Goal: Transaction & Acquisition: Purchase product/service

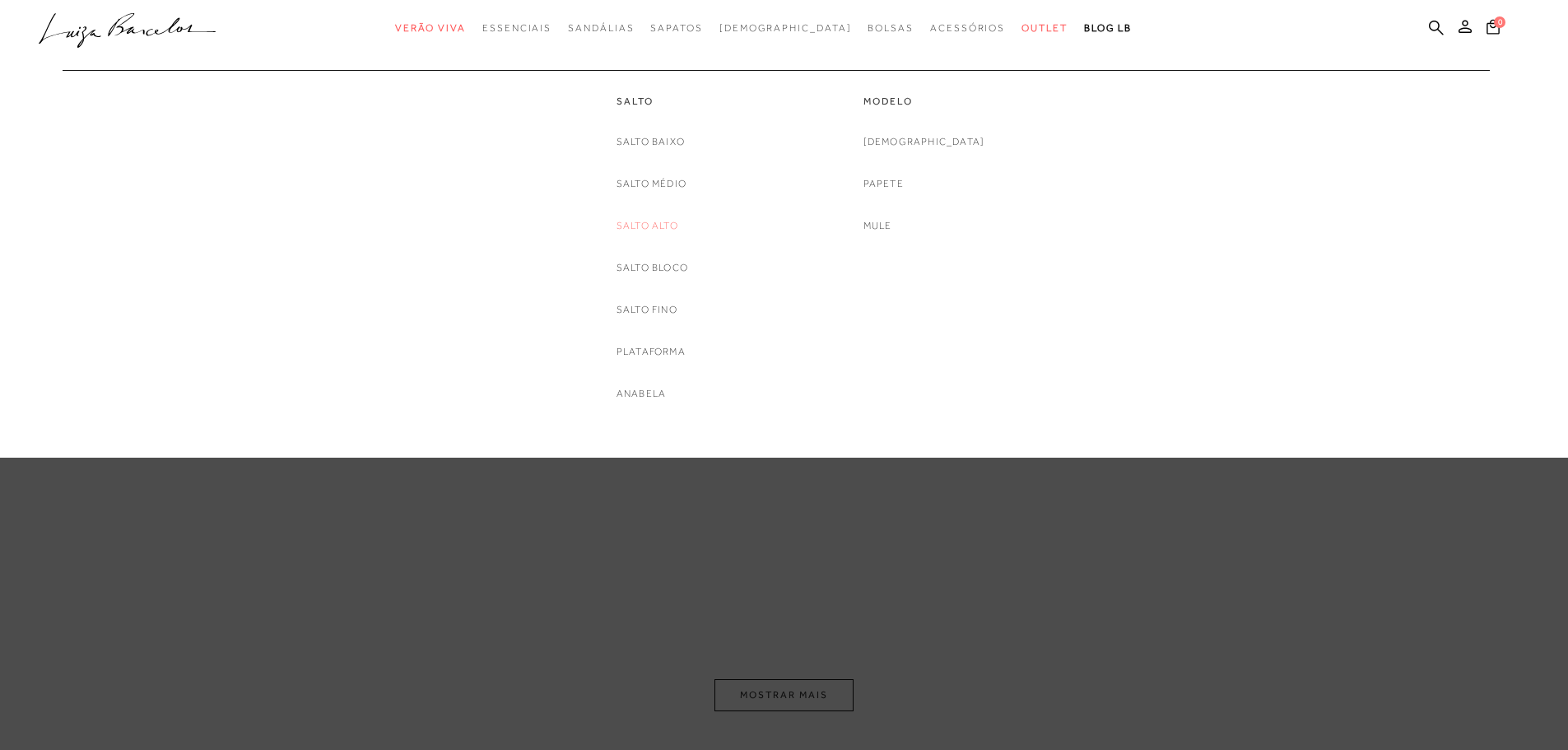
click at [665, 226] on link "Salto Alto" at bounding box center [647, 226] width 61 height 18
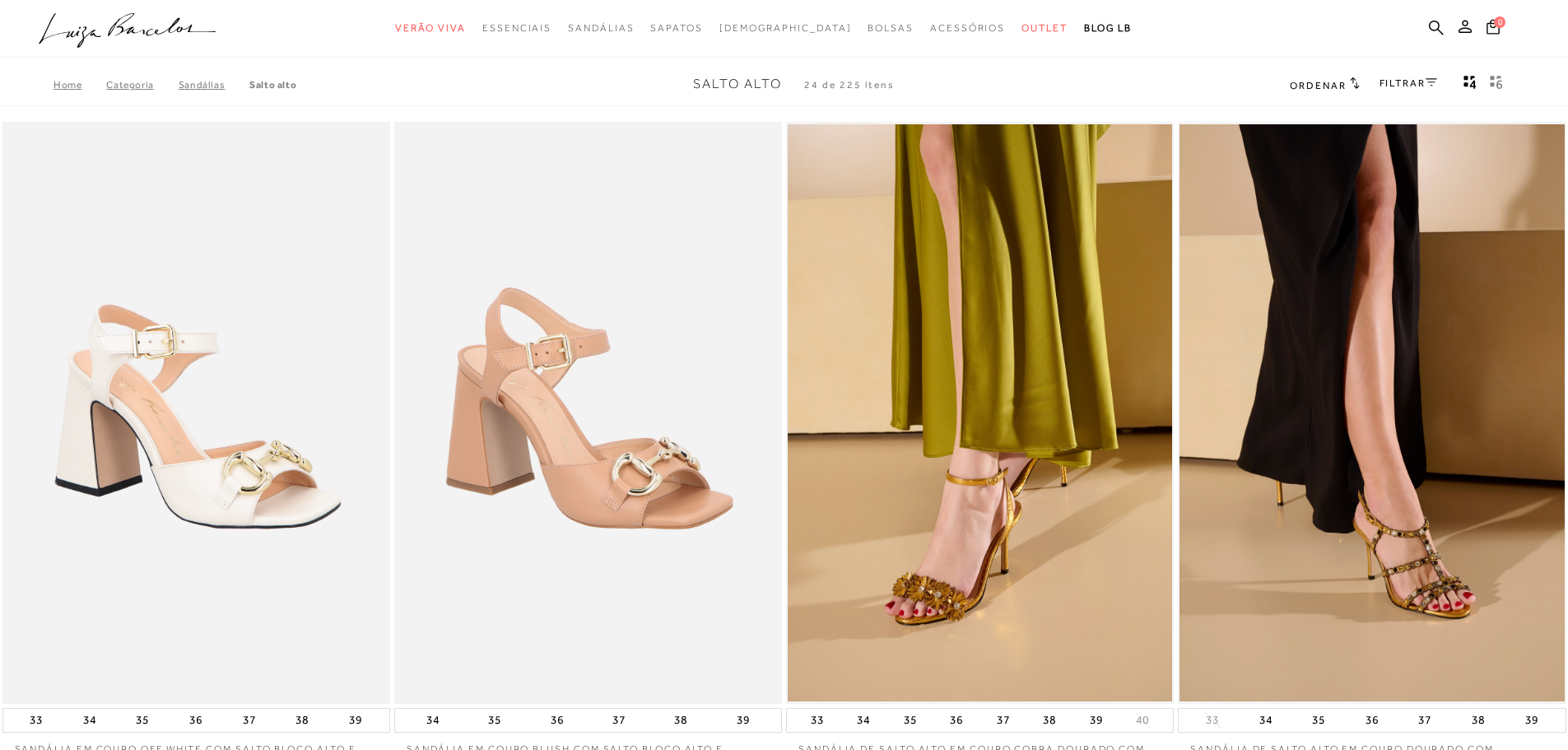
click at [1414, 79] on link "FILTRAR" at bounding box center [1408, 83] width 57 height 12
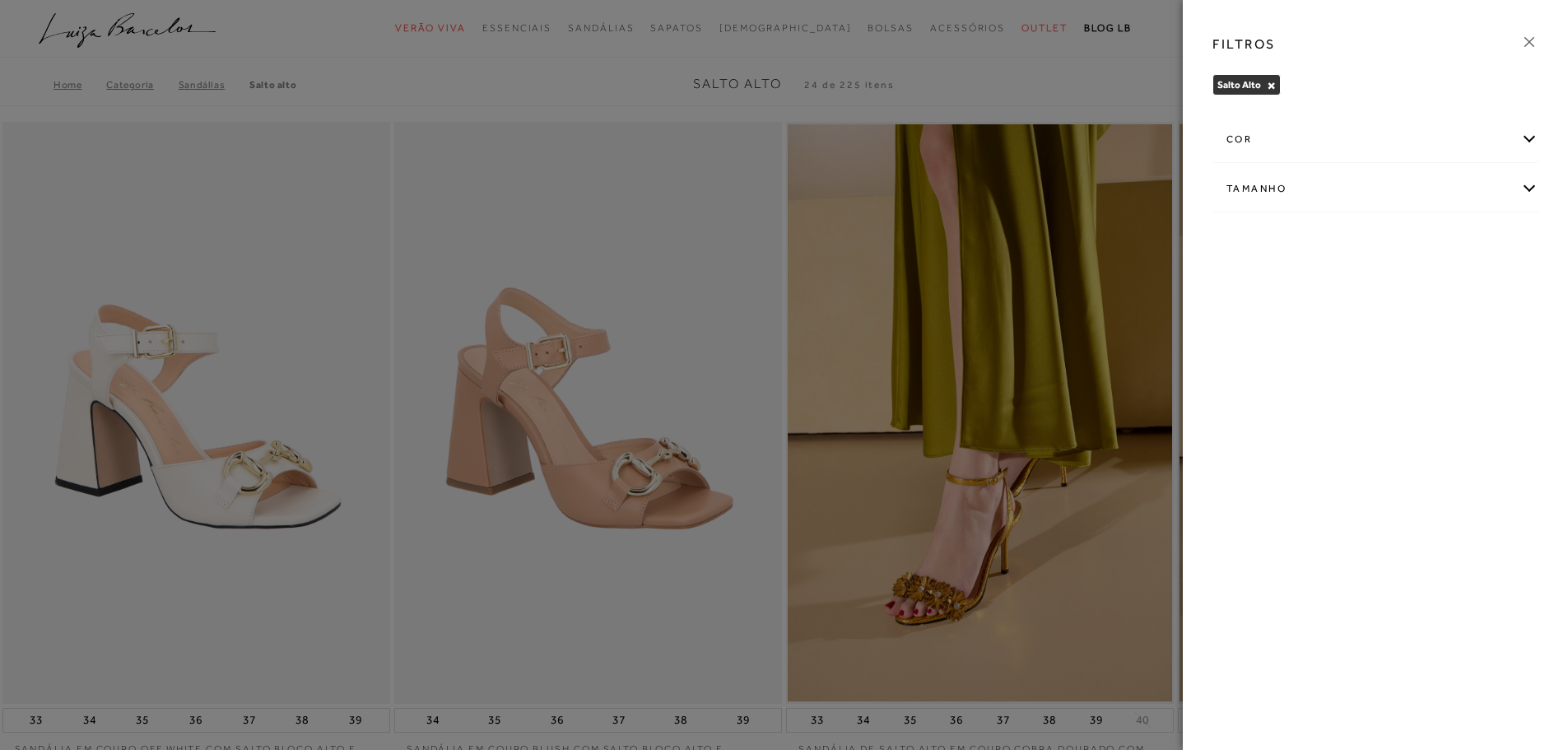
click at [1351, 135] on div "cor" at bounding box center [1375, 140] width 324 height 44
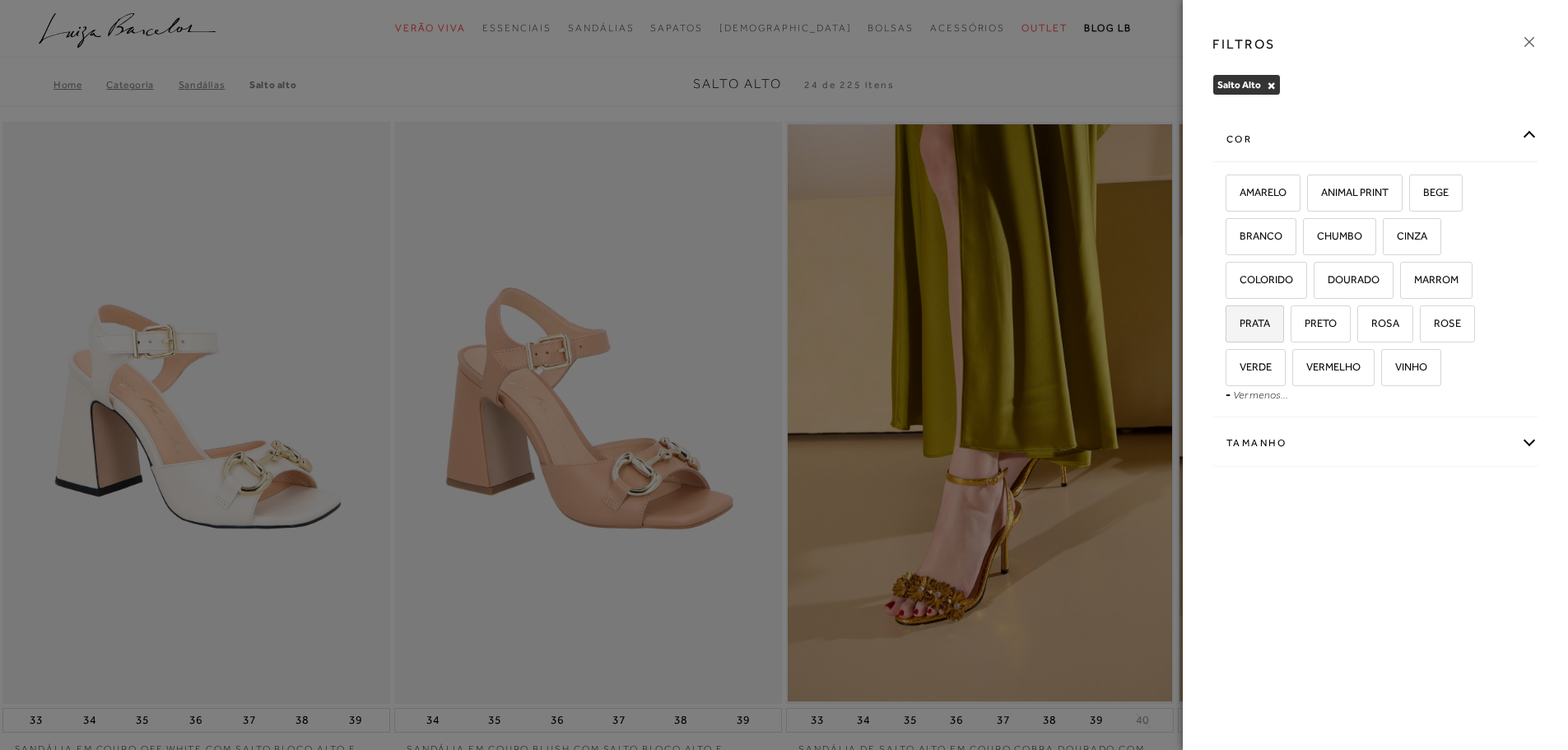
click at [1261, 325] on span "PRATA" at bounding box center [1248, 323] width 43 height 13
click at [1239, 325] on input "PRATA" at bounding box center [1232, 327] width 17 height 17
checkbox input "true"
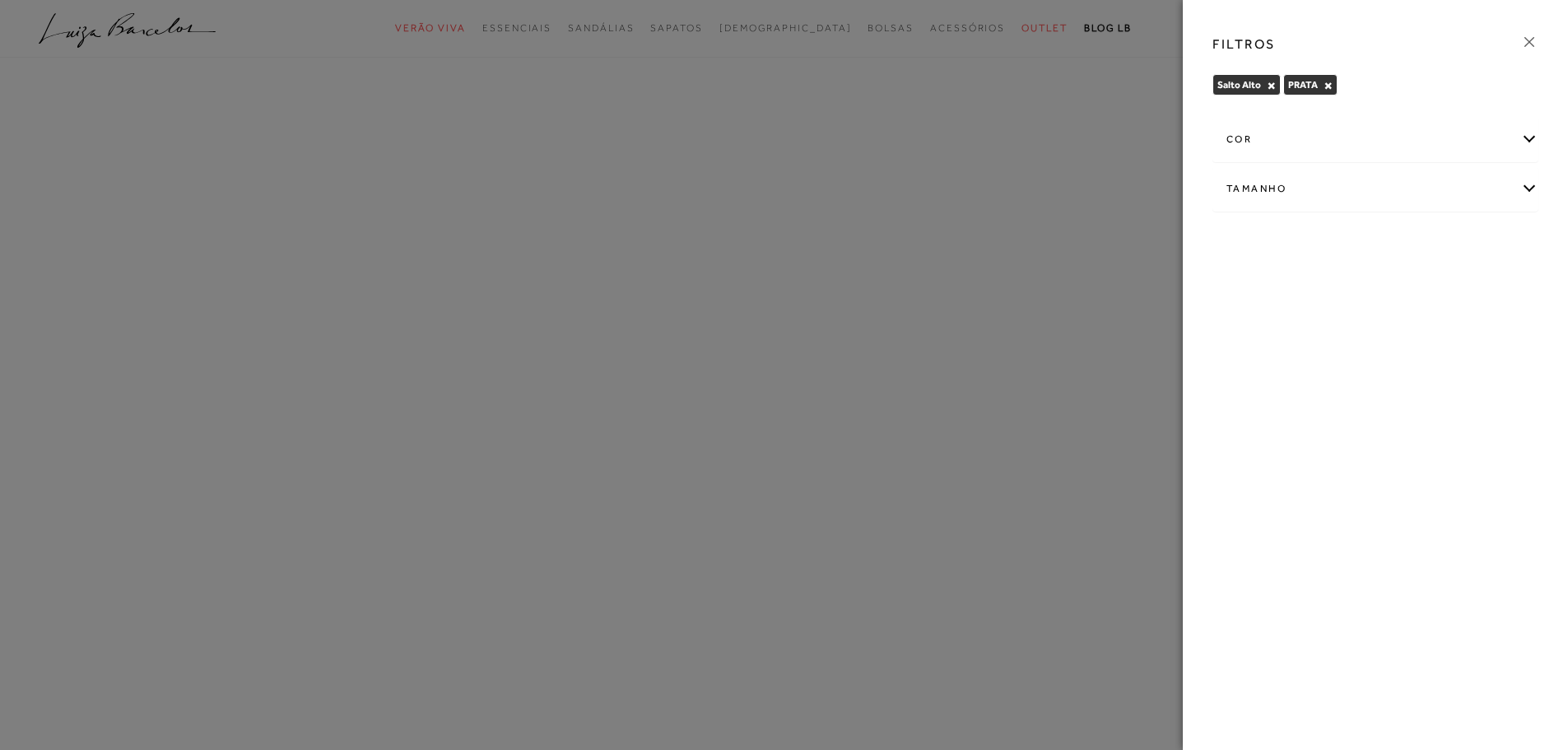
click at [1528, 43] on icon at bounding box center [1529, 42] width 19 height 19
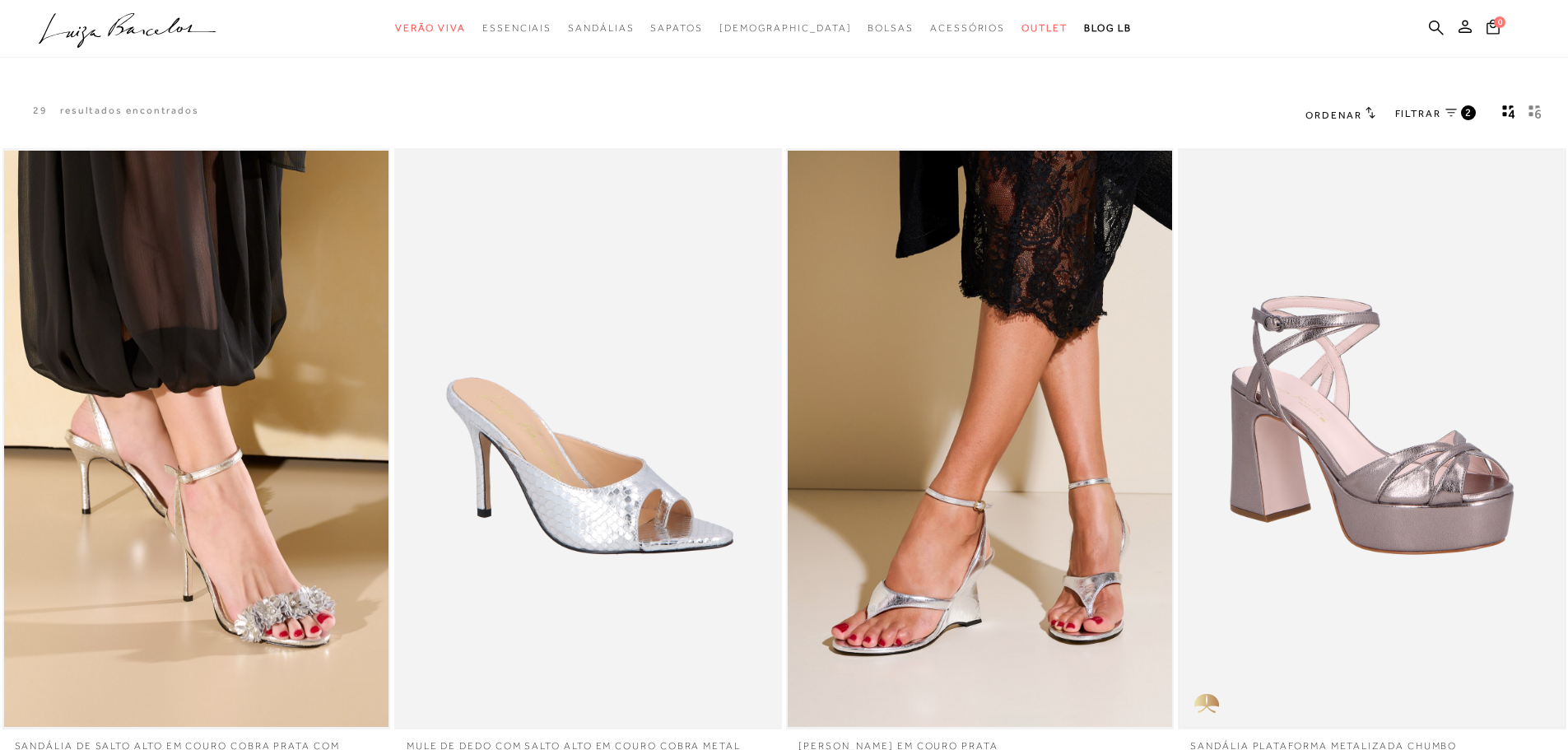
click at [1332, 363] on img at bounding box center [1371, 439] width 384 height 577
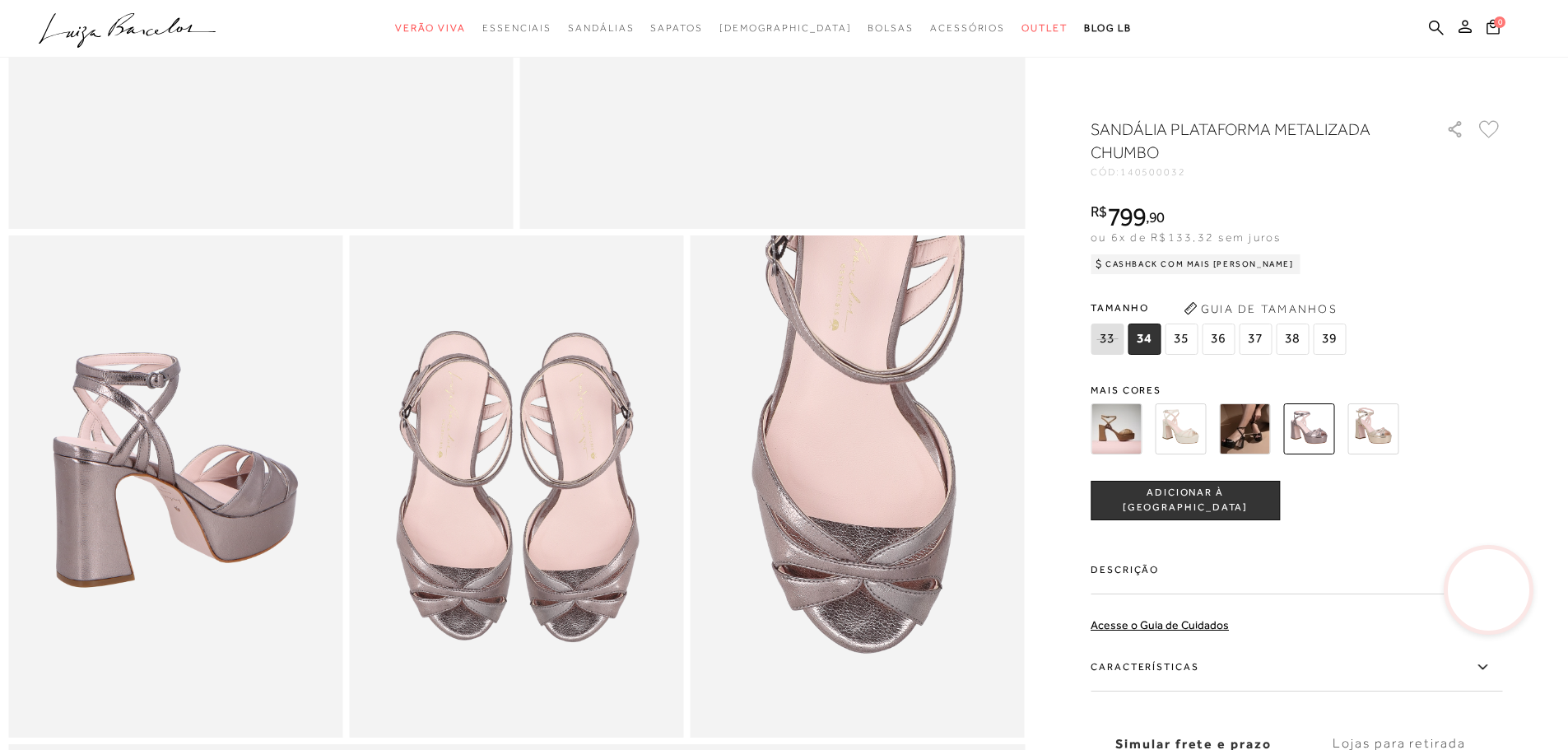
scroll to position [742, 0]
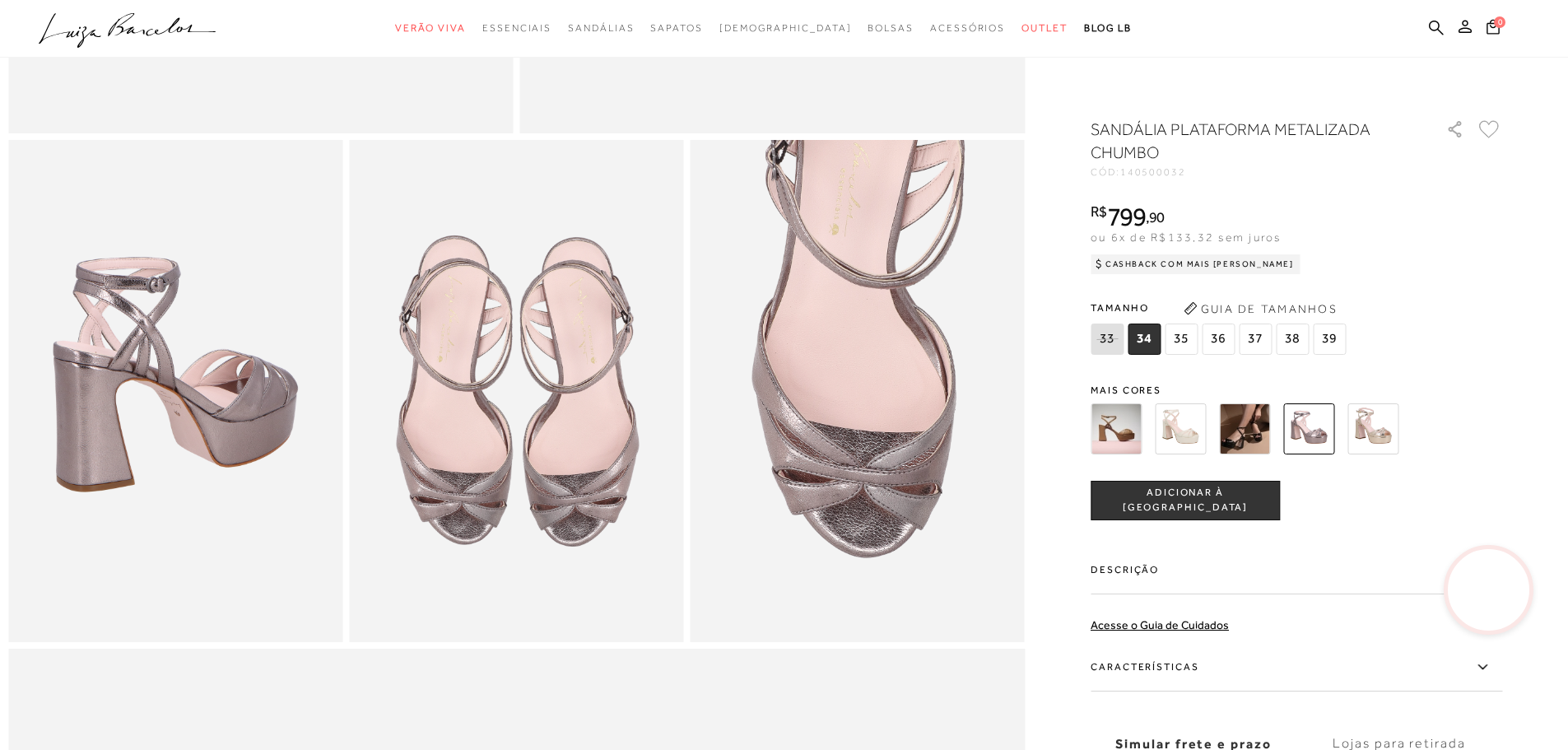
click at [1216, 589] on label "Descrição" at bounding box center [1295, 571] width 411 height 48
click at [0, 0] on input "Descrição" at bounding box center [0, 0] width 0 height 0
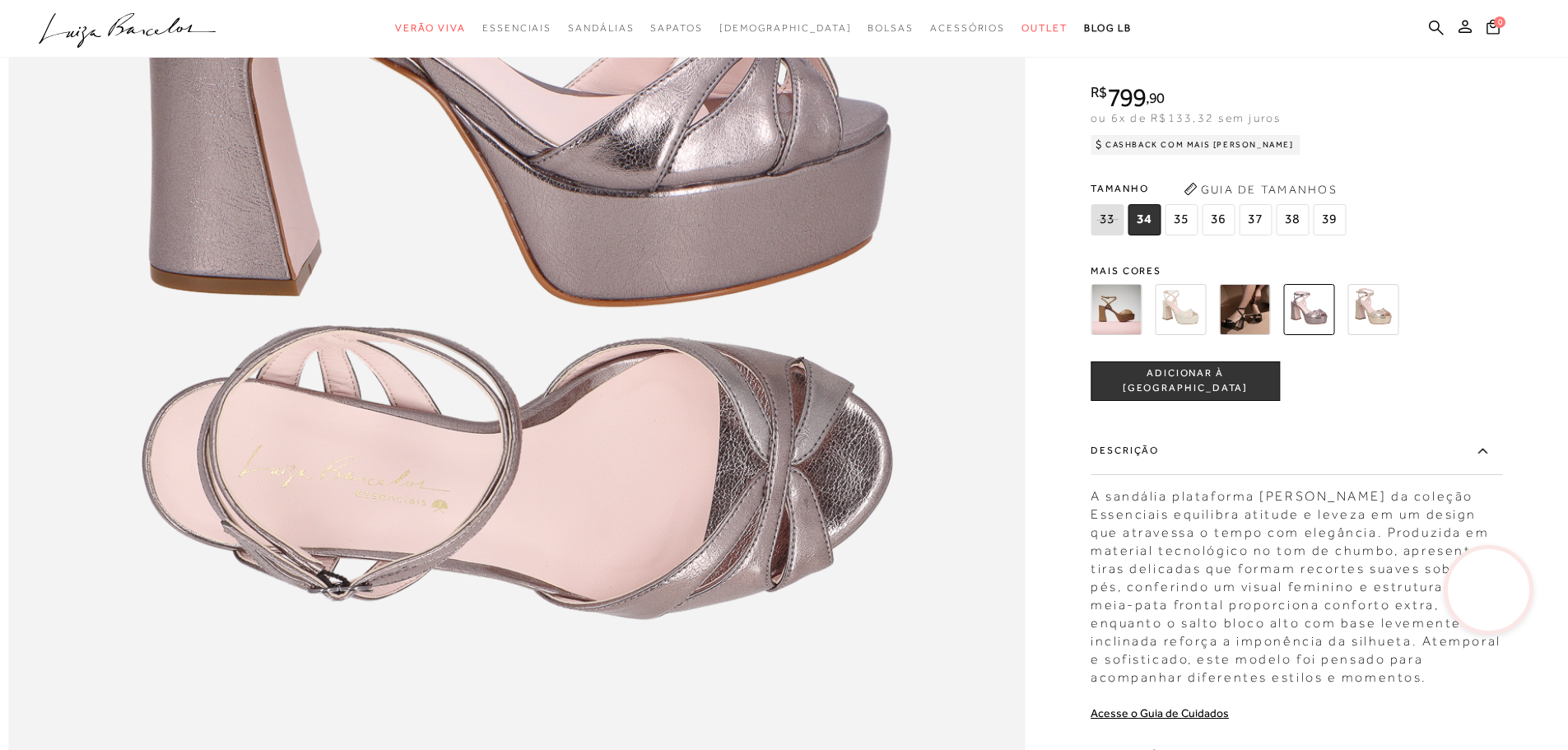
scroll to position [2388, 0]
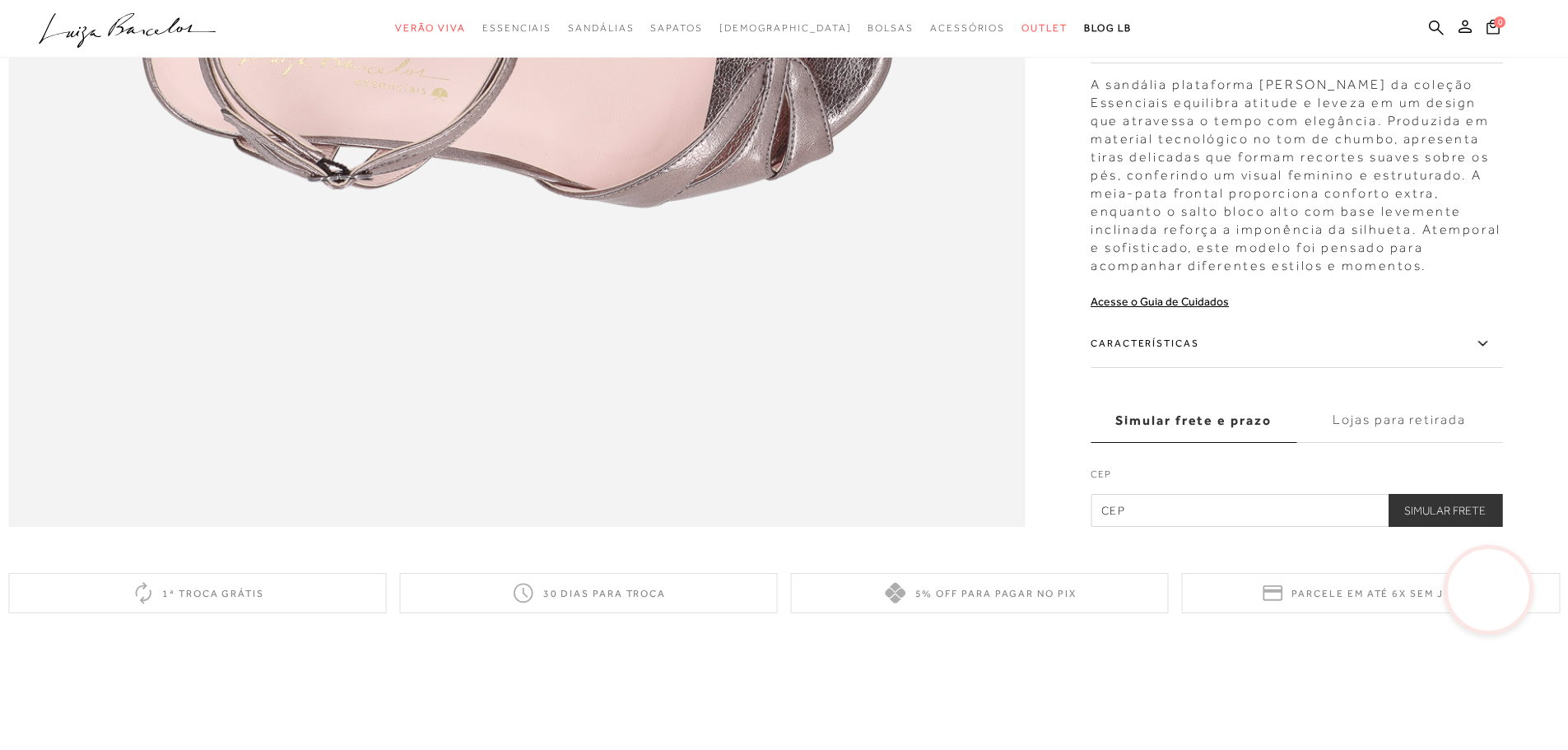
click at [1262, 368] on label "Características" at bounding box center [1295, 344] width 411 height 48
click at [0, 0] on input "Características" at bounding box center [0, 0] width 0 height 0
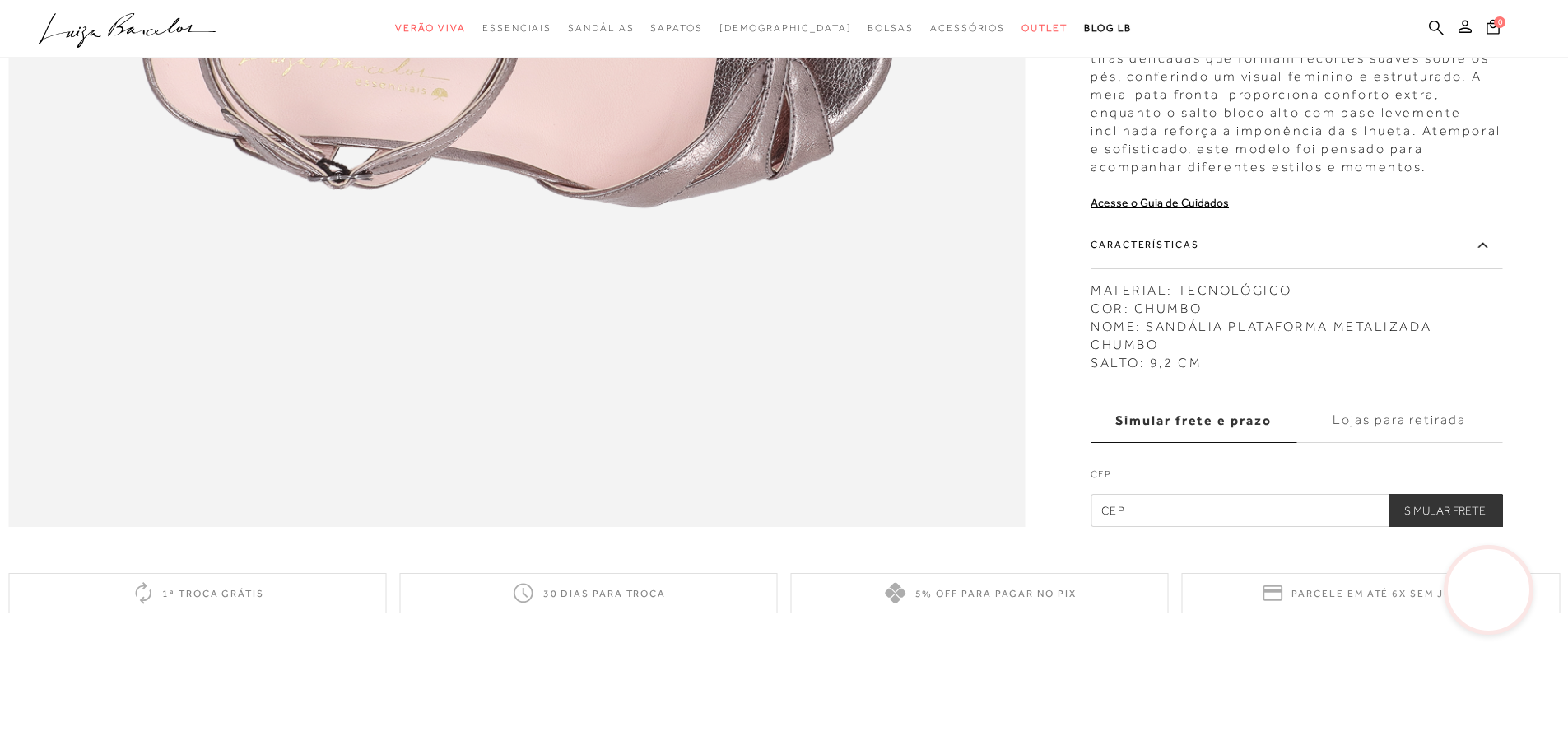
click at [1384, 269] on label "Características" at bounding box center [1295, 245] width 411 height 48
click at [0, 0] on input "Características" at bounding box center [0, 0] width 0 height 0
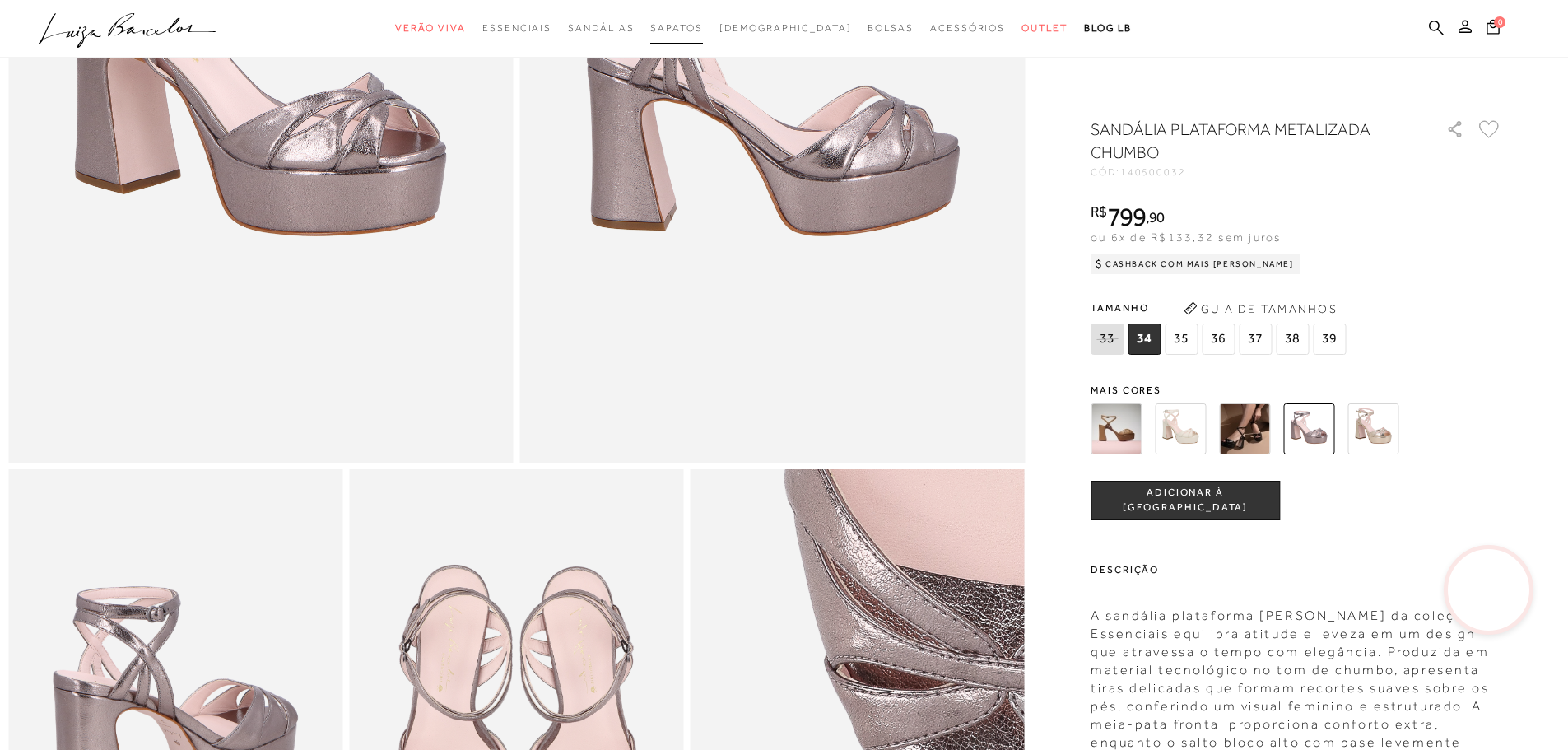
scroll to position [0, 0]
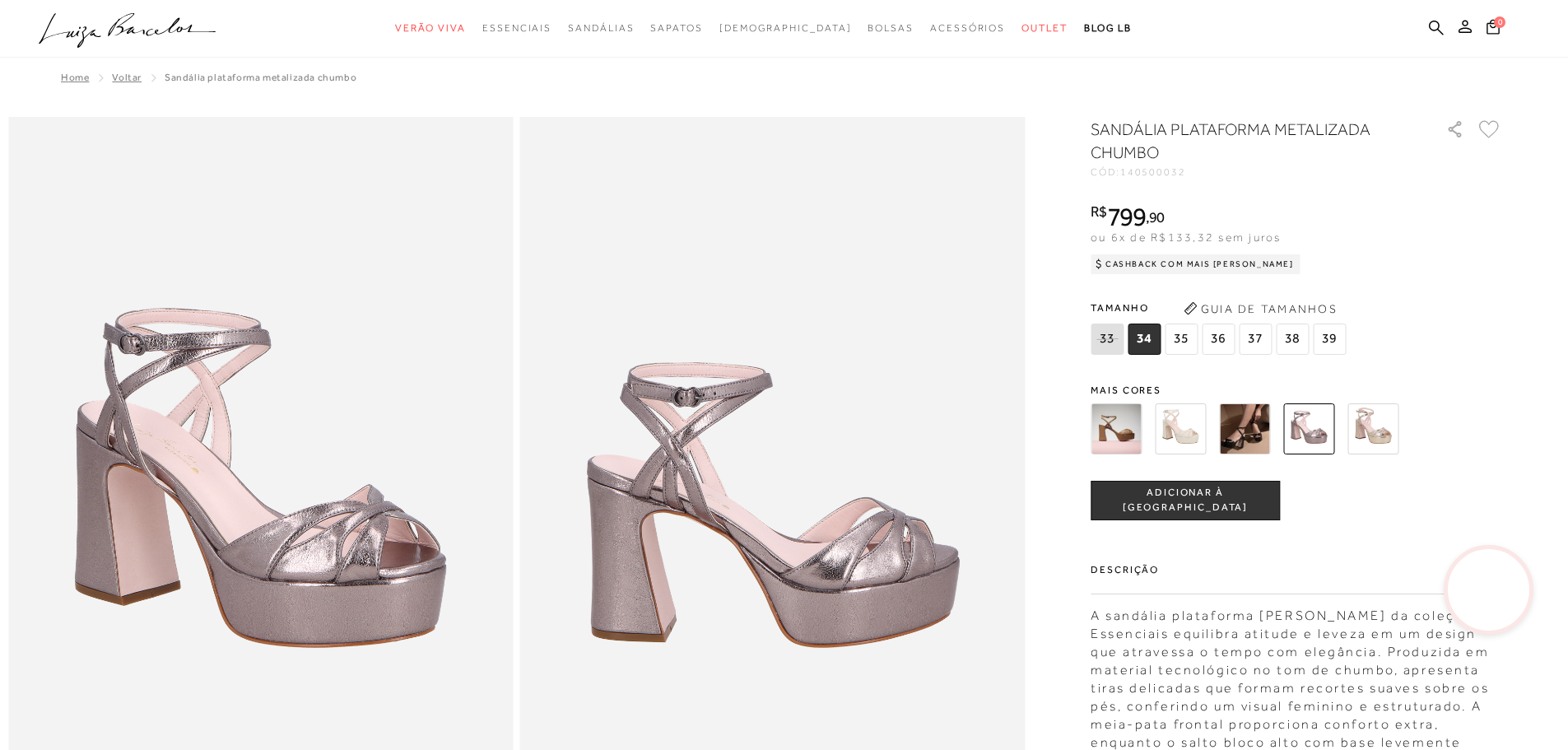
click at [1289, 338] on span "38" at bounding box center [1292, 339] width 33 height 31
click at [1193, 506] on span "ADICIONAR À SACOLA" at bounding box center [1184, 500] width 188 height 29
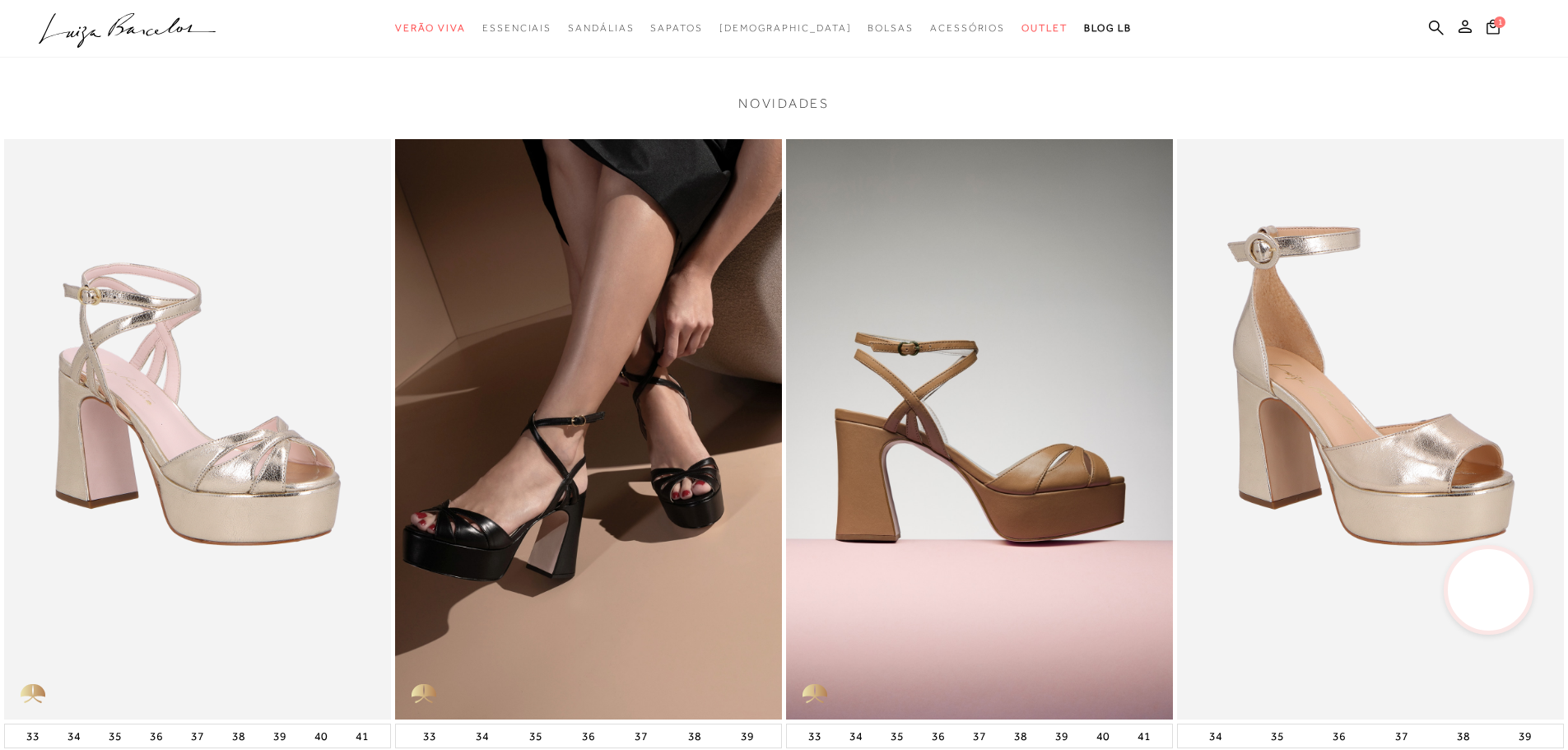
scroll to position [3212, 0]
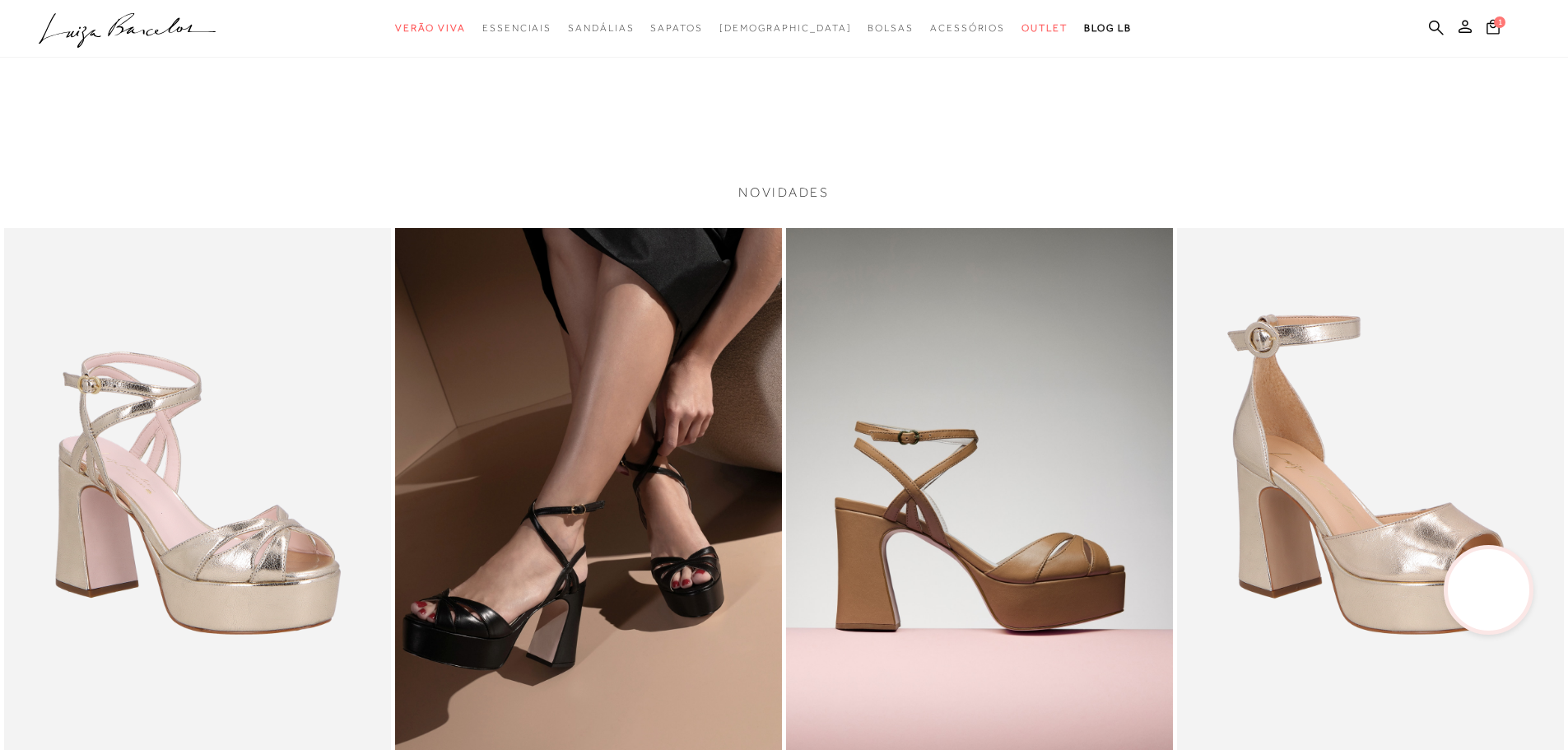
click at [599, 397] on img at bounding box center [589, 519] width 387 height 581
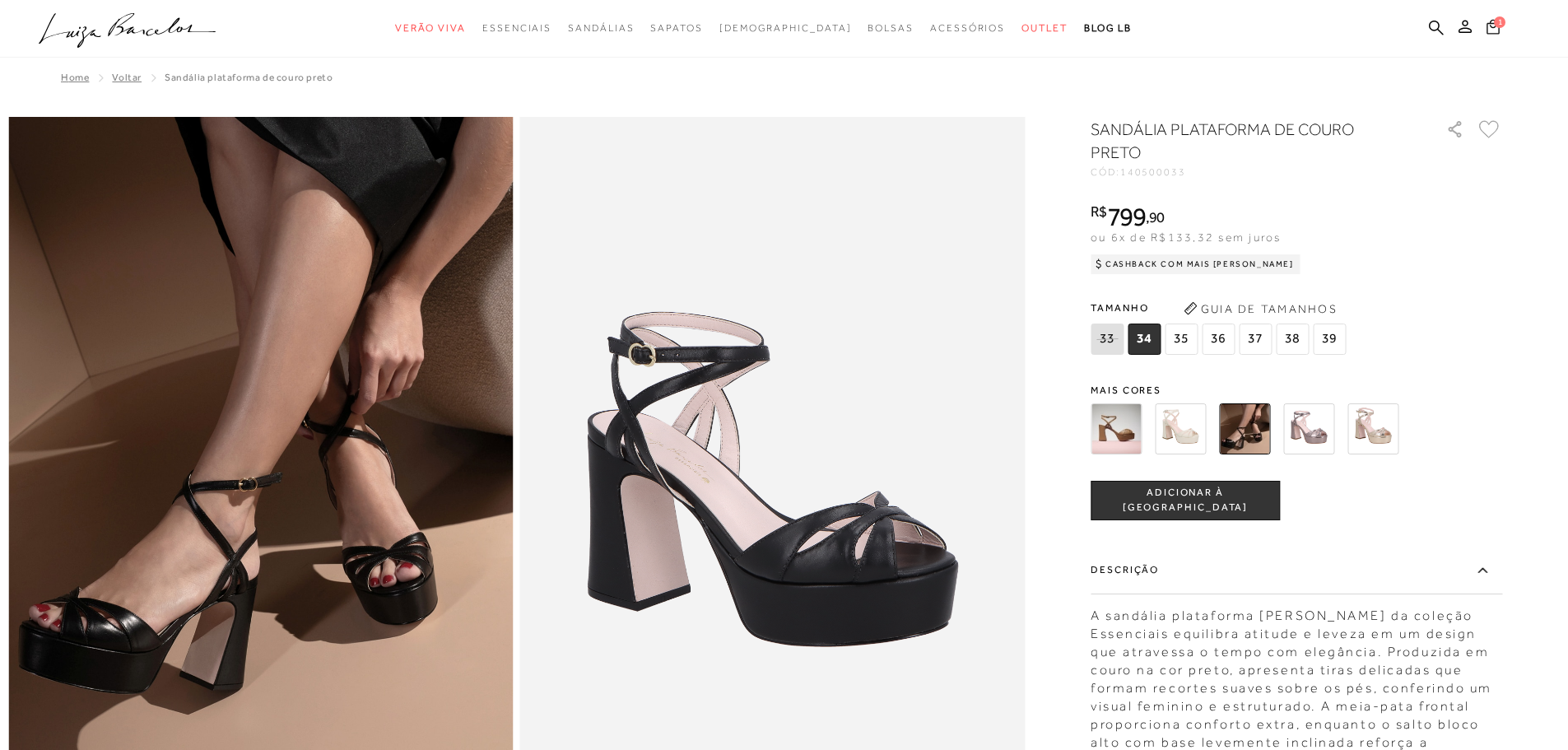
click at [1494, 19] on span "1" at bounding box center [1500, 23] width 12 height 12
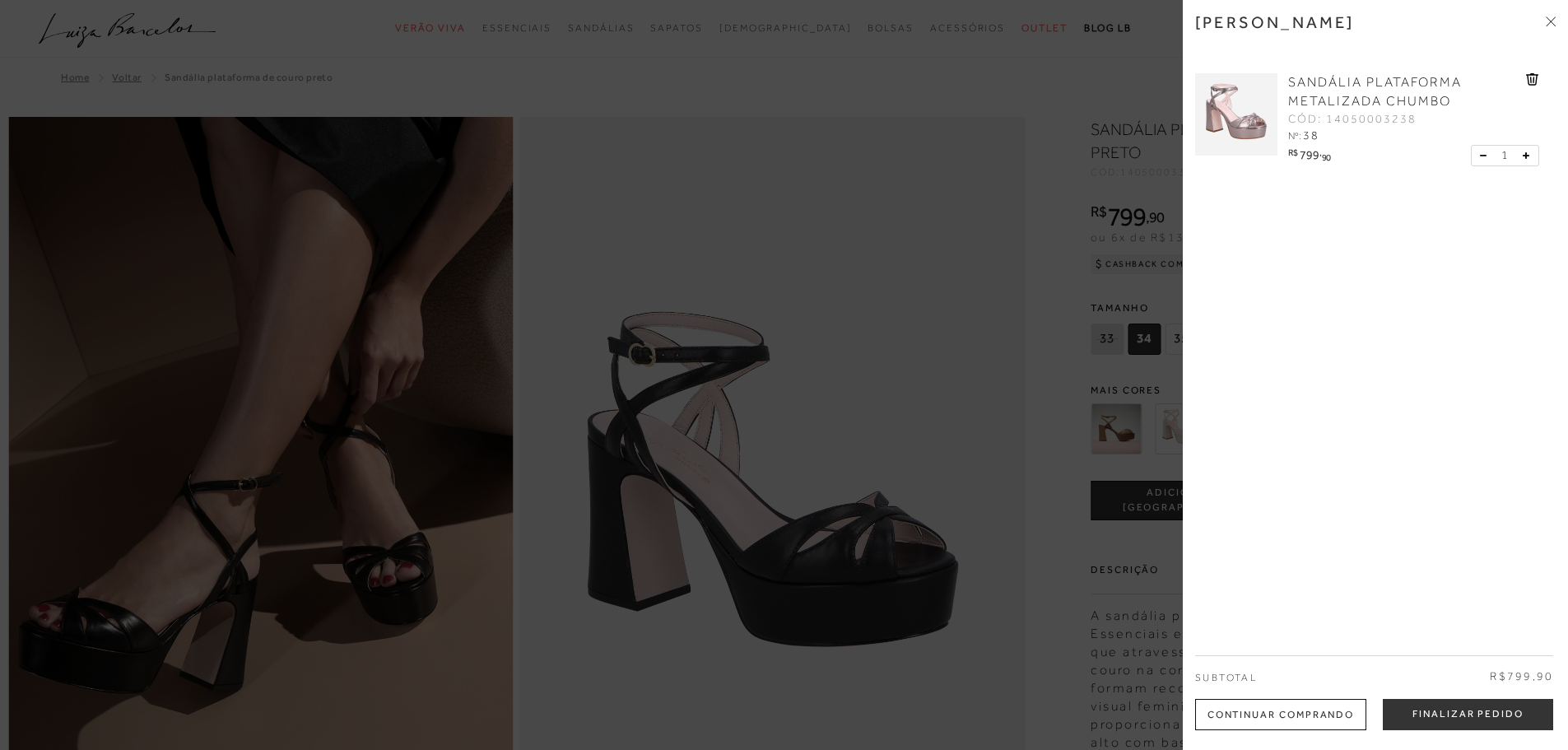
click at [972, 280] on div at bounding box center [784, 375] width 1568 height 750
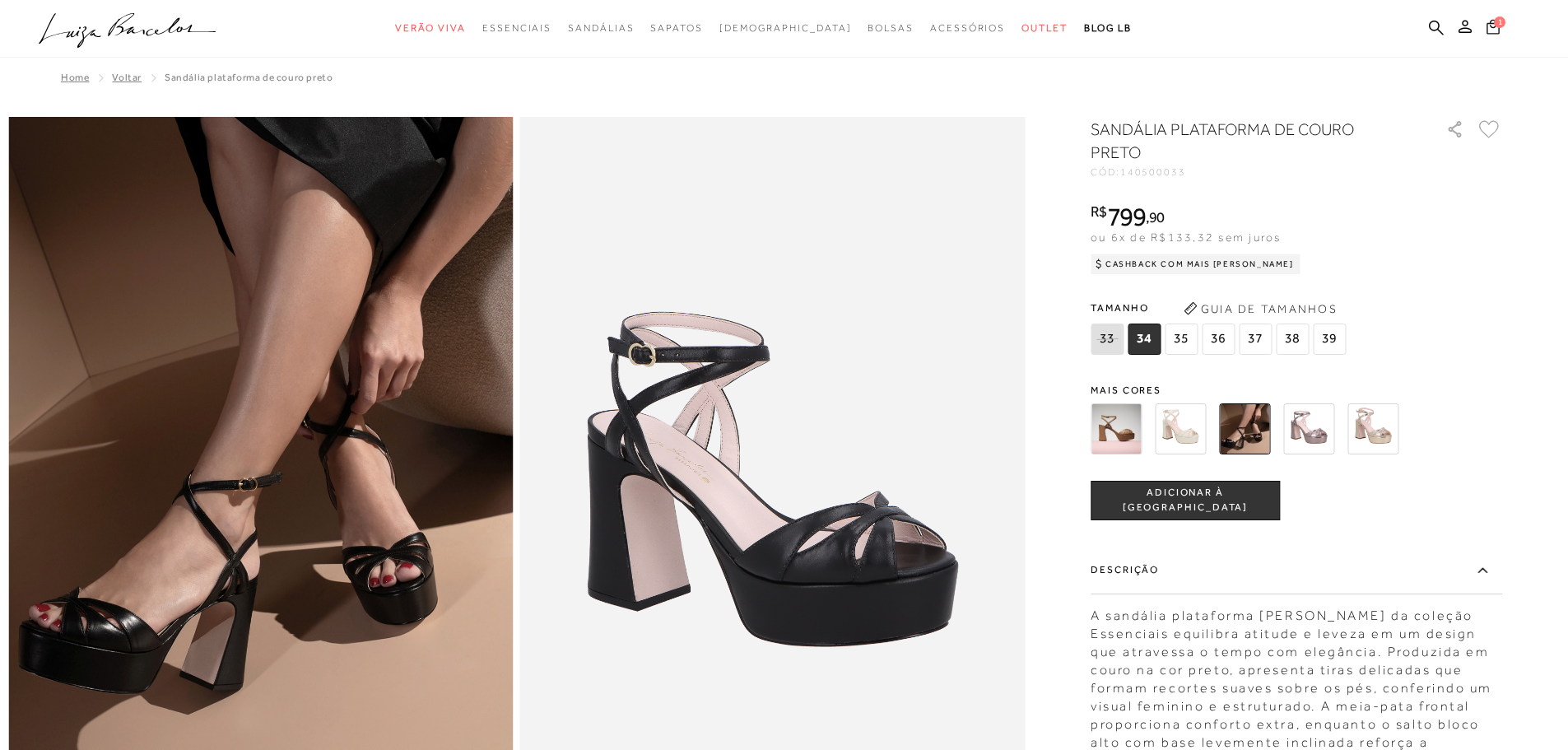
click at [1503, 23] on span "1" at bounding box center [1500, 23] width 12 height 12
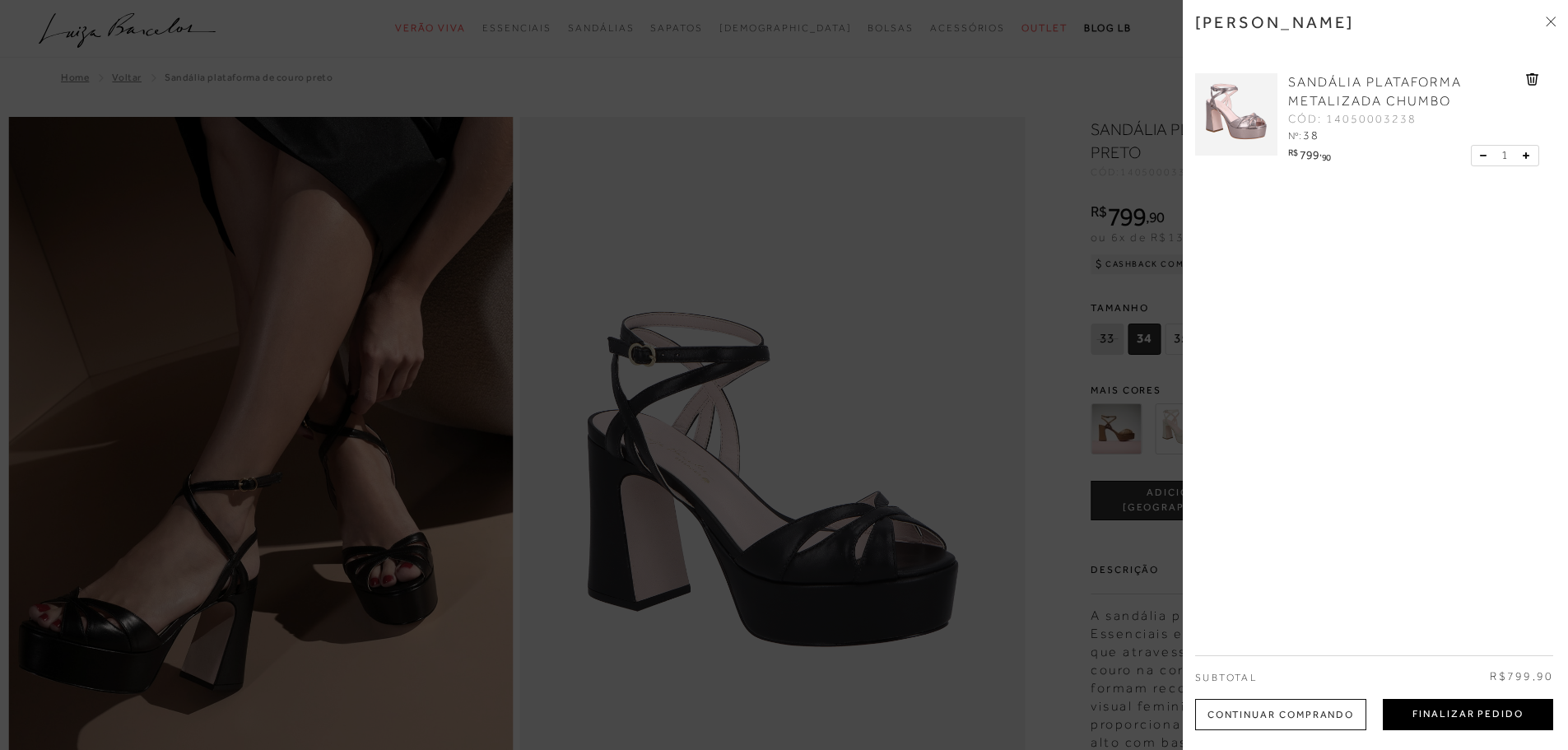
click at [1440, 710] on button "Finalizar Pedido" at bounding box center [1468, 715] width 171 height 31
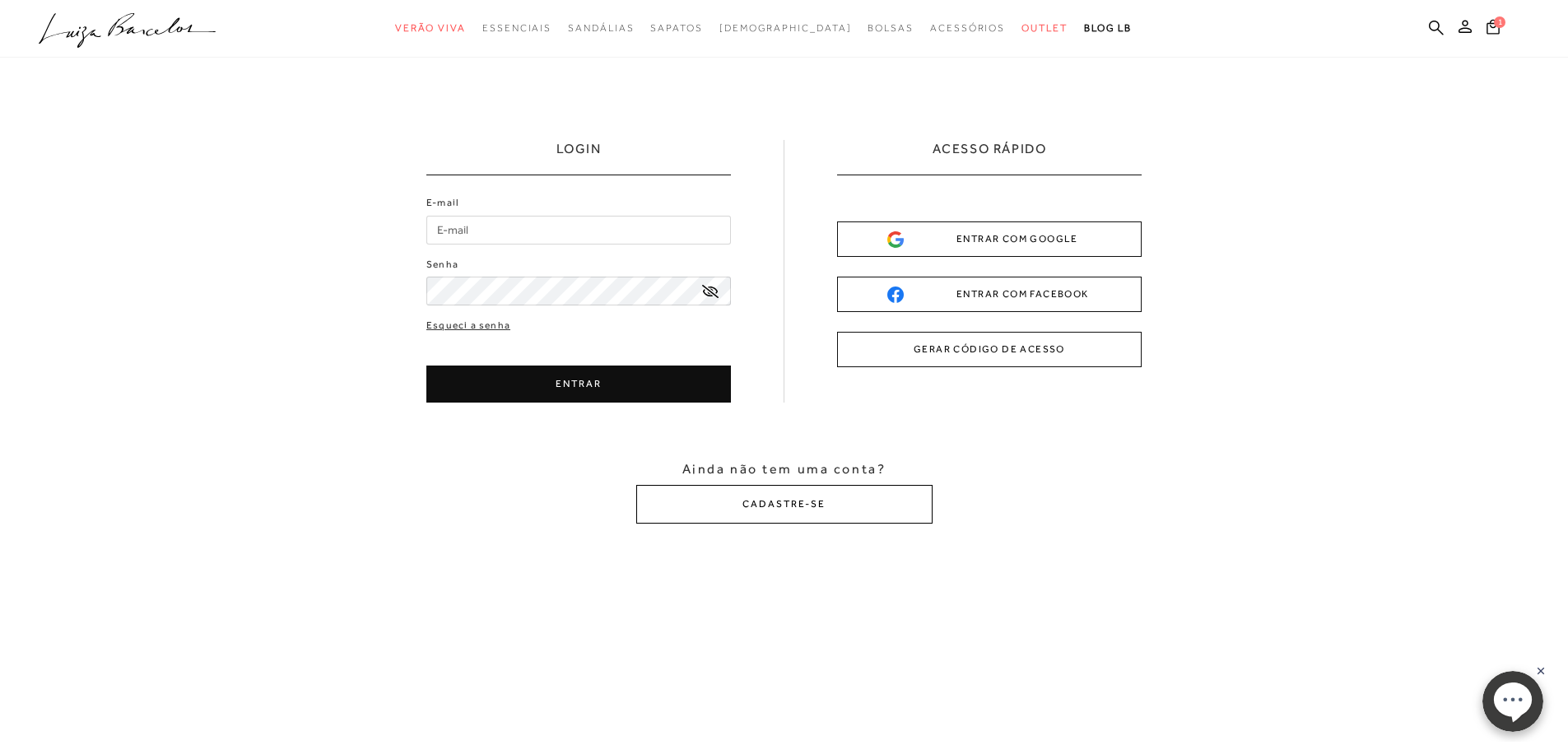
click at [772, 508] on button "CADASTRE-SE" at bounding box center [784, 504] width 296 height 39
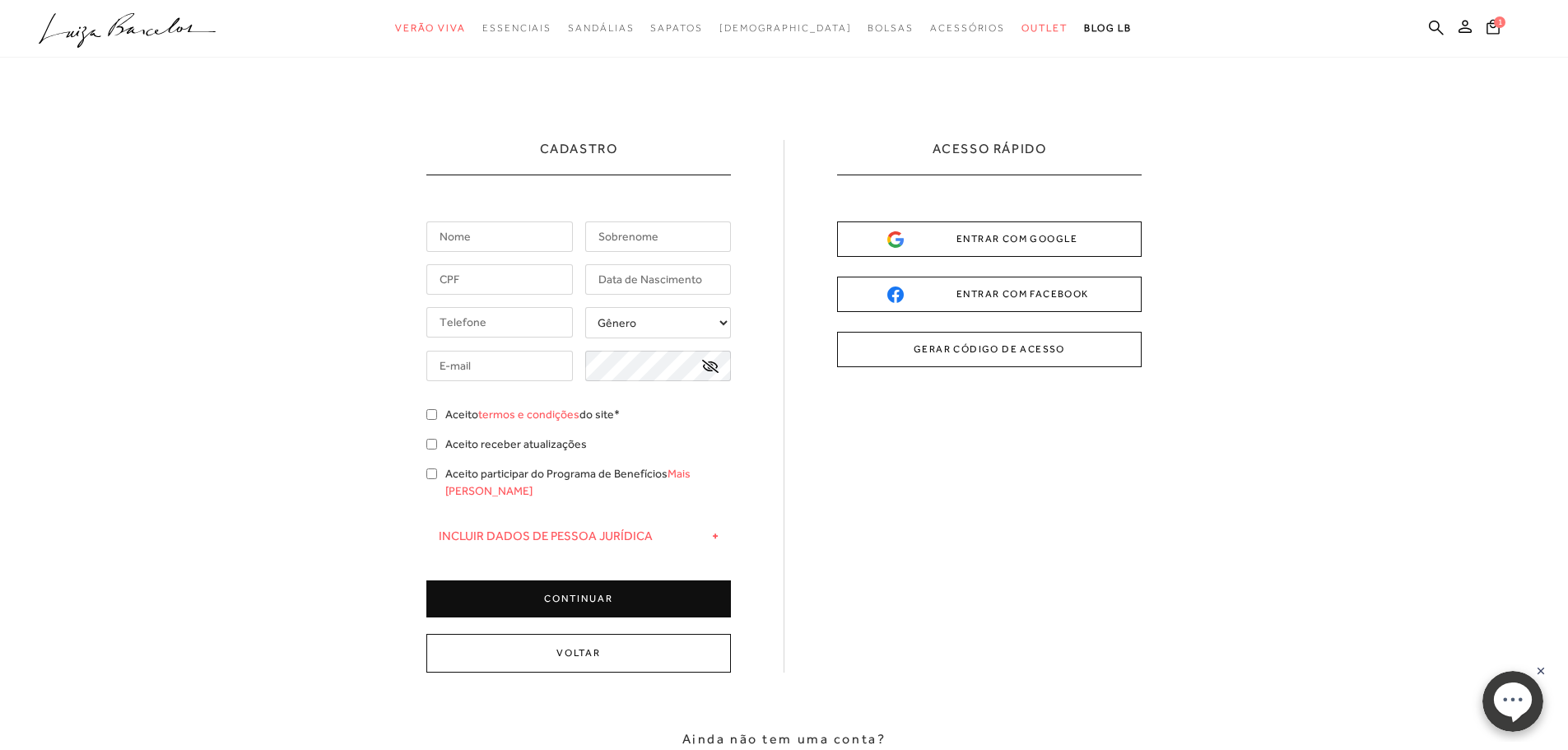
click at [439, 241] on input "text" at bounding box center [500, 237] width 146 height 30
type input "Fernanda"
click at [596, 241] on input "text" at bounding box center [659, 237] width 146 height 30
type input "B"
type input "Mallaguti"
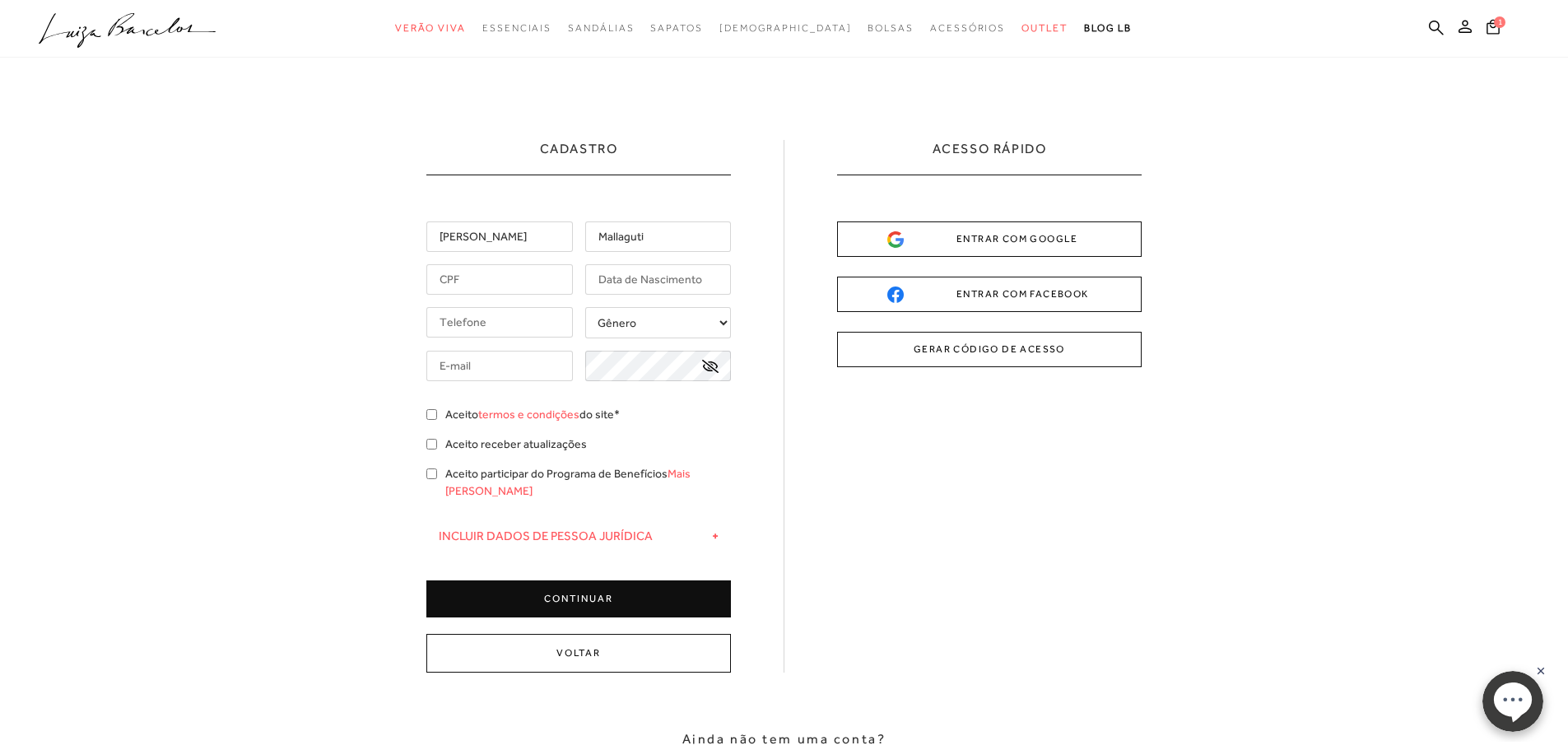
click at [538, 273] on input "text" at bounding box center [500, 279] width 146 height 30
type input "129.513.266-45"
click at [644, 286] on input "text" at bounding box center [659, 279] width 146 height 30
type input "23/09/1995"
click at [544, 310] on input "tel" at bounding box center [500, 322] width 146 height 30
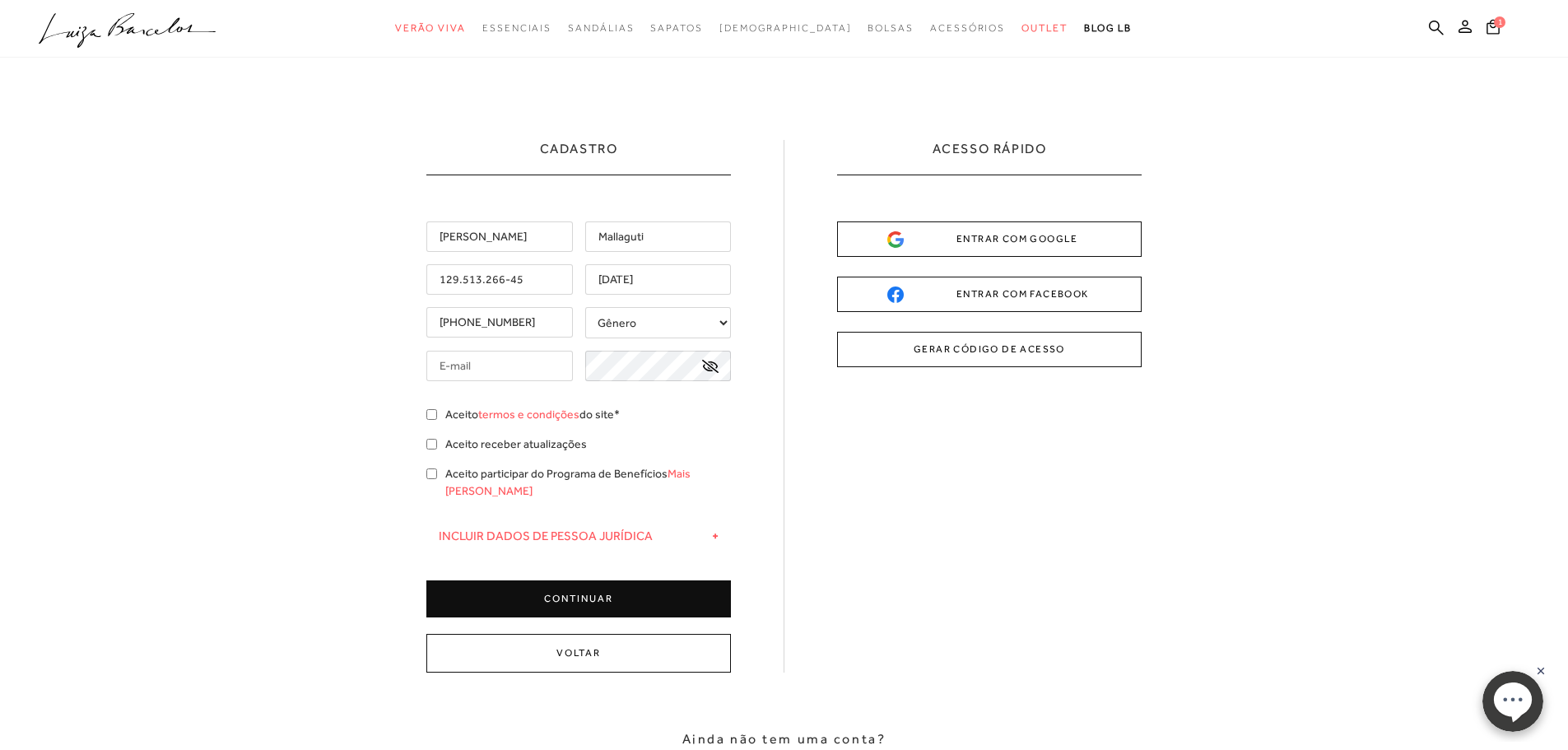
type input "(34) 99995-2857"
click at [622, 327] on select "Gênero Feminino Masculino" at bounding box center [659, 322] width 146 height 31
select select
click at [585, 307] on select "Gênero Feminino Masculino" at bounding box center [659, 322] width 146 height 31
click at [502, 365] on input "text" at bounding box center [500, 366] width 146 height 30
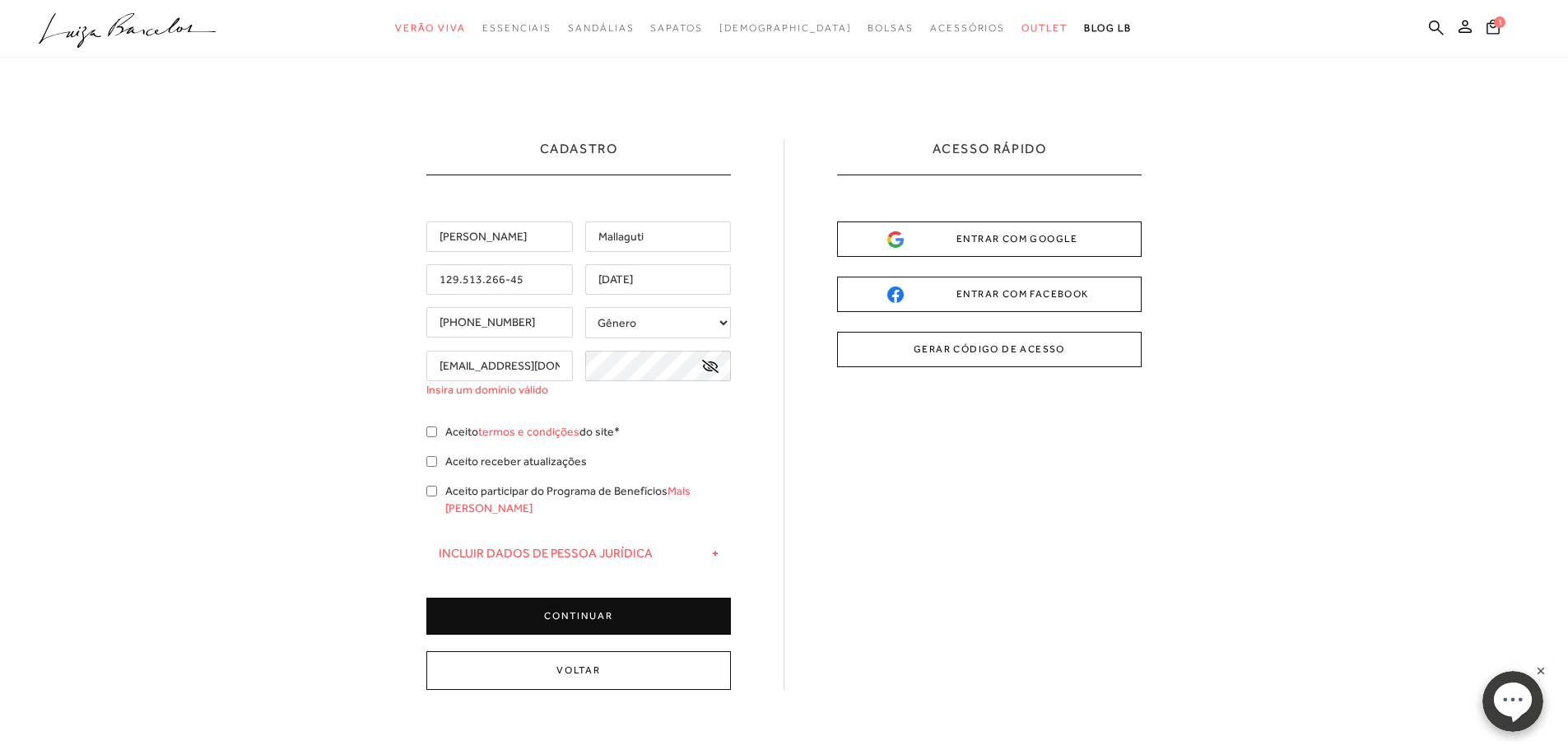
scroll to position [0, 2]
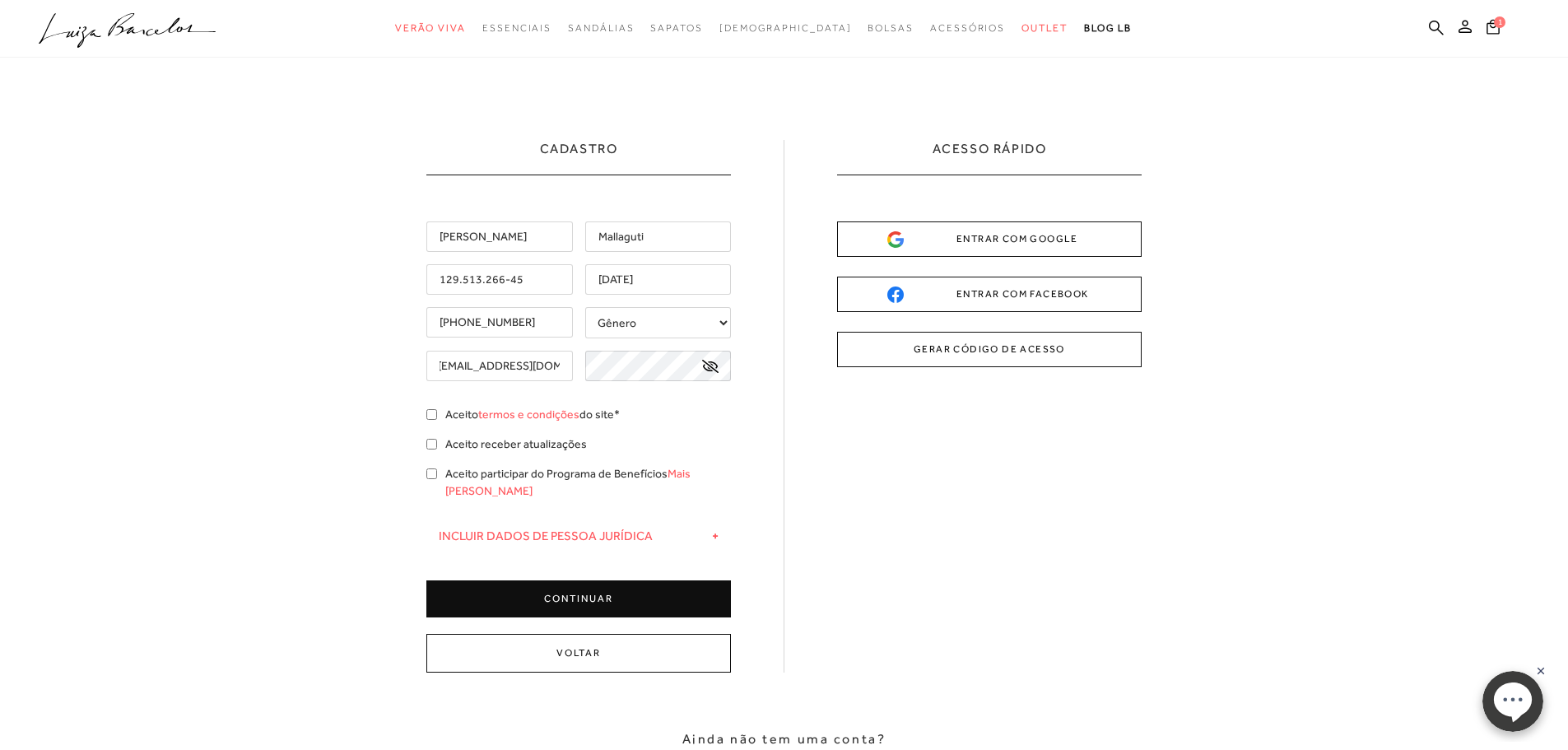
type input "febcastro@hotmail.com"
click at [803, 439] on div "Cadastro Fernanda Mallaguti 129.513.266-45 23/09/1995 Gênero" at bounding box center [784, 406] width 715 height 533
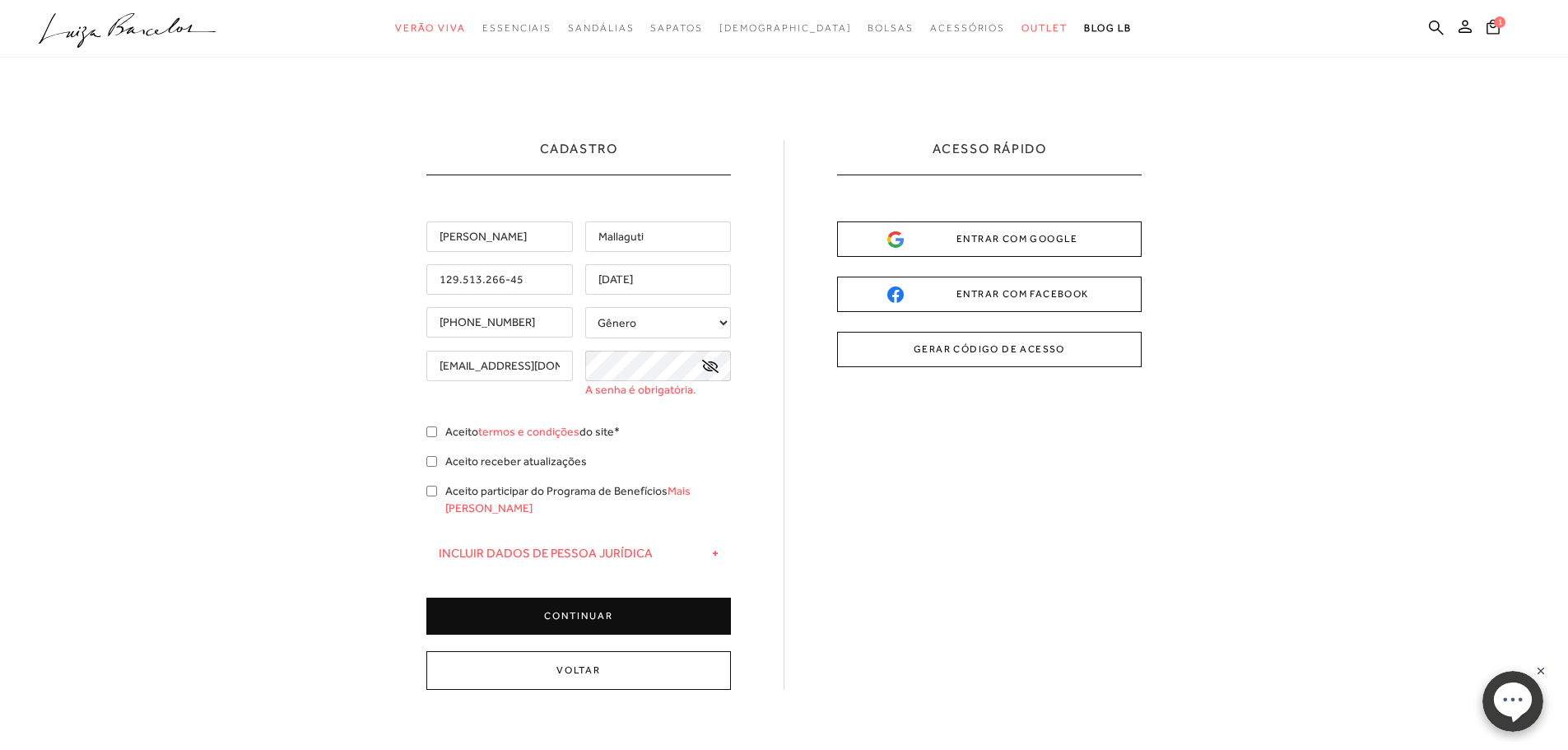
click at [707, 367] on icon at bounding box center [711, 367] width 17 height 13
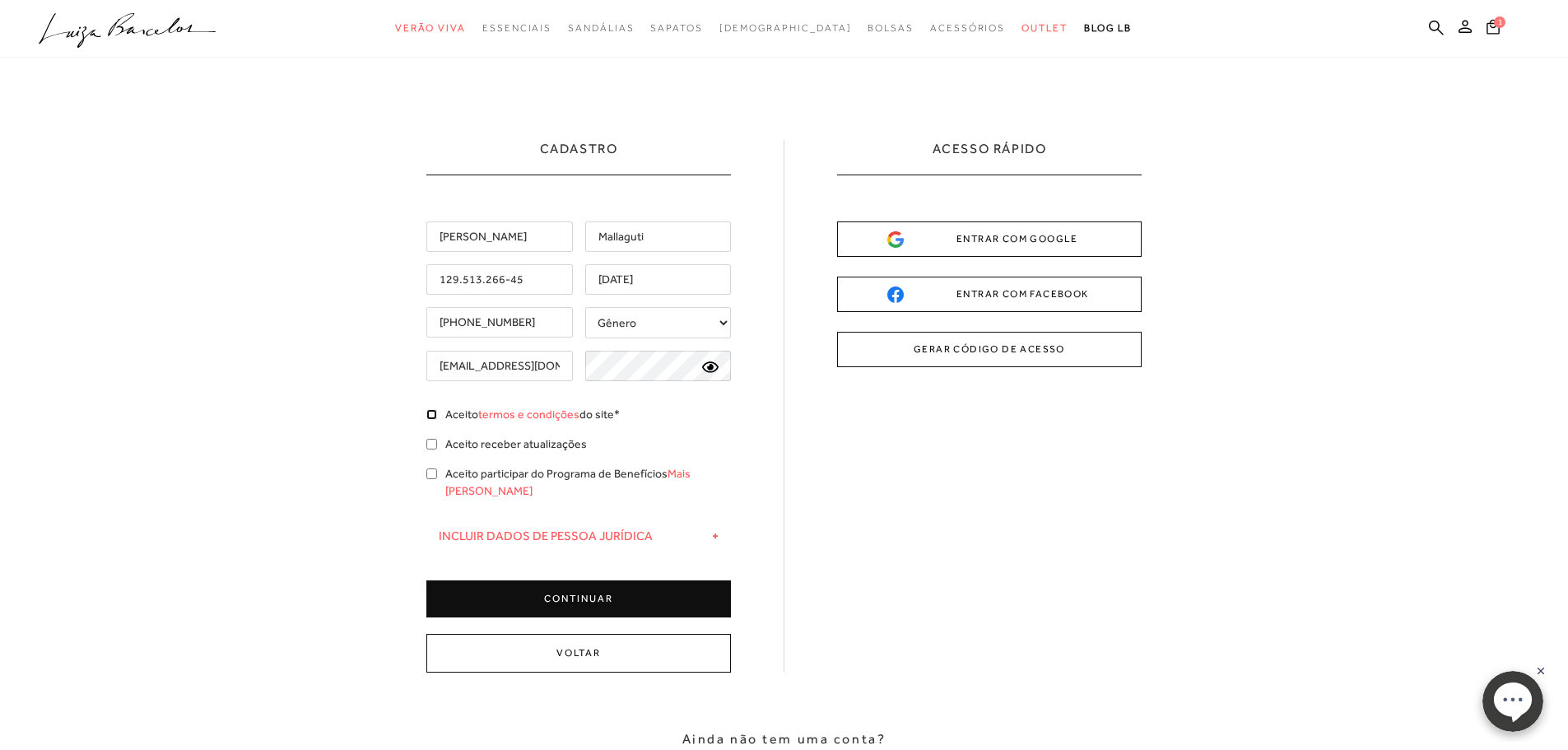
click at [431, 415] on input "Aceito termos e condições do site*" at bounding box center [432, 414] width 11 height 11
checkbox input "true"
click at [673, 435] on div "Aceito termos e condições do site* Aceito receber atualizações Aceito participa…" at bounding box center [579, 455] width 305 height 98
click at [564, 581] on button "CONTINUAR" at bounding box center [579, 599] width 305 height 37
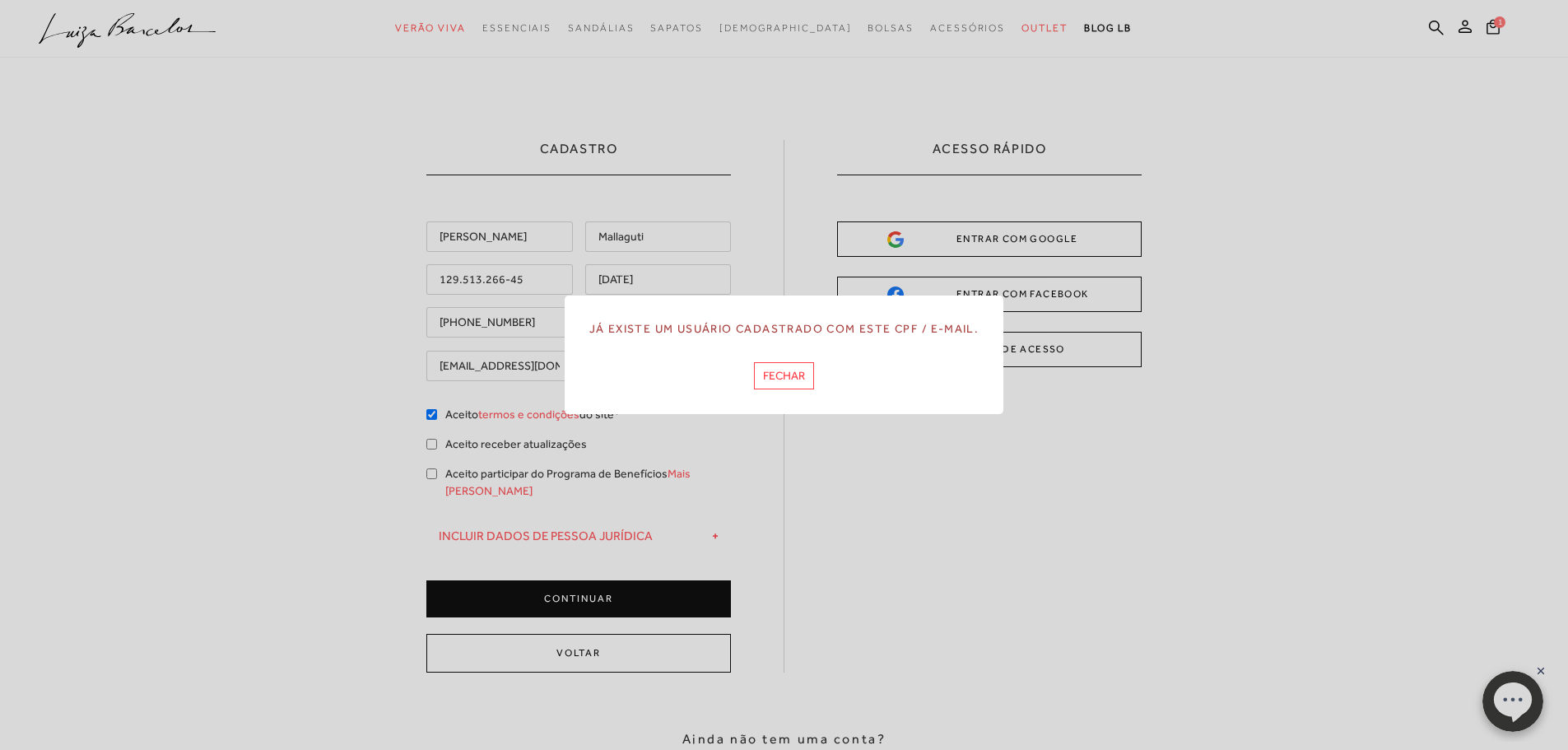
click at [778, 374] on button "FECHAR" at bounding box center [783, 376] width 60 height 27
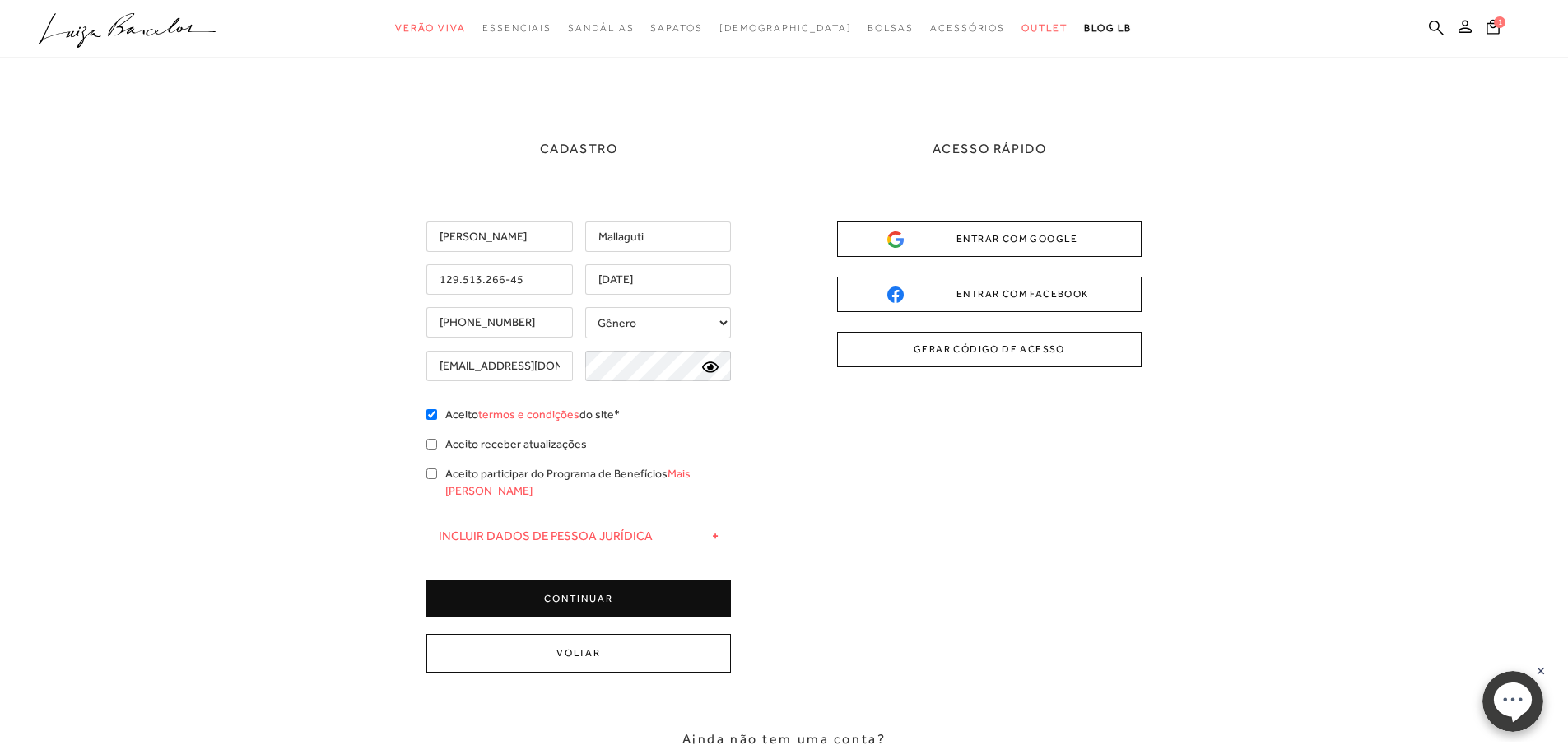
click at [1004, 357] on button "GERAR CÓDIGO DE ACESSO" at bounding box center [989, 349] width 305 height 35
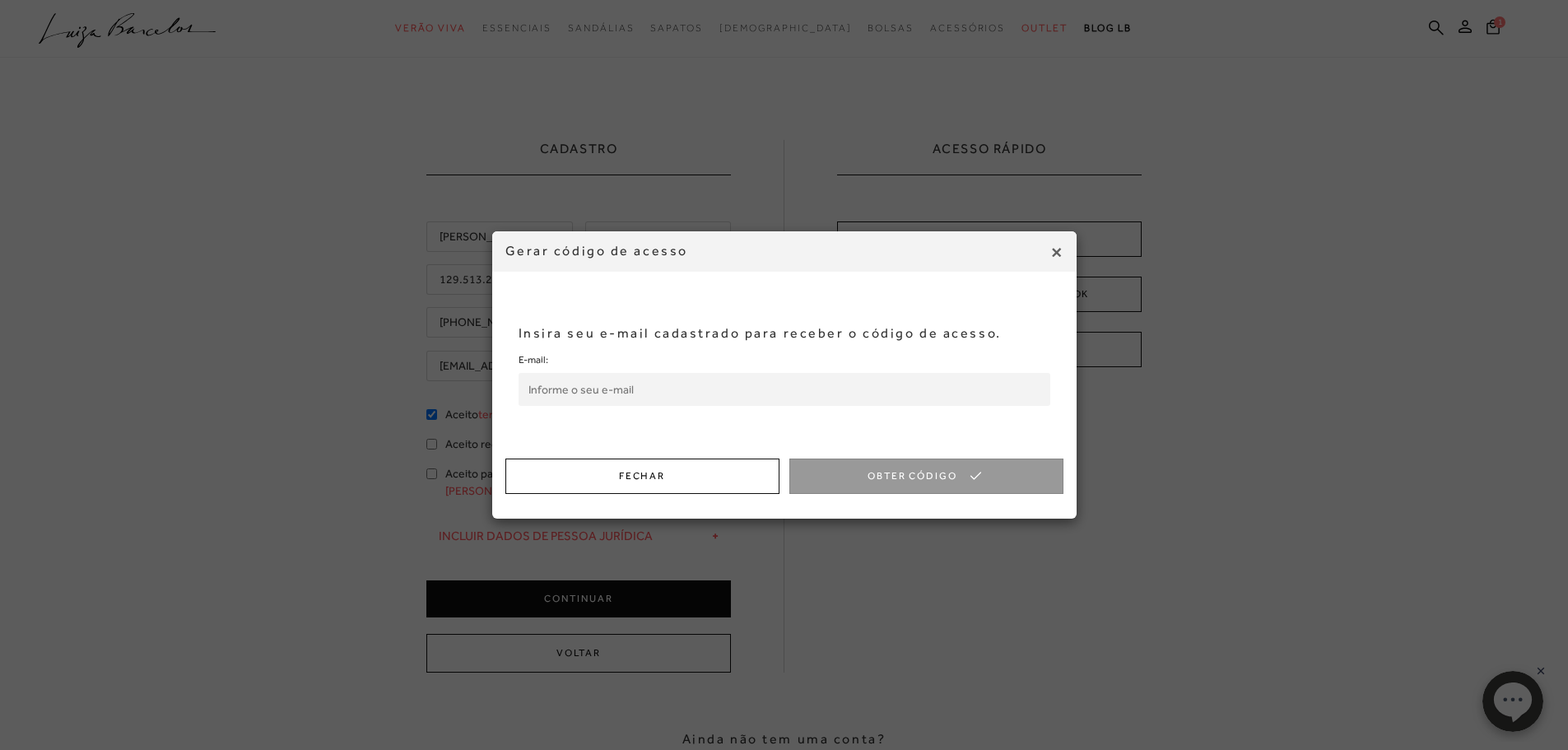
click at [617, 389] on input "E-mail:" at bounding box center [784, 389] width 532 height 33
type input "febcastro@hotmail.com"
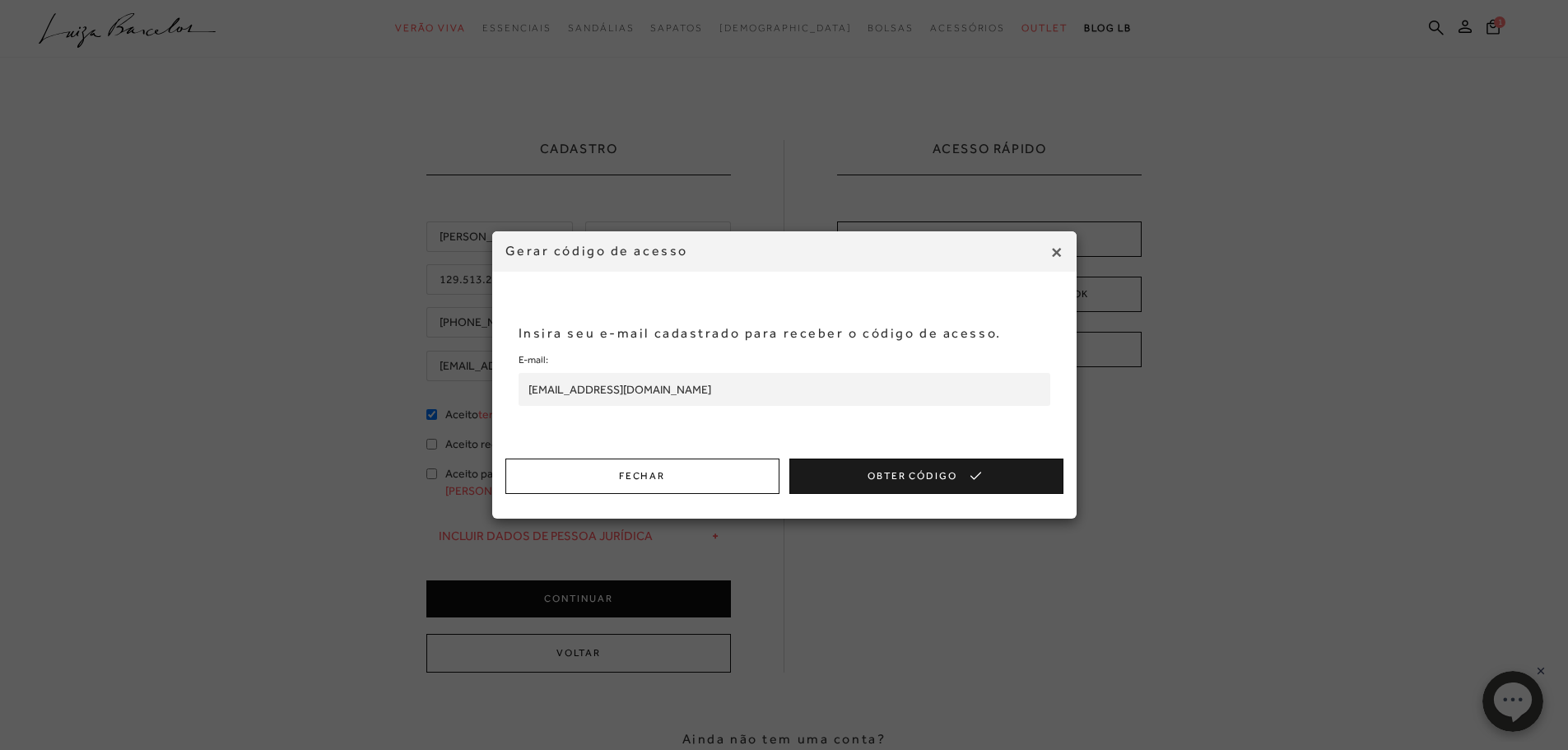
click at [927, 470] on button "Obter Código" at bounding box center [926, 476] width 274 height 35
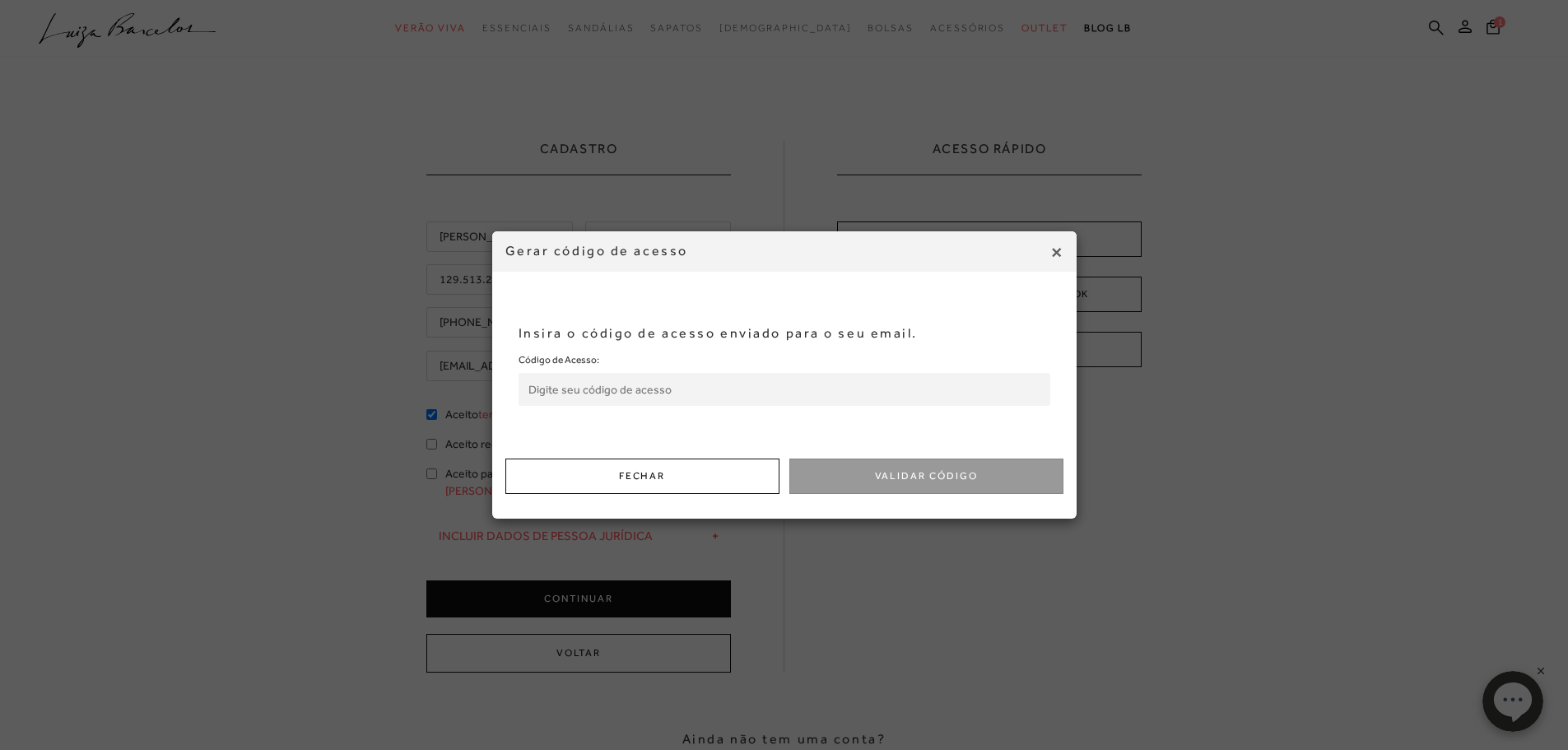
click at [657, 396] on input "Código de Acesso:" at bounding box center [784, 389] width 532 height 33
type input "415649140"
click at [902, 471] on button "Validar Código" at bounding box center [926, 476] width 274 height 35
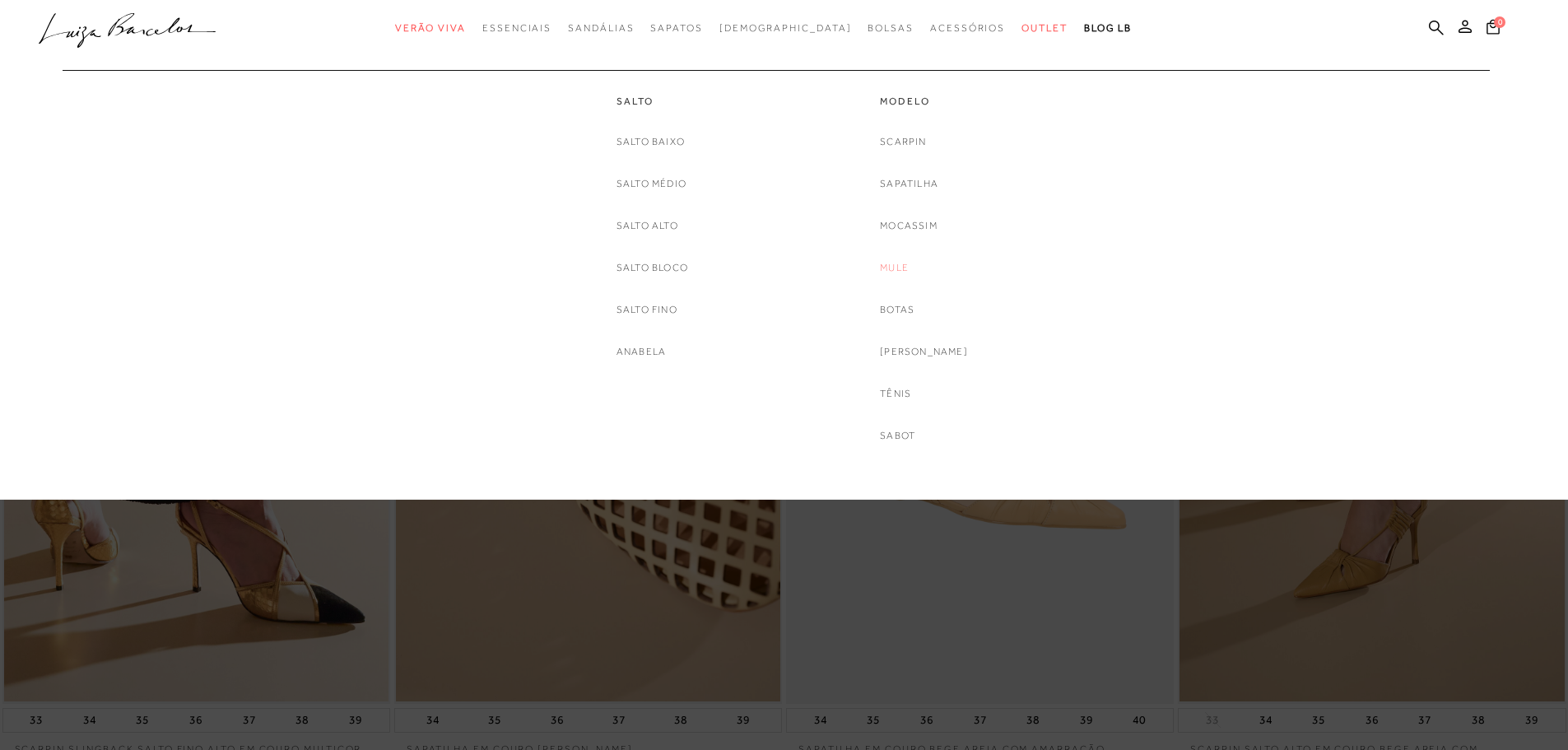
click at [908, 263] on link "Mule" at bounding box center [894, 268] width 29 height 18
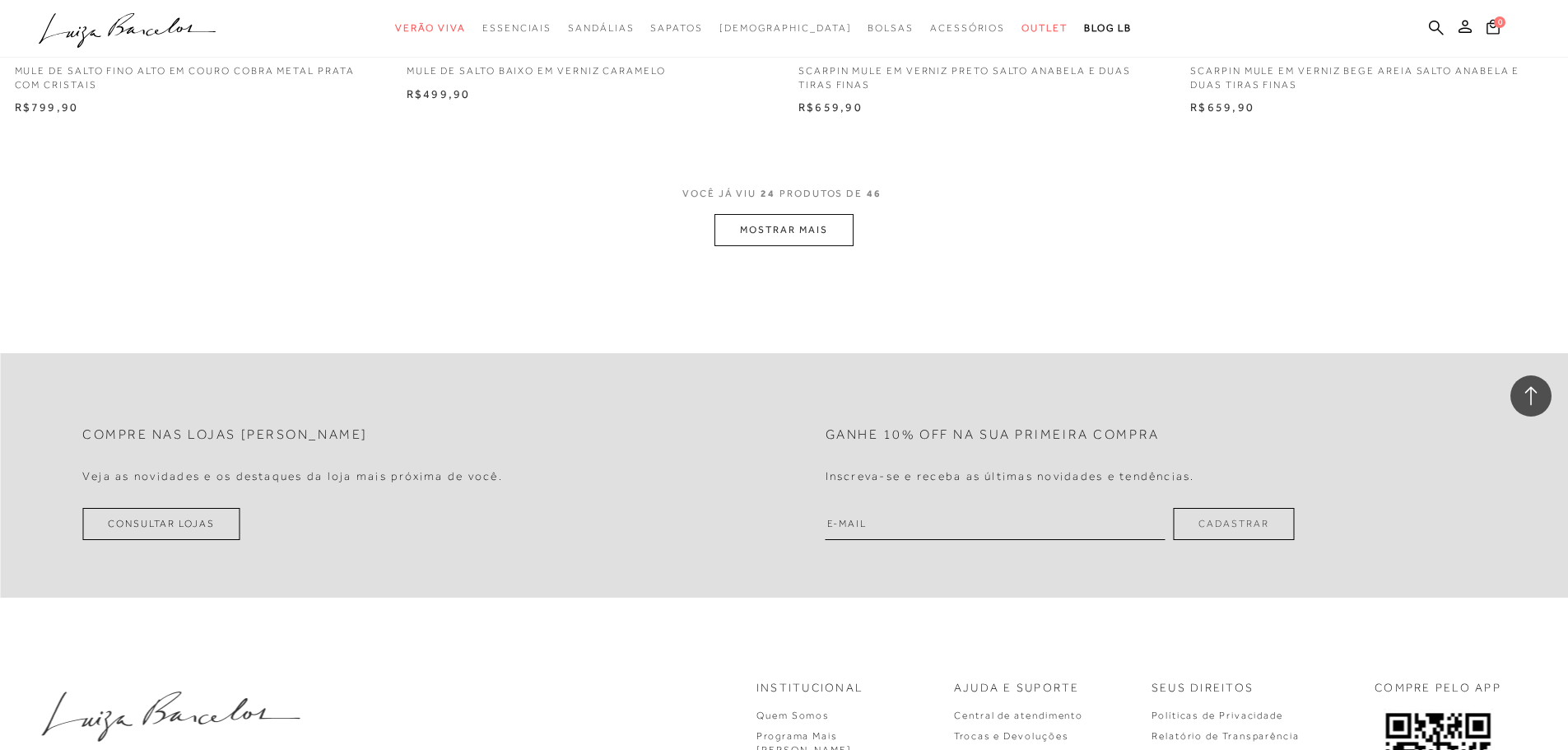
scroll to position [4341, 0]
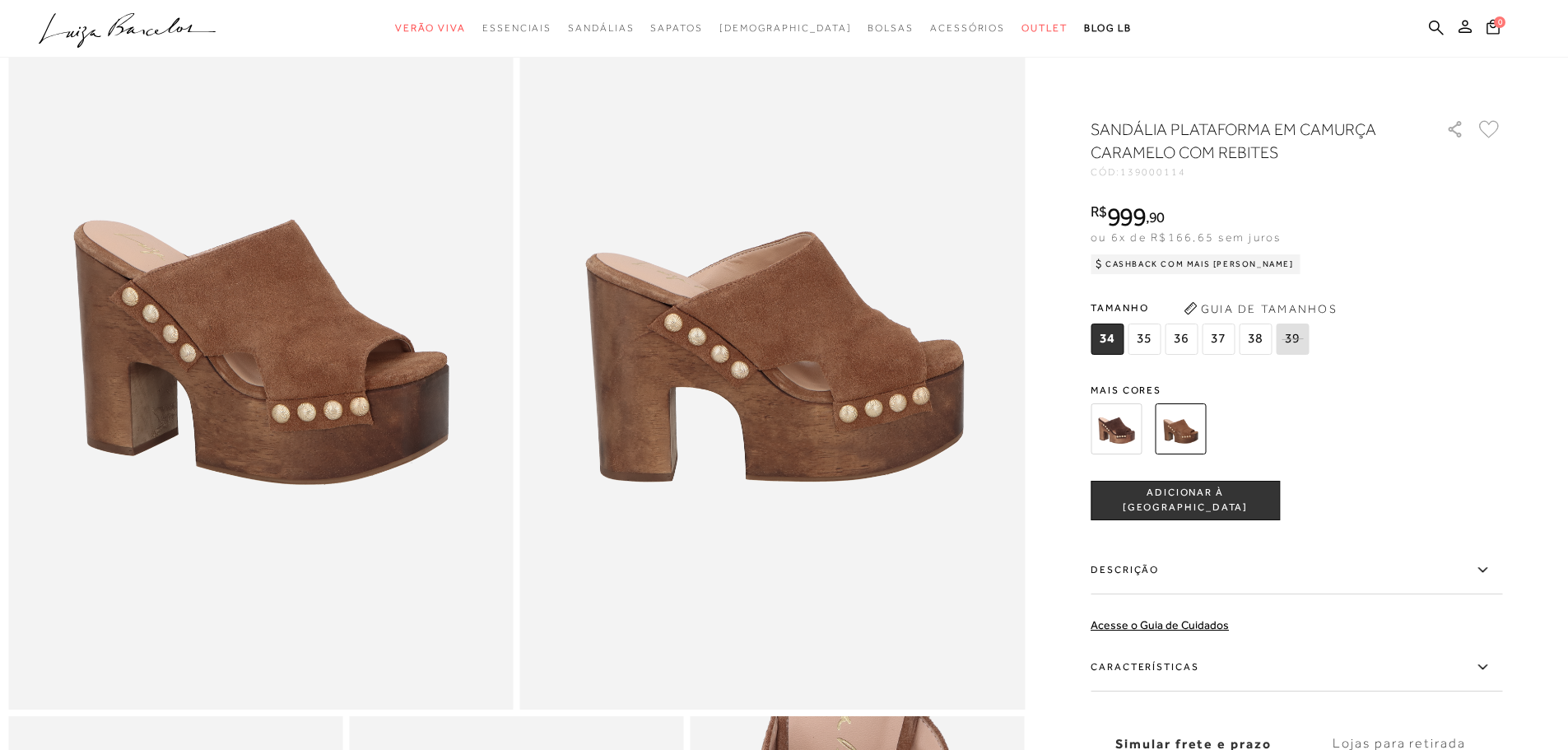
click at [1126, 430] on img at bounding box center [1115, 428] width 51 height 51
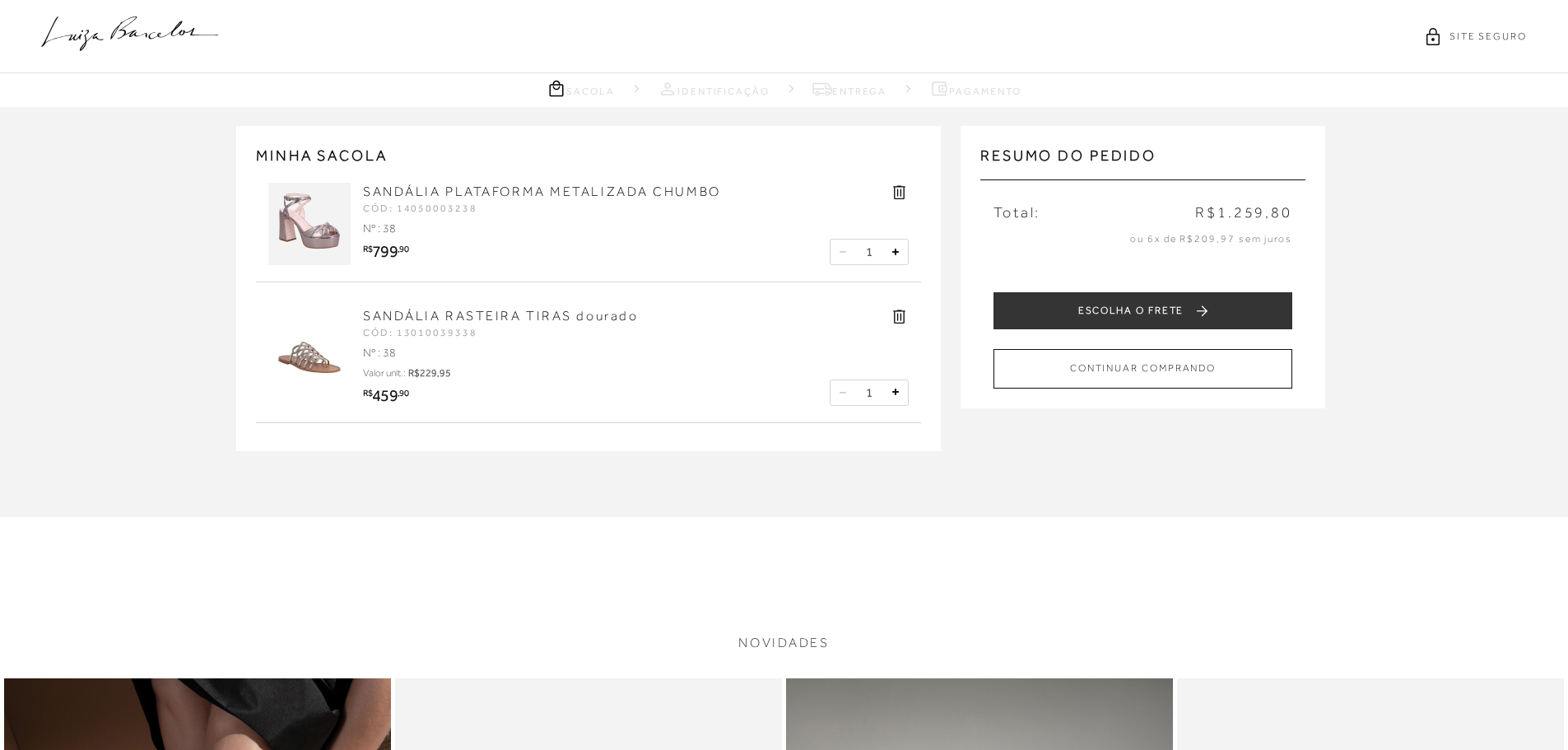
click at [893, 310] on icon at bounding box center [899, 316] width 19 height 19
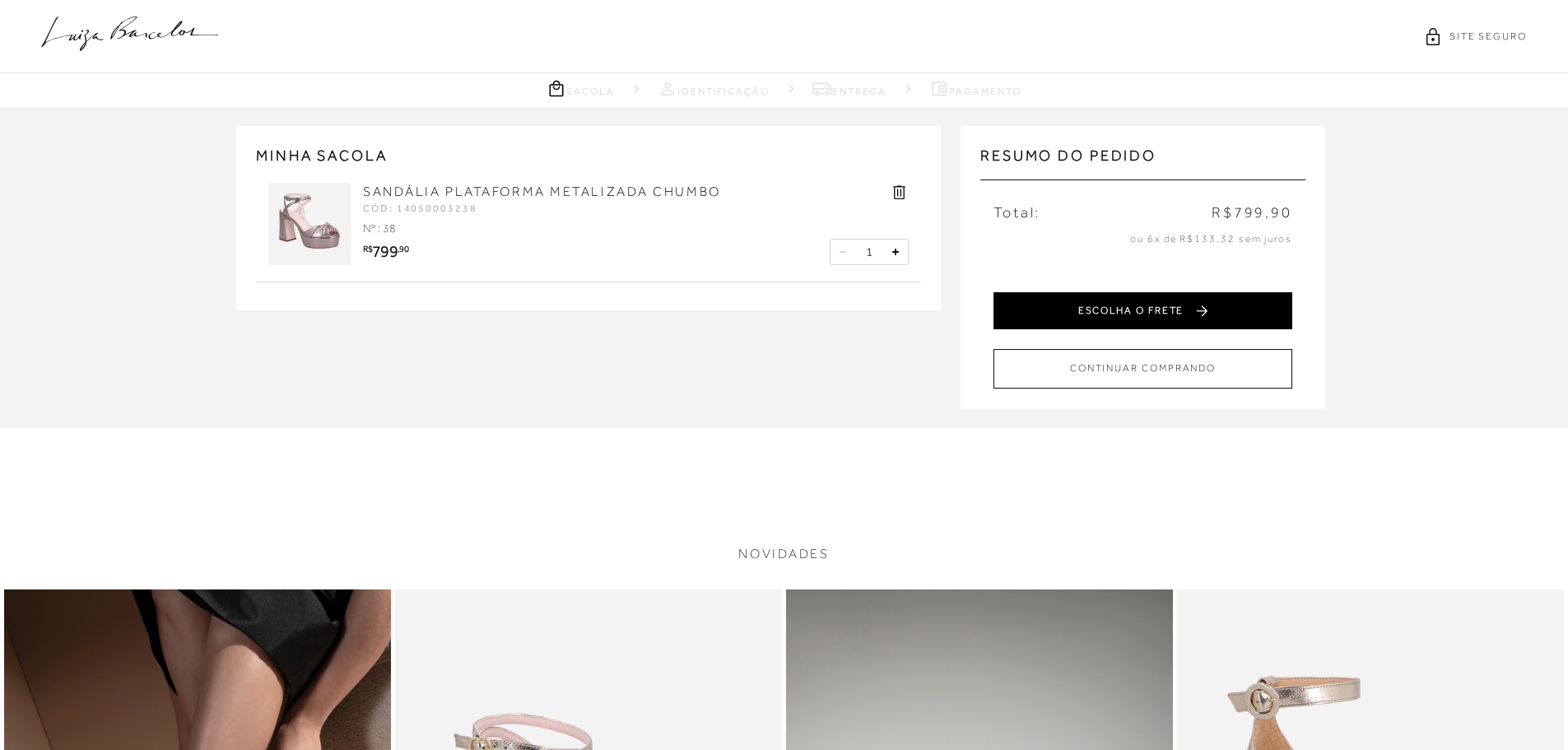
click at [1127, 312] on button "ESCOLHA O FRETE" at bounding box center [1142, 311] width 299 height 37
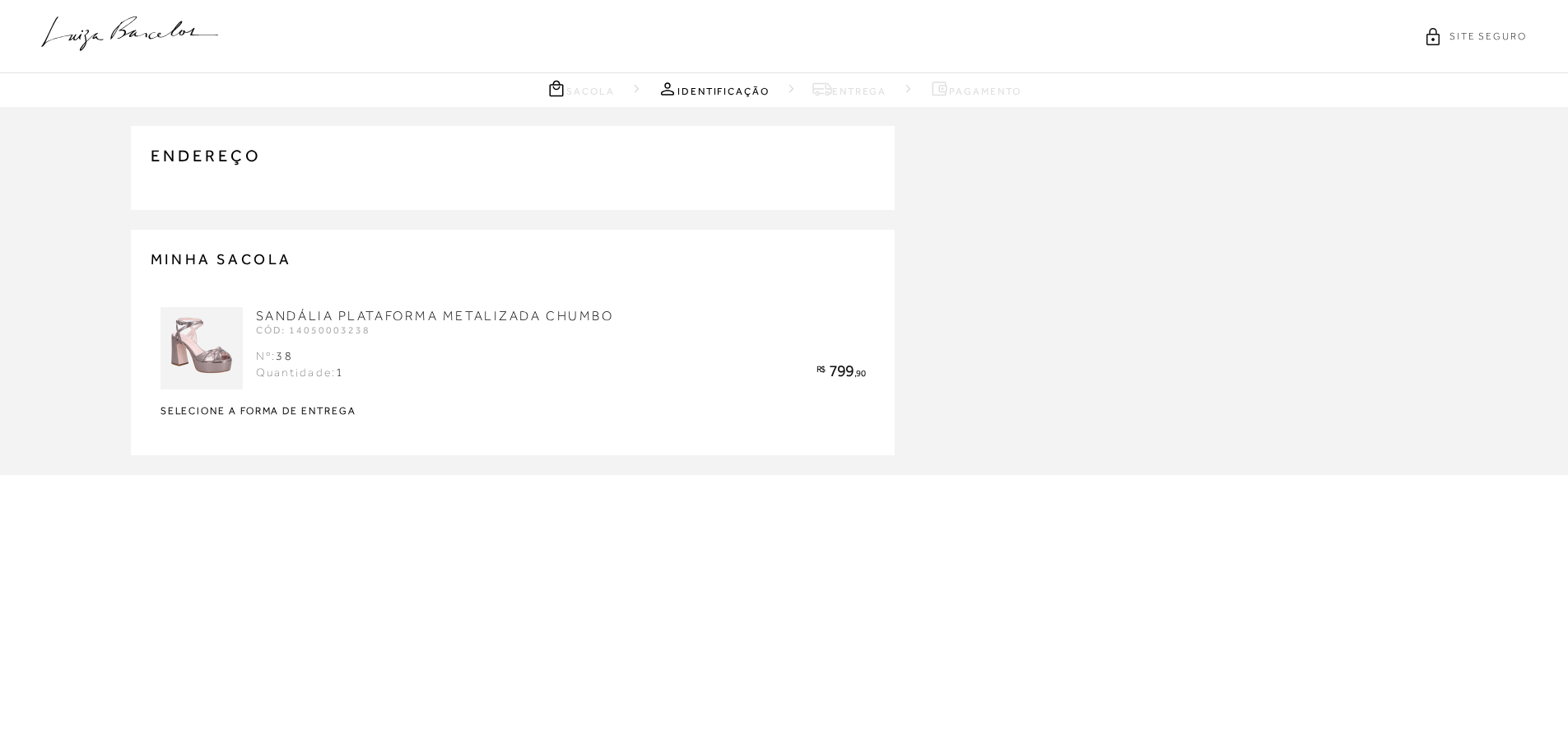
type input "(34) 99995-2857"
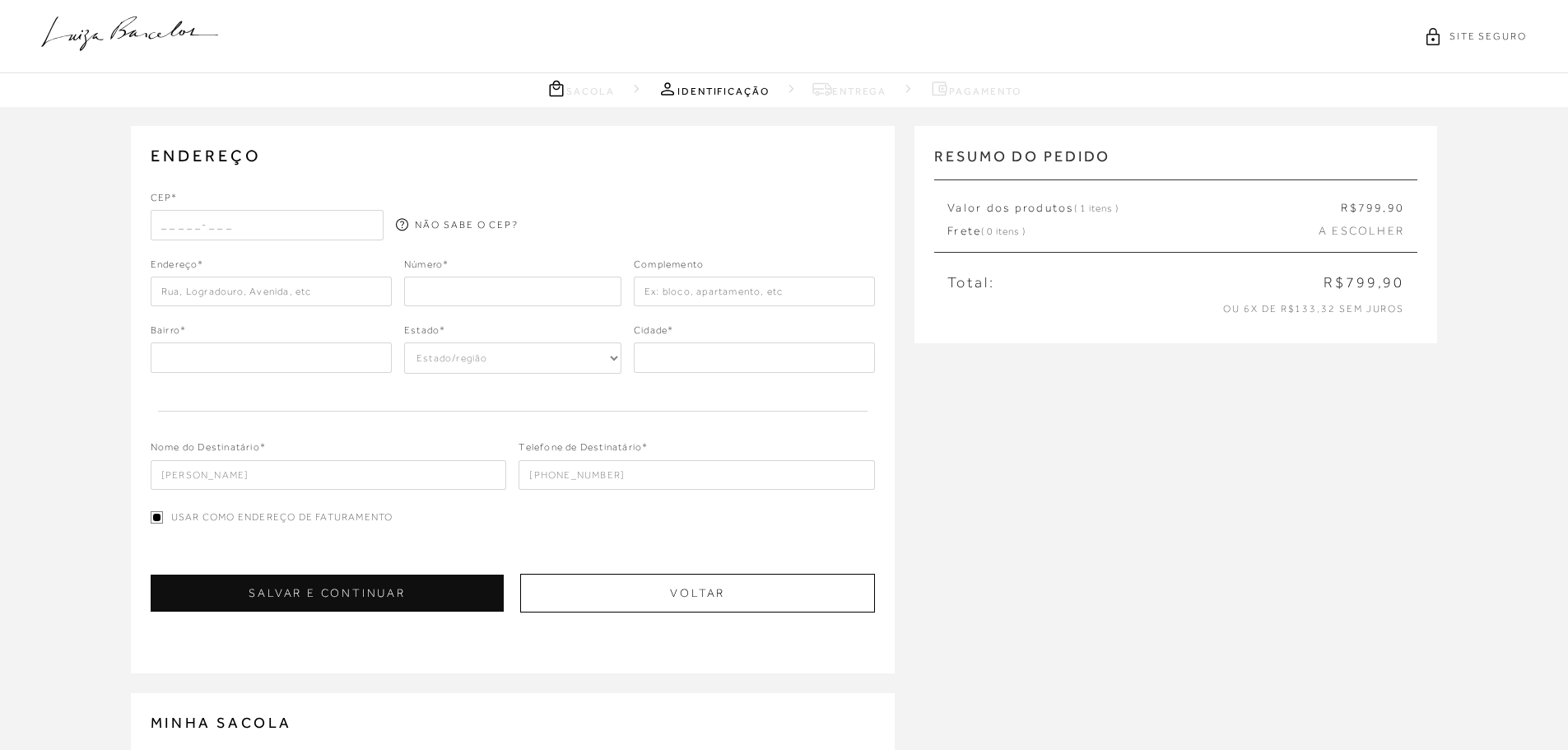
click at [162, 219] on input "text" at bounding box center [268, 224] width 234 height 29
type input "38060-380"
type input "Rua Nacib Cury"
type input "São Sebastião"
select select "MG"
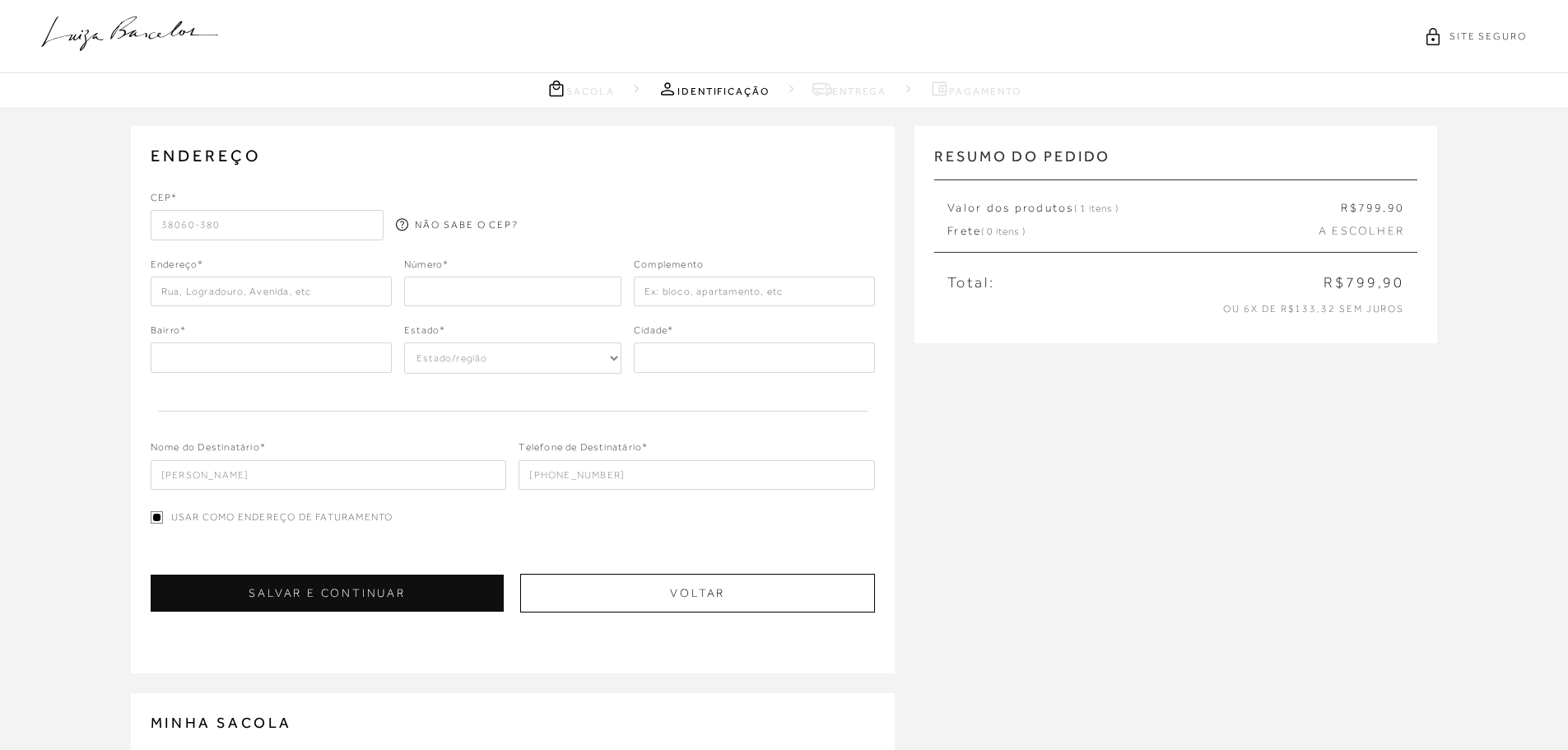
type input "Uberaba"
type input "38060-380"
click at [421, 296] on input "number" at bounding box center [512, 291] width 217 height 29
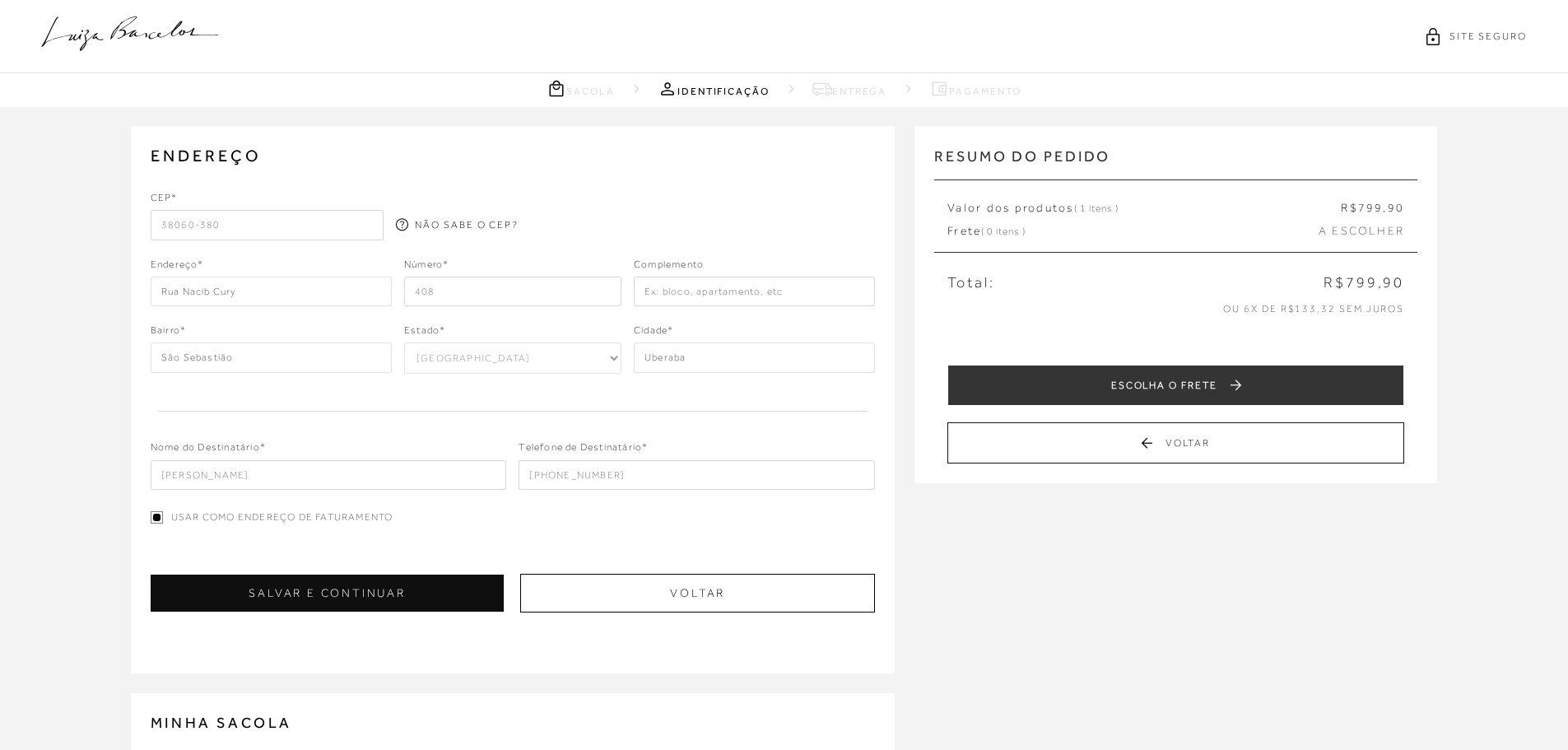
type input "408"
click at [673, 295] on input "text" at bounding box center [754, 291] width 241 height 29
type input "Apto 1101"
click at [523, 519] on label "Usar como endereço de faturamento" at bounding box center [513, 518] width 725 height 14
click at [163, 519] on input "Usar como endereço de faturamento" at bounding box center [156, 518] width 13 height 13
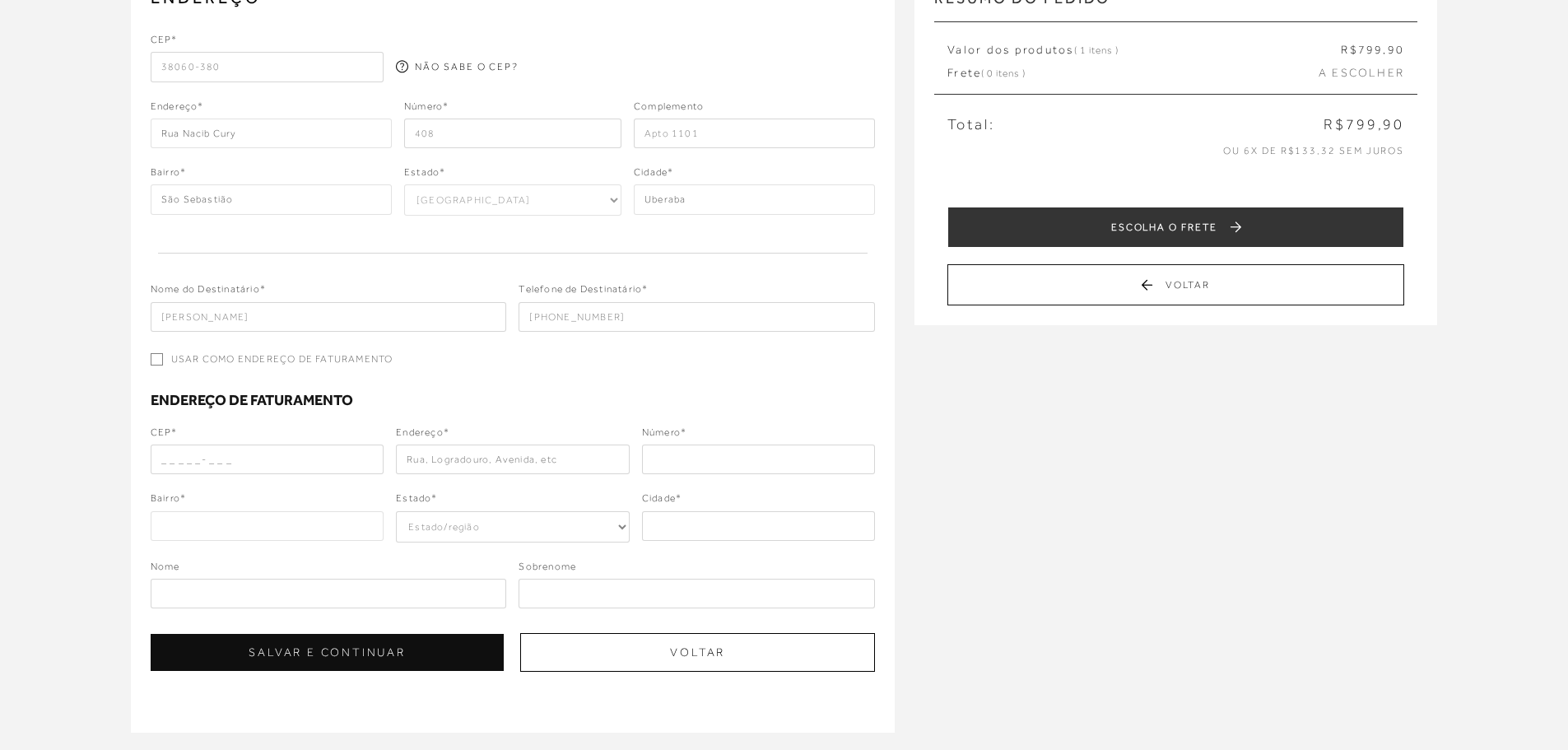
scroll to position [165, 0]
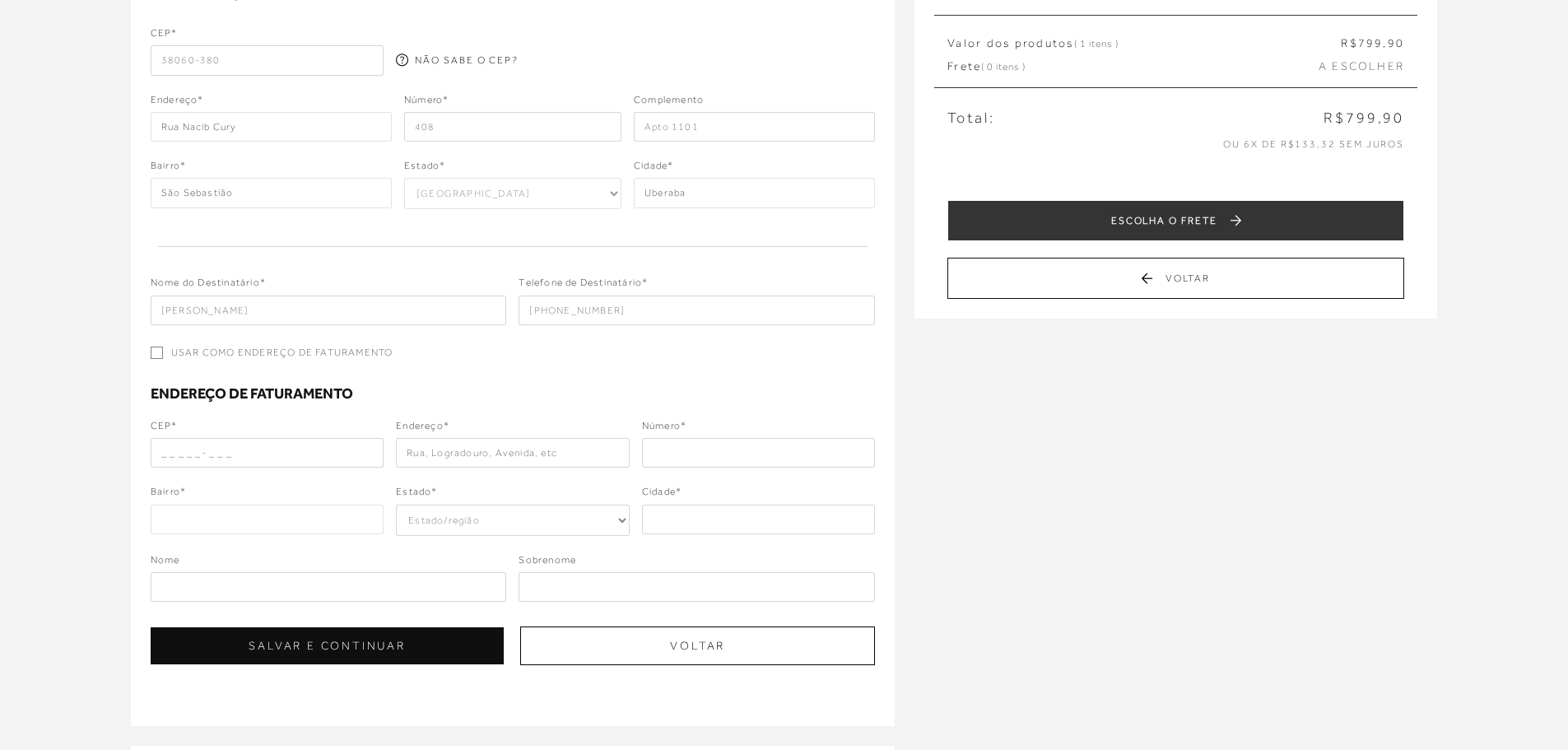
click at [515, 386] on legend "Endereço de faturamento" at bounding box center [513, 393] width 725 height 18
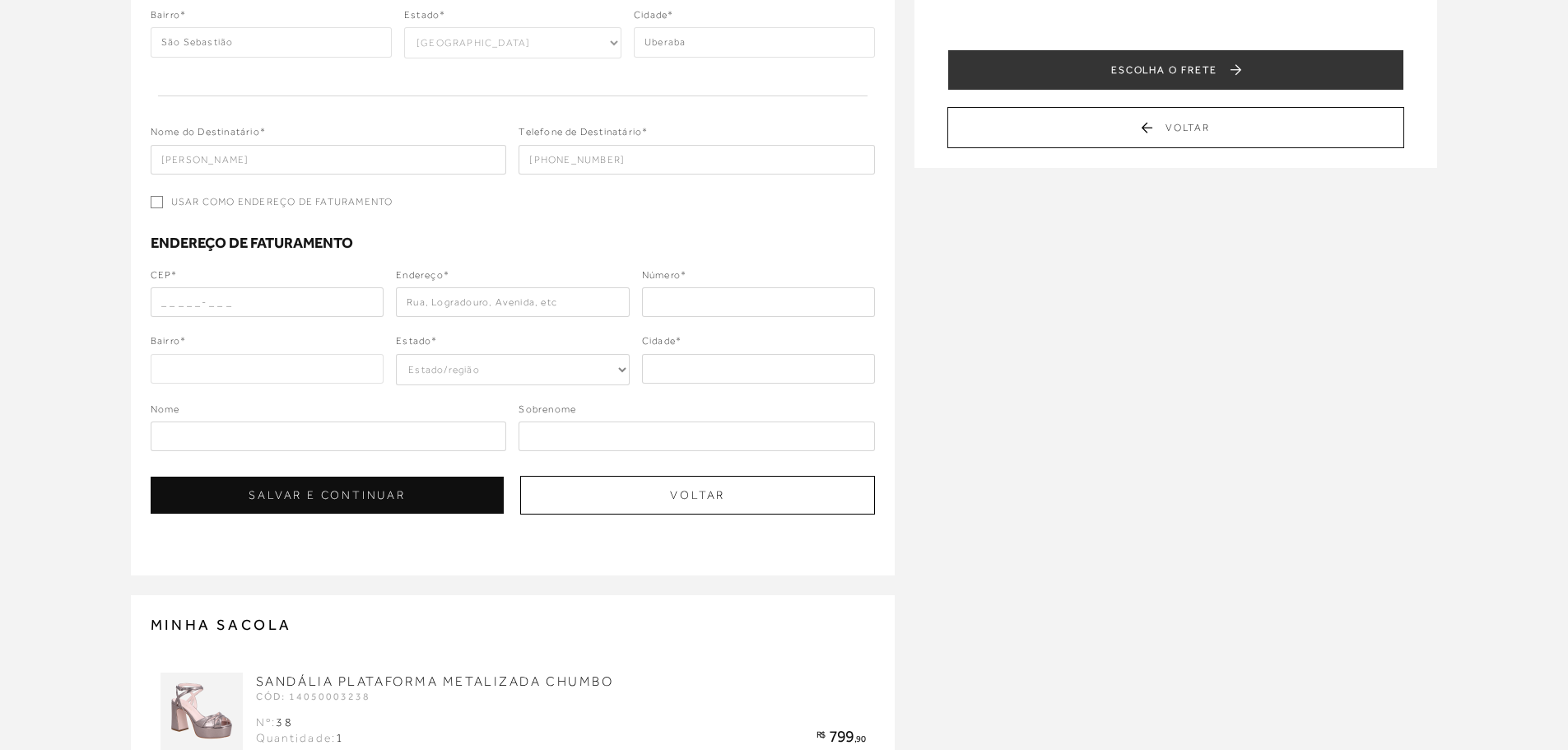
scroll to position [577, 0]
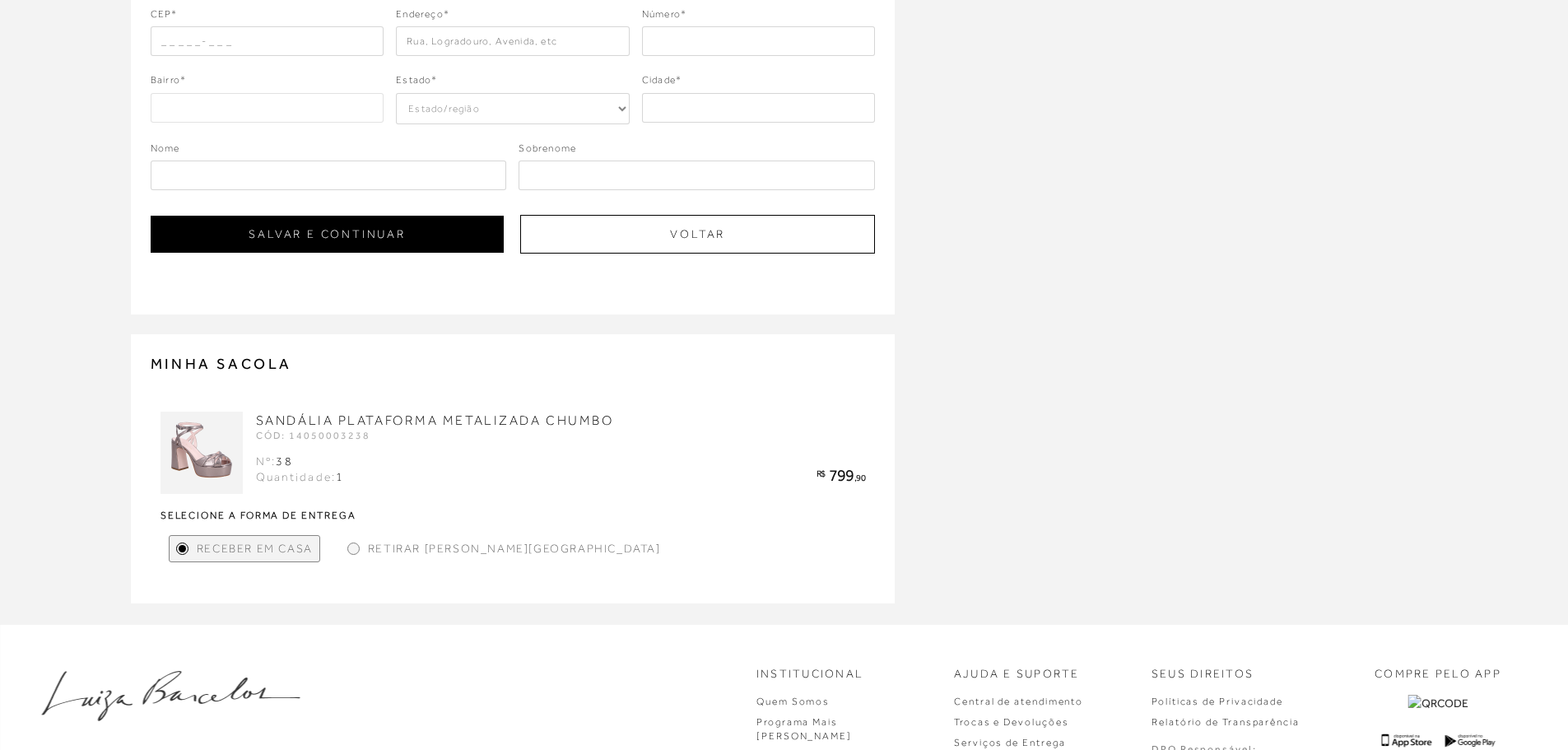
click at [338, 238] on button "SALVAR E CONTINUAR" at bounding box center [327, 234] width 354 height 37
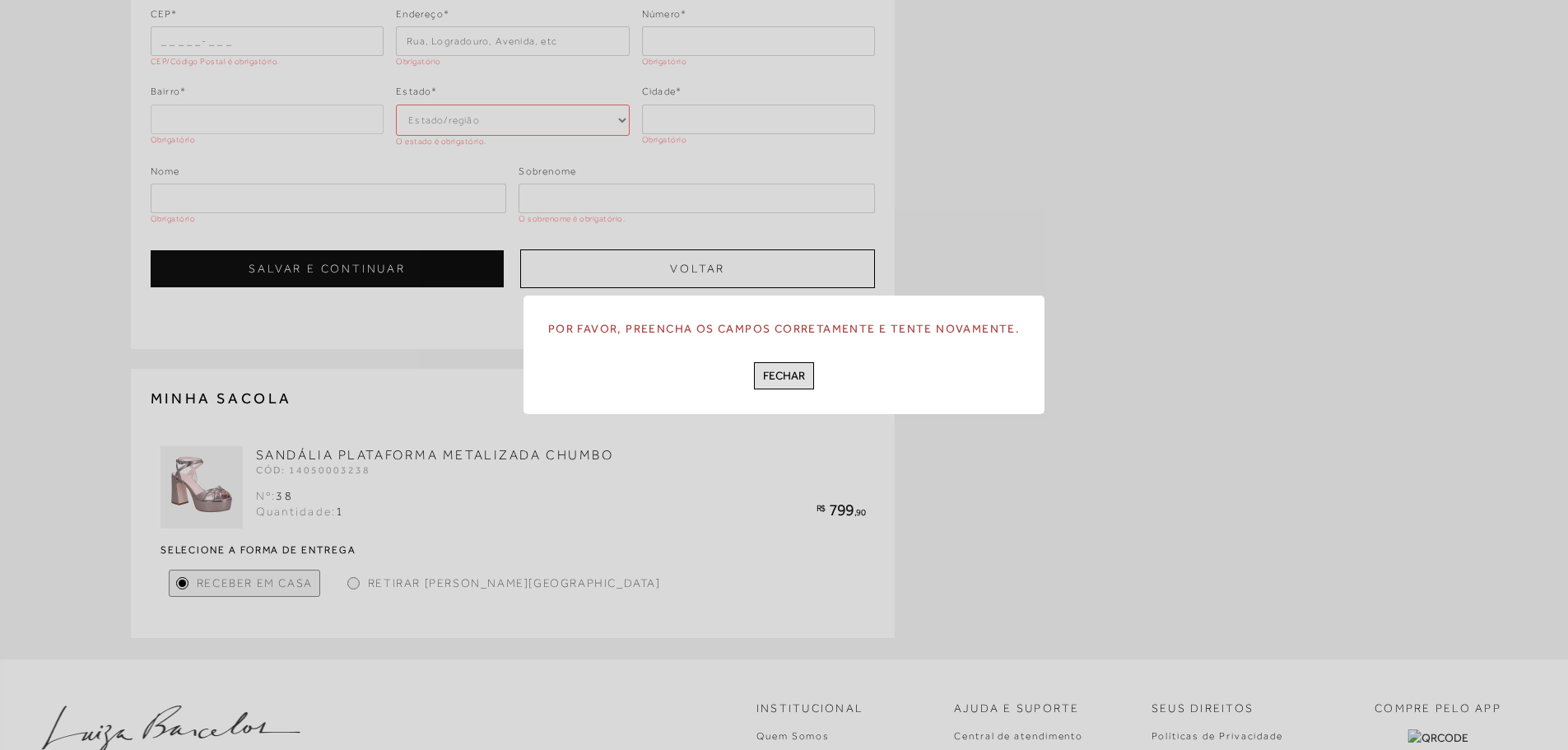
click at [776, 384] on button "FECHAR" at bounding box center [783, 376] width 60 height 27
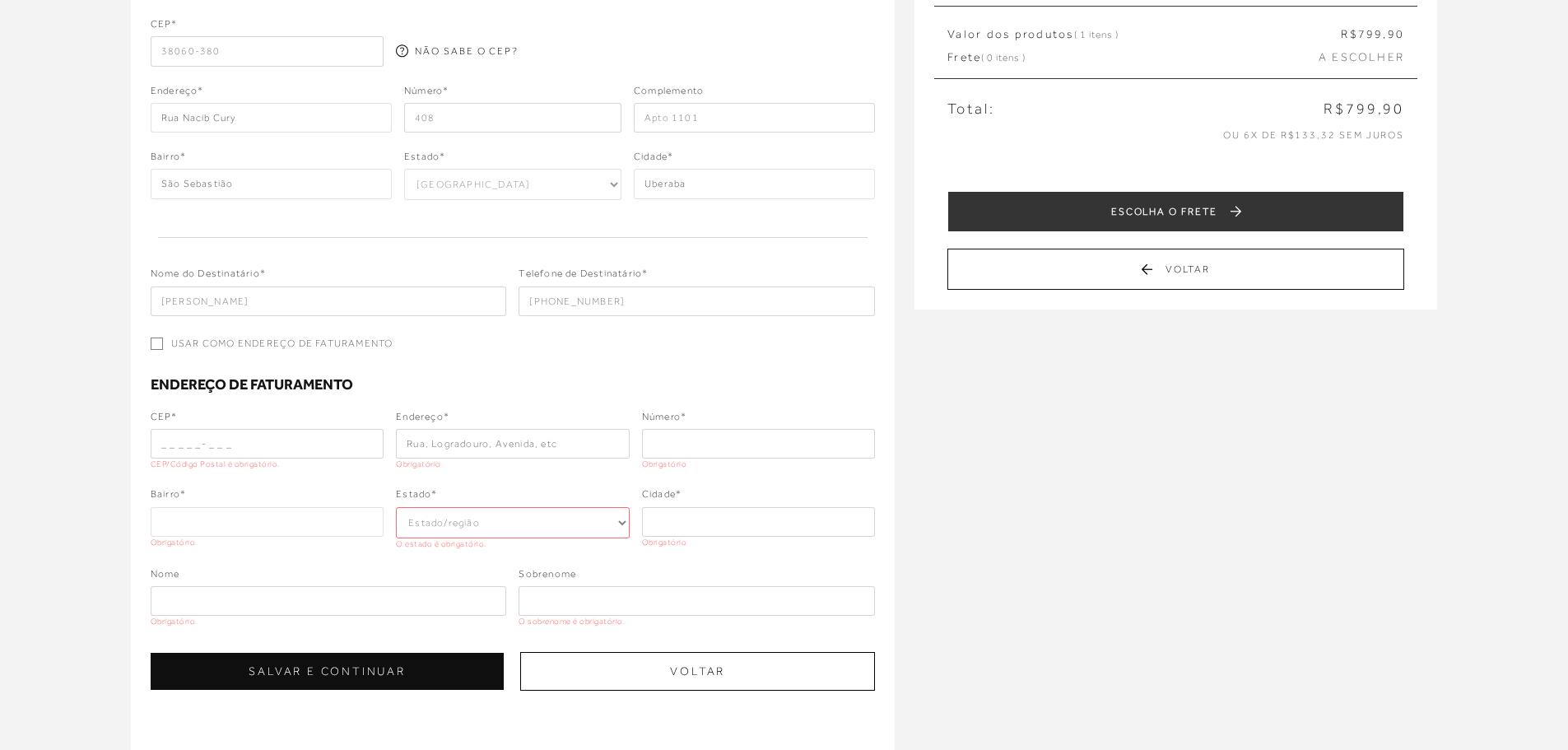
scroll to position [165, 0]
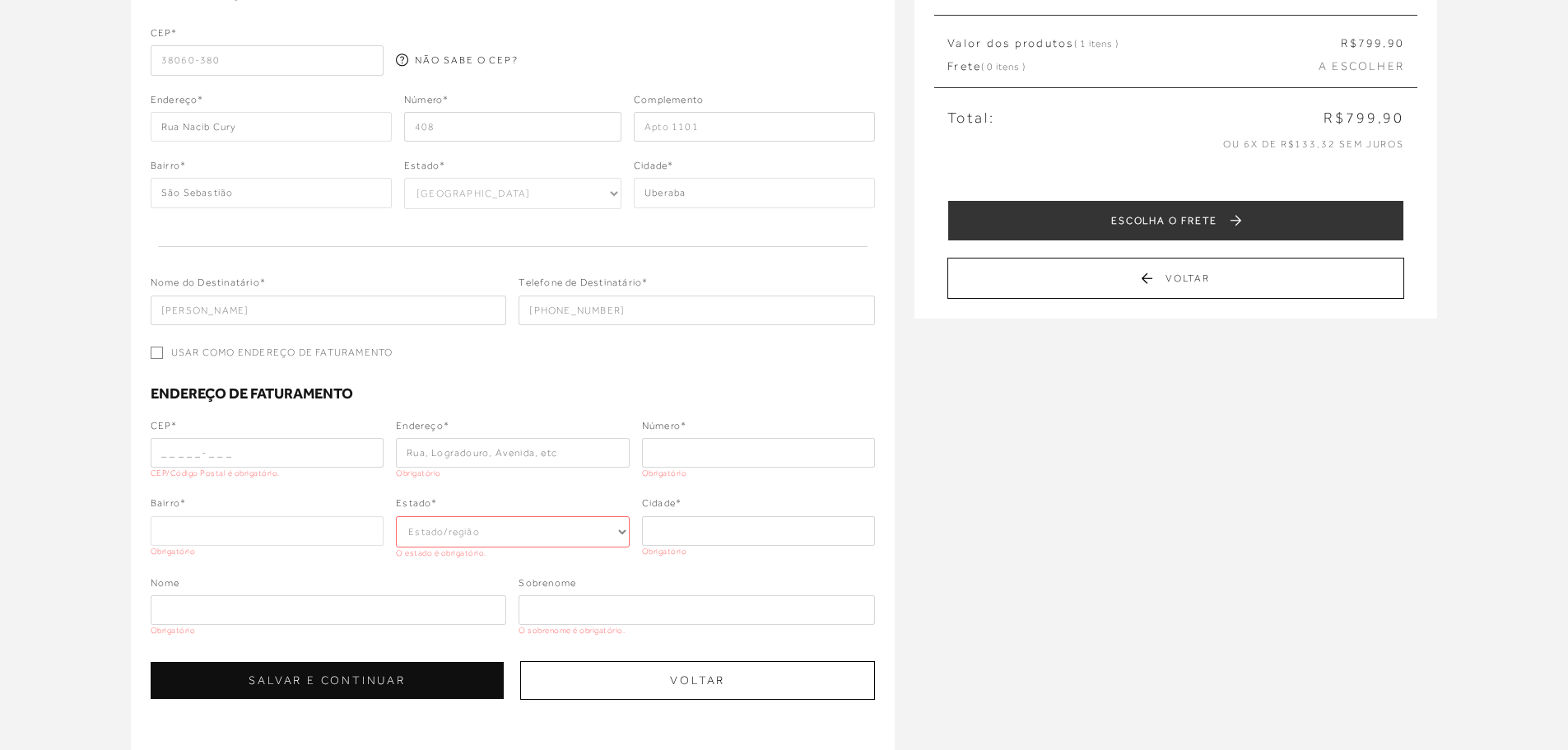
click at [156, 360] on div "Usar como endereço de faturamento" at bounding box center [513, 355] width 725 height 19
click at [156, 353] on input "Usar como endereço de faturamento" at bounding box center [156, 353] width 13 height 13
checkbox input "true"
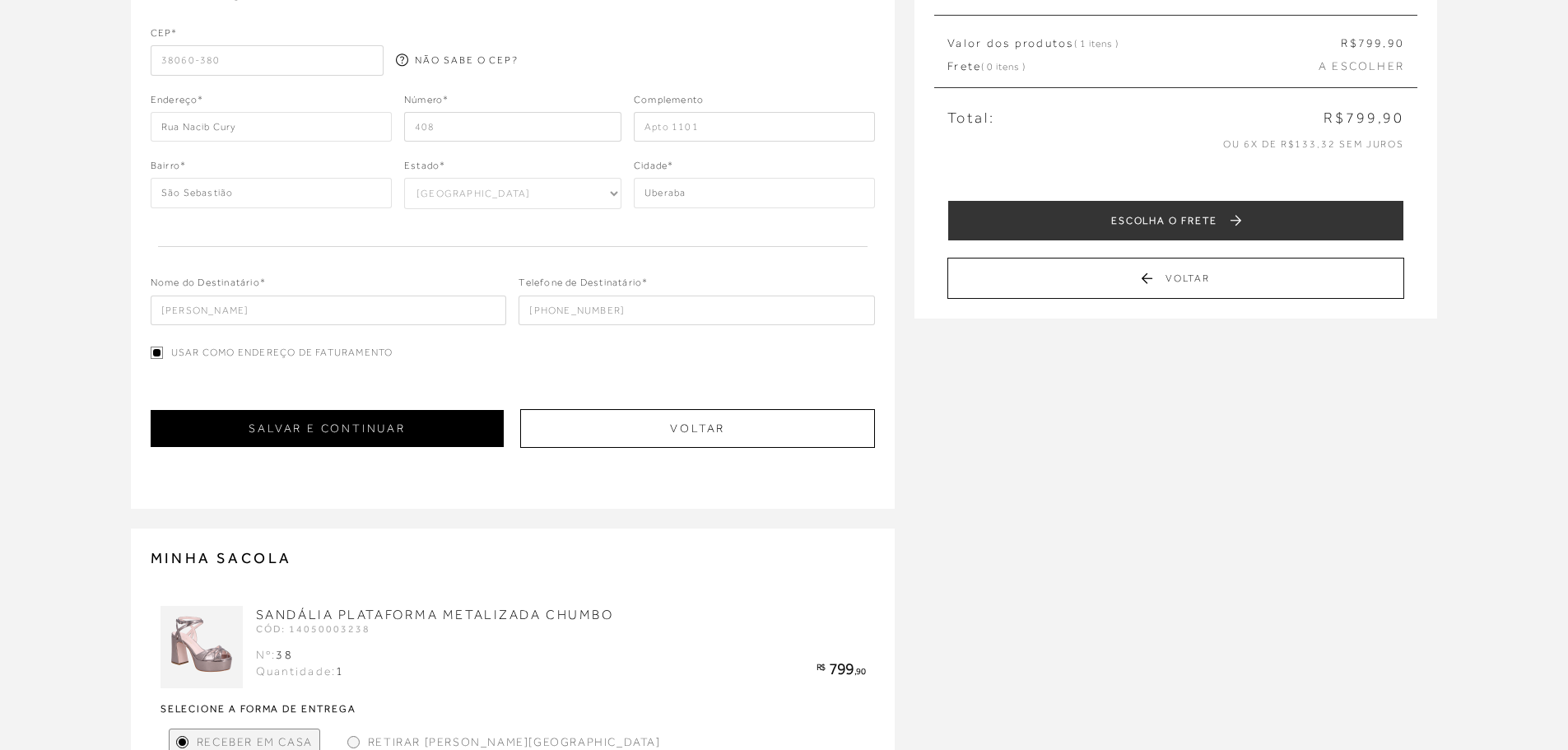
click at [406, 433] on button "SALVAR E CONTINUAR" at bounding box center [327, 428] width 354 height 37
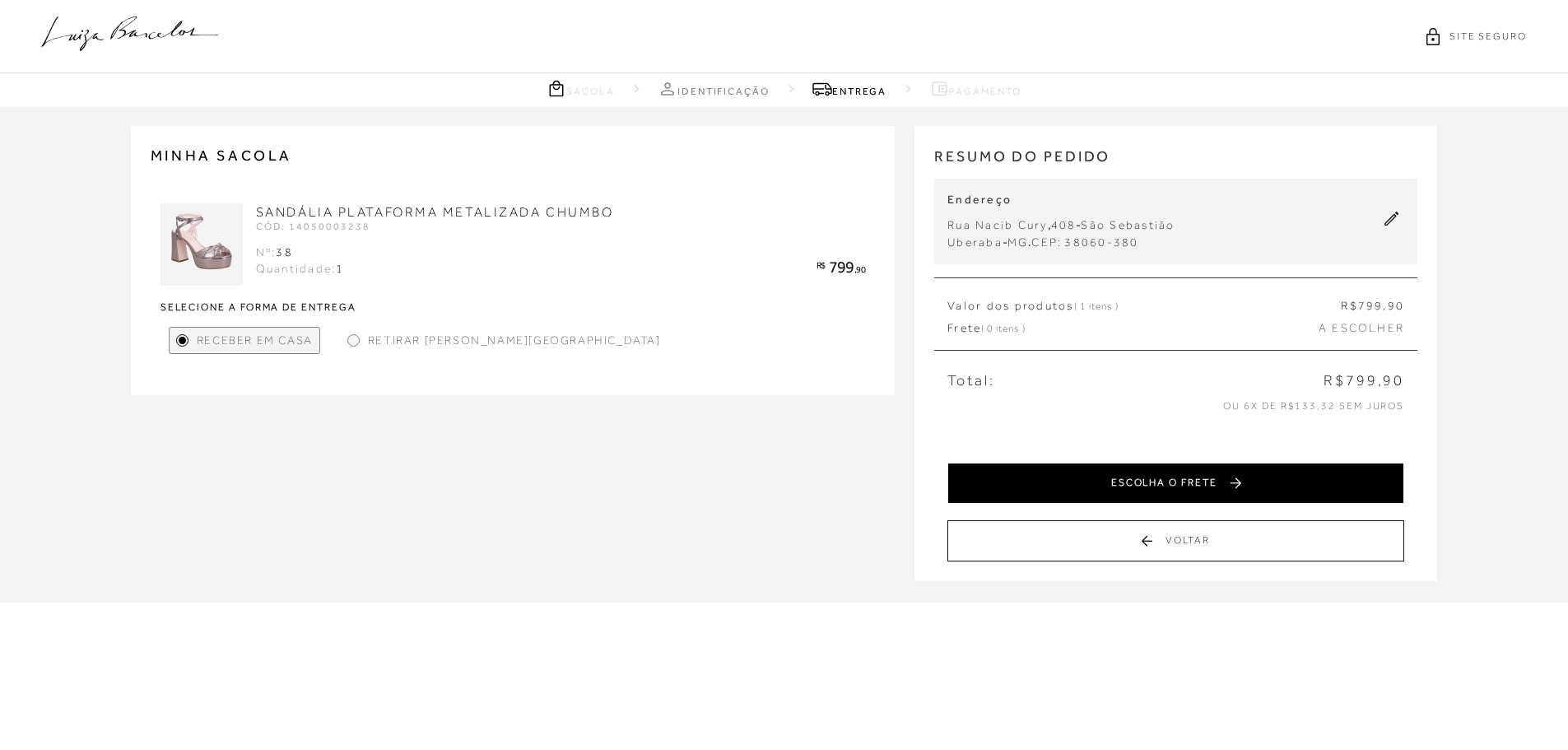
click at [1217, 468] on button "ESCOLHA O FRETE" at bounding box center [1175, 483] width 457 height 41
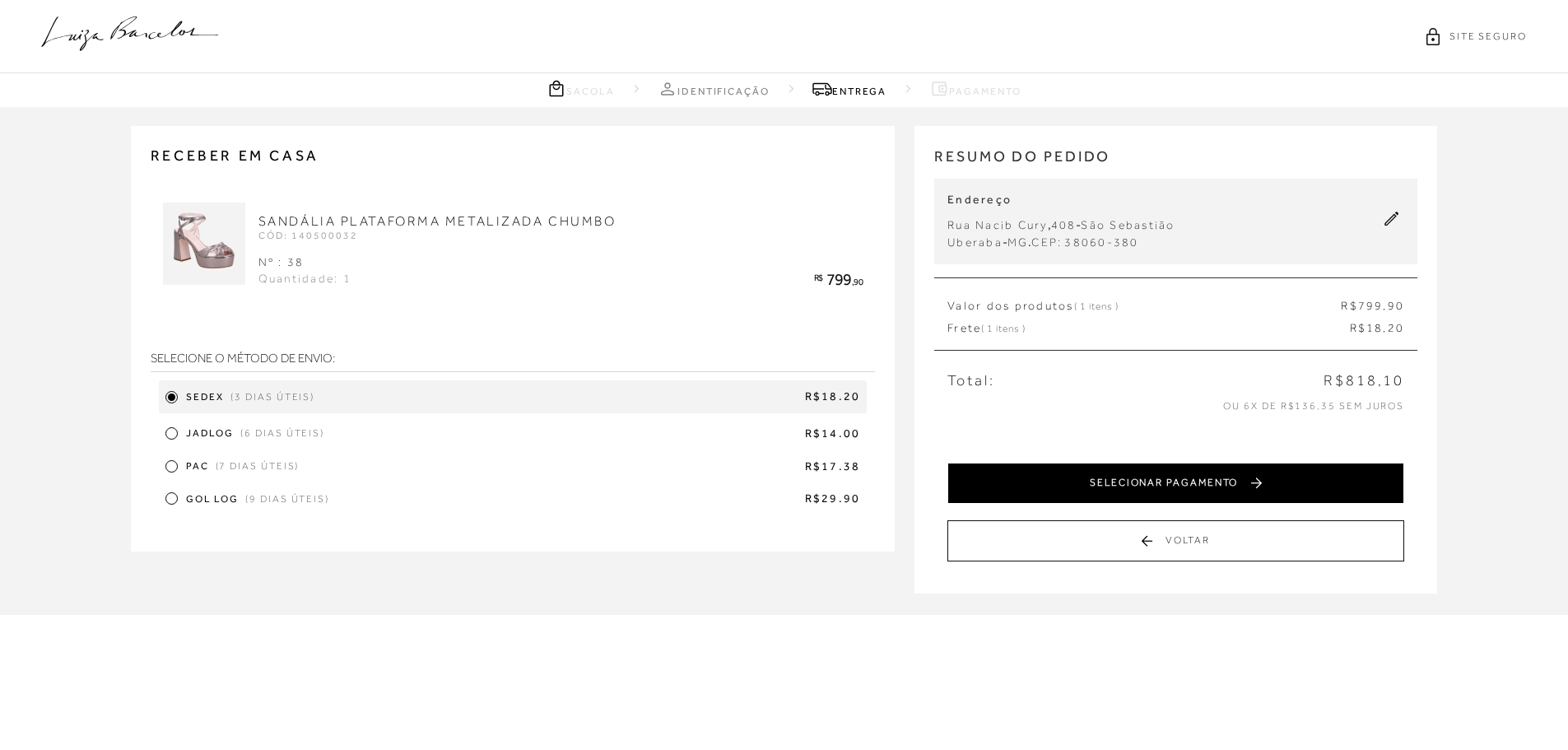
click at [1136, 479] on button "SELECIONAR PAGAMENTO" at bounding box center [1175, 483] width 457 height 41
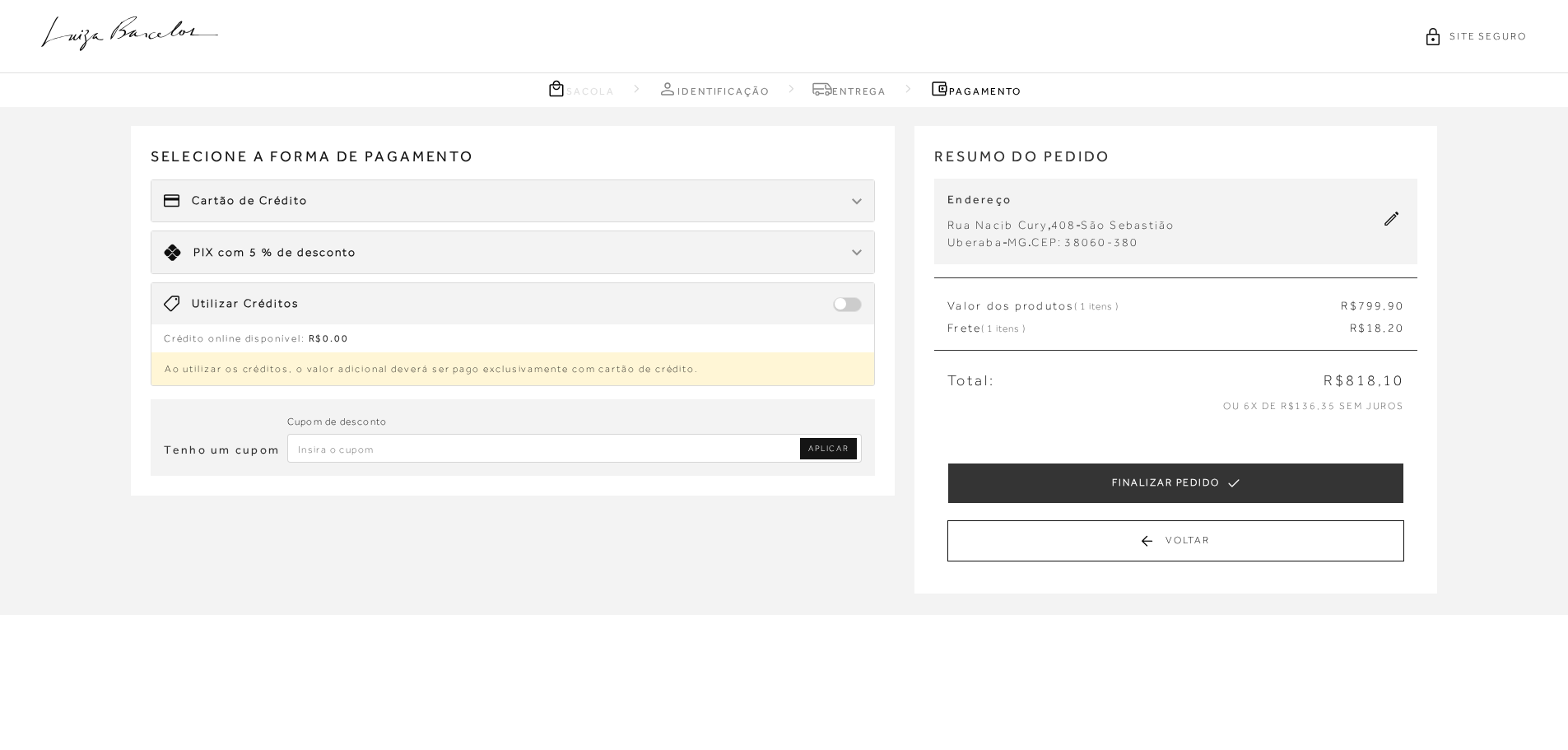
click at [557, 185] on div "Cartão de Crédito" at bounding box center [513, 200] width 723 height 41
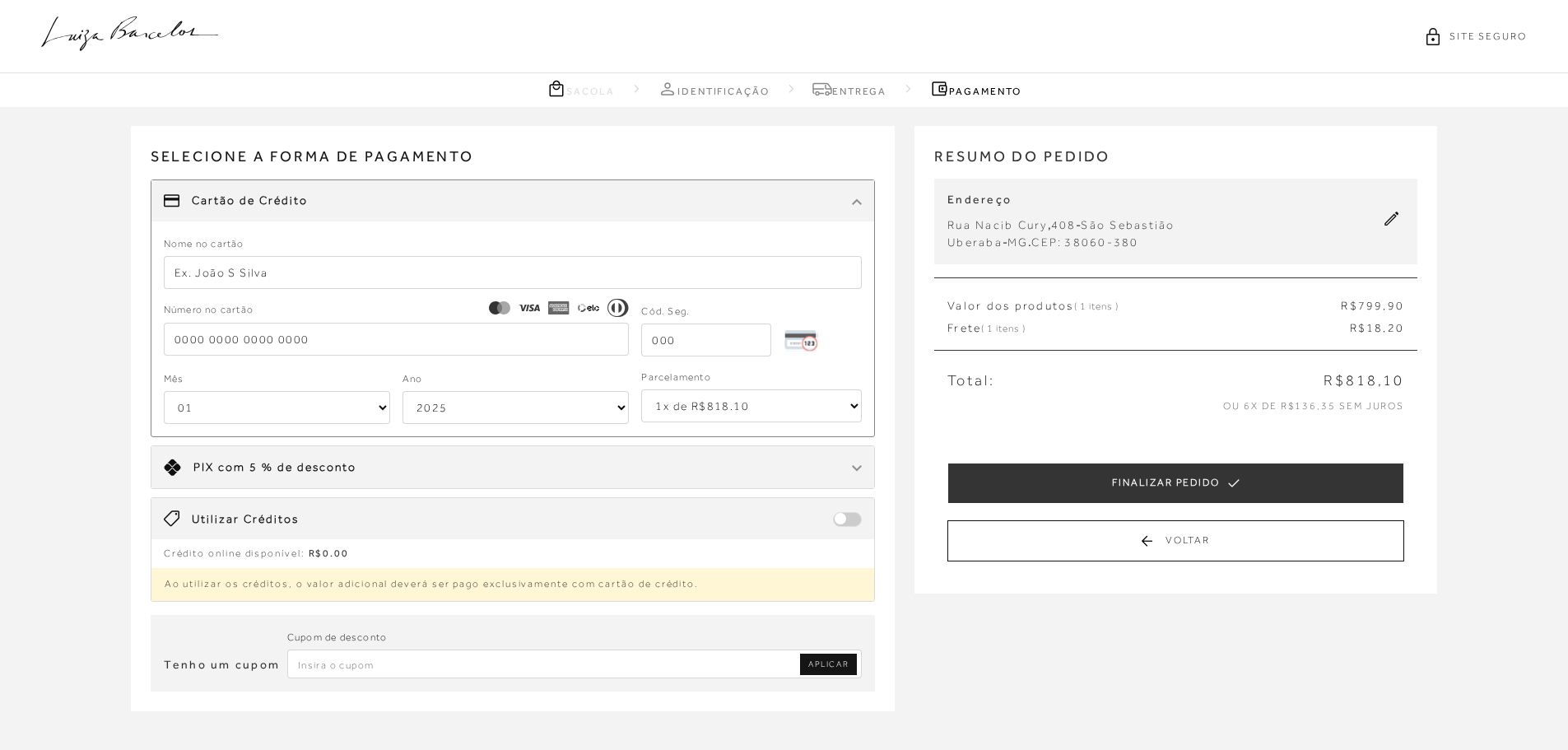
click at [247, 275] on input "text" at bounding box center [513, 272] width 699 height 33
type input "Fernanda B Castro"
click at [189, 320] on div "Número no cartão" at bounding box center [397, 329] width 466 height 54
click at [193, 324] on input "tel" at bounding box center [397, 339] width 466 height 33
type input "5200 4805 3545 5407"
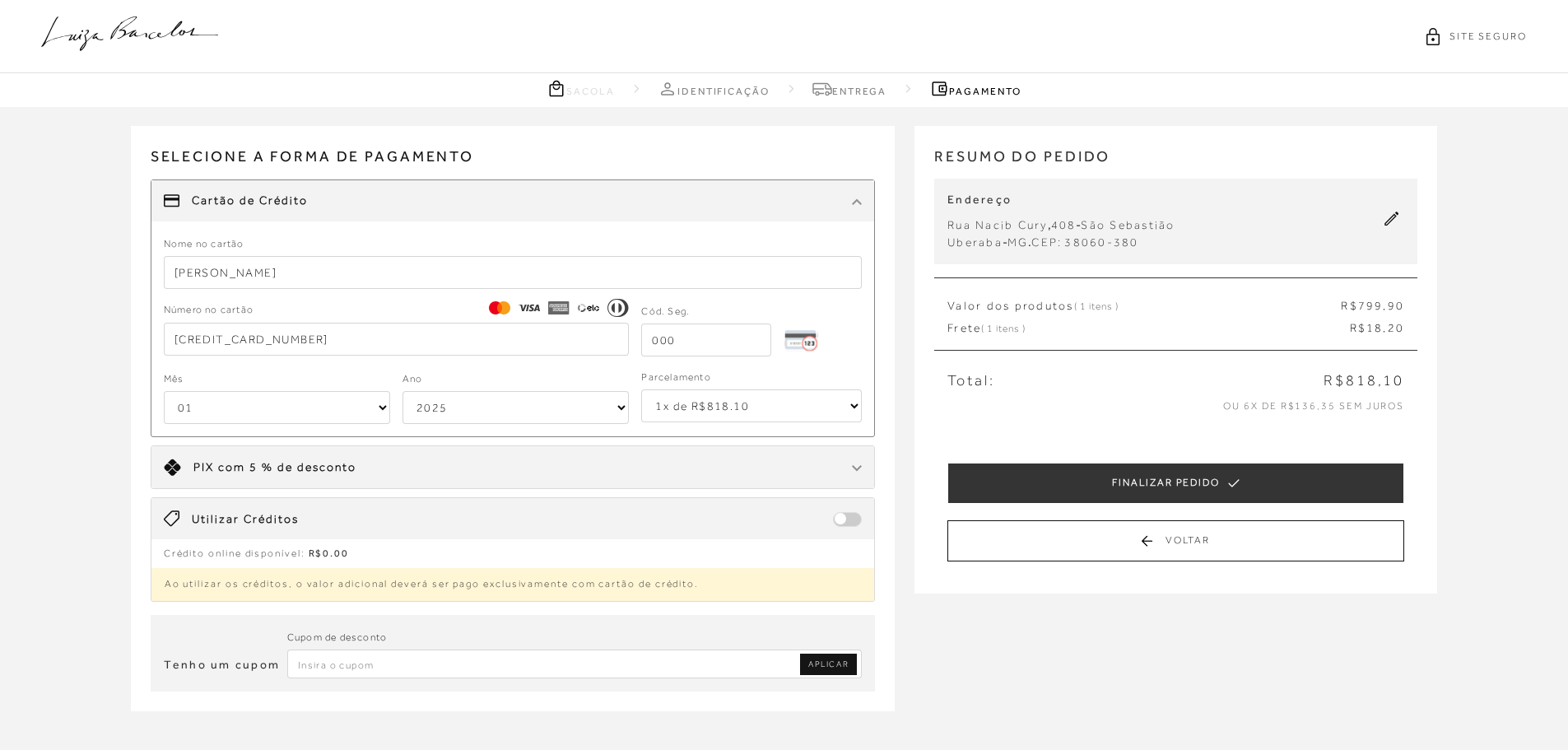
click at [702, 353] on input "tel" at bounding box center [706, 340] width 130 height 33
type input "592"
click at [243, 403] on select "01 02 03 04 05 06 07 08 09 10 11 12" at bounding box center [277, 407] width 226 height 33
select select "08"
click at [164, 391] on select "01 02 03 04 05 06 07 08 09 10 11 12" at bounding box center [277, 407] width 226 height 33
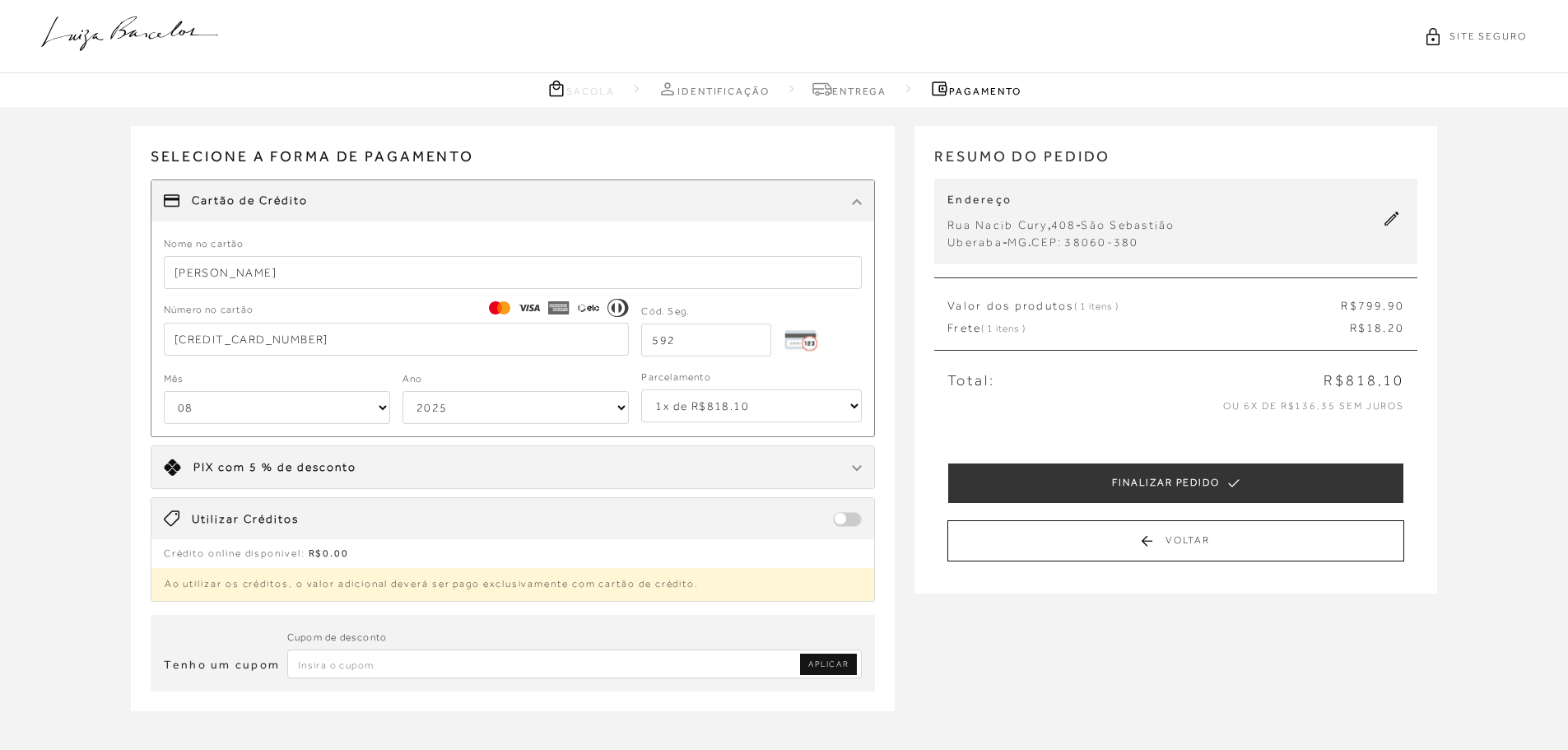
click at [478, 413] on select "2025 2026 2027 2028 2029 2030 2031 2032 2033 2034 2035 2036 2037 2038 2039 2040…" at bounding box center [515, 407] width 226 height 33
select select "2033"
click at [402, 391] on select "2025 2026 2027 2028 2029 2030 2031 2032 2033 2034 2035 2036 2037 2038 2039 2040…" at bounding box center [515, 407] width 226 height 33
click at [731, 410] on select "1x de R$818.10 2x de R$409.05 sem juros 3x de R$272.70 sem juros 4x de R$204.53…" at bounding box center [751, 406] width 220 height 33
select select "6"
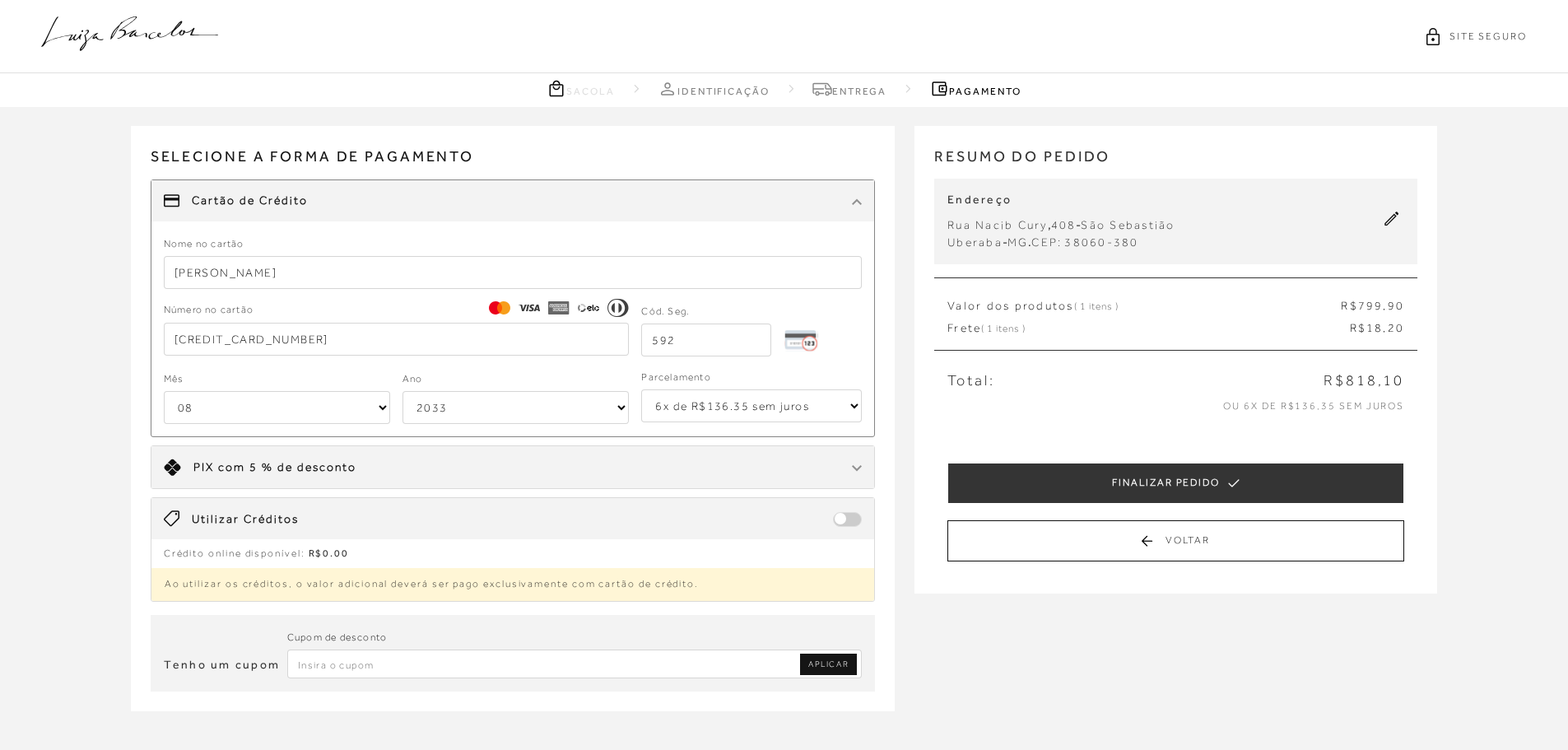
click at [641, 390] on select "1x de R$818.10 2x de R$409.05 sem juros 3x de R$272.70 sem juros 4x de R$204.53…" at bounding box center [751, 406] width 220 height 33
click at [734, 162] on span "Selecione a forma de pagamento" at bounding box center [513, 162] width 725 height 34
click at [352, 663] on input "Inserir Código da Promoção" at bounding box center [575, 664] width 575 height 29
type input "PRIMEIRA20"
click at [838, 662] on span "APLICAR" at bounding box center [829, 665] width 40 height 12
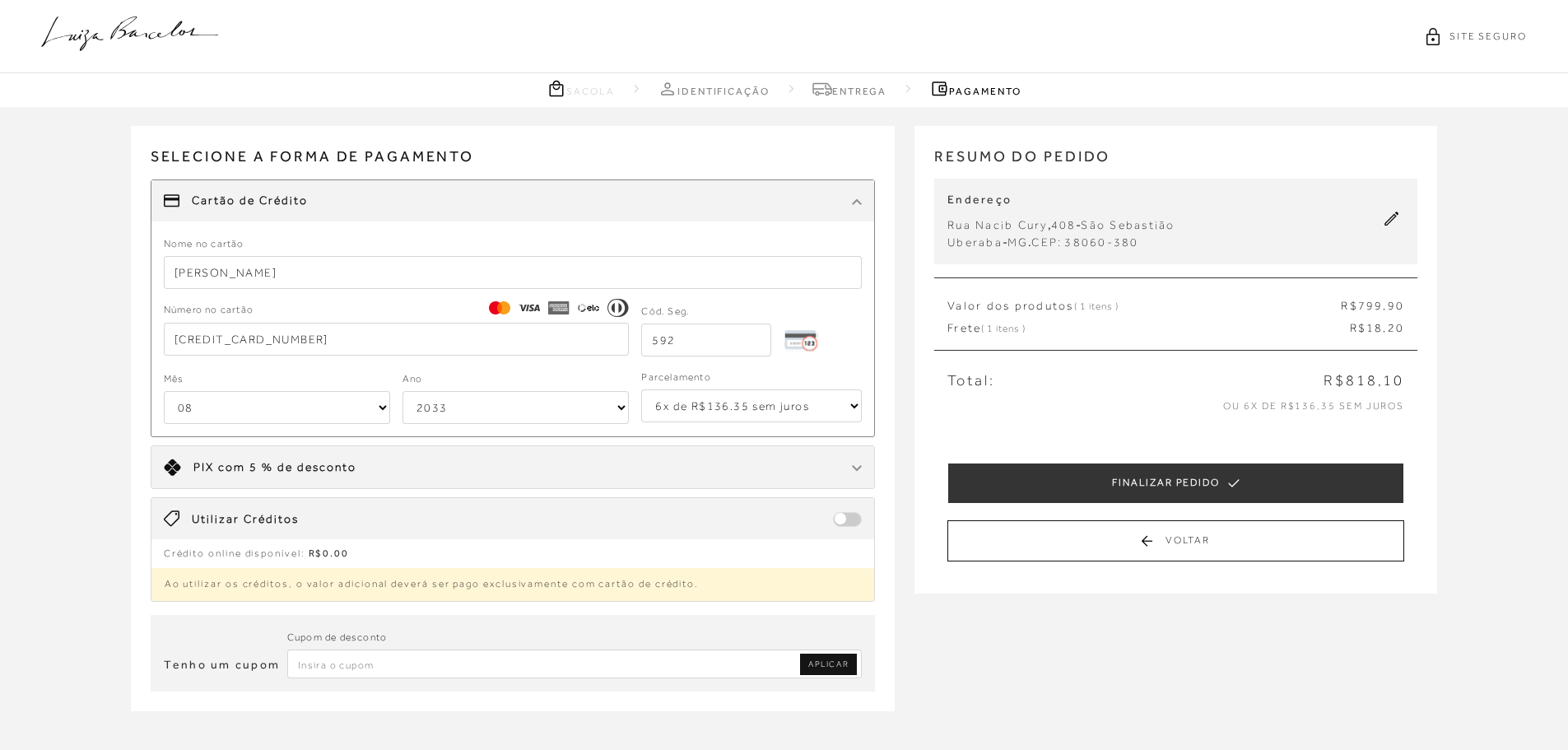
click at [548, 670] on input "Inserir Código da Promoção" at bounding box center [575, 664] width 575 height 29
type input "PRIMEIRA20"
click at [816, 673] on link "APLICAR" at bounding box center [829, 664] width 57 height 21
click at [372, 658] on input "Inserir Código da Promoção" at bounding box center [575, 664] width 575 height 29
type input "EXTRA15"
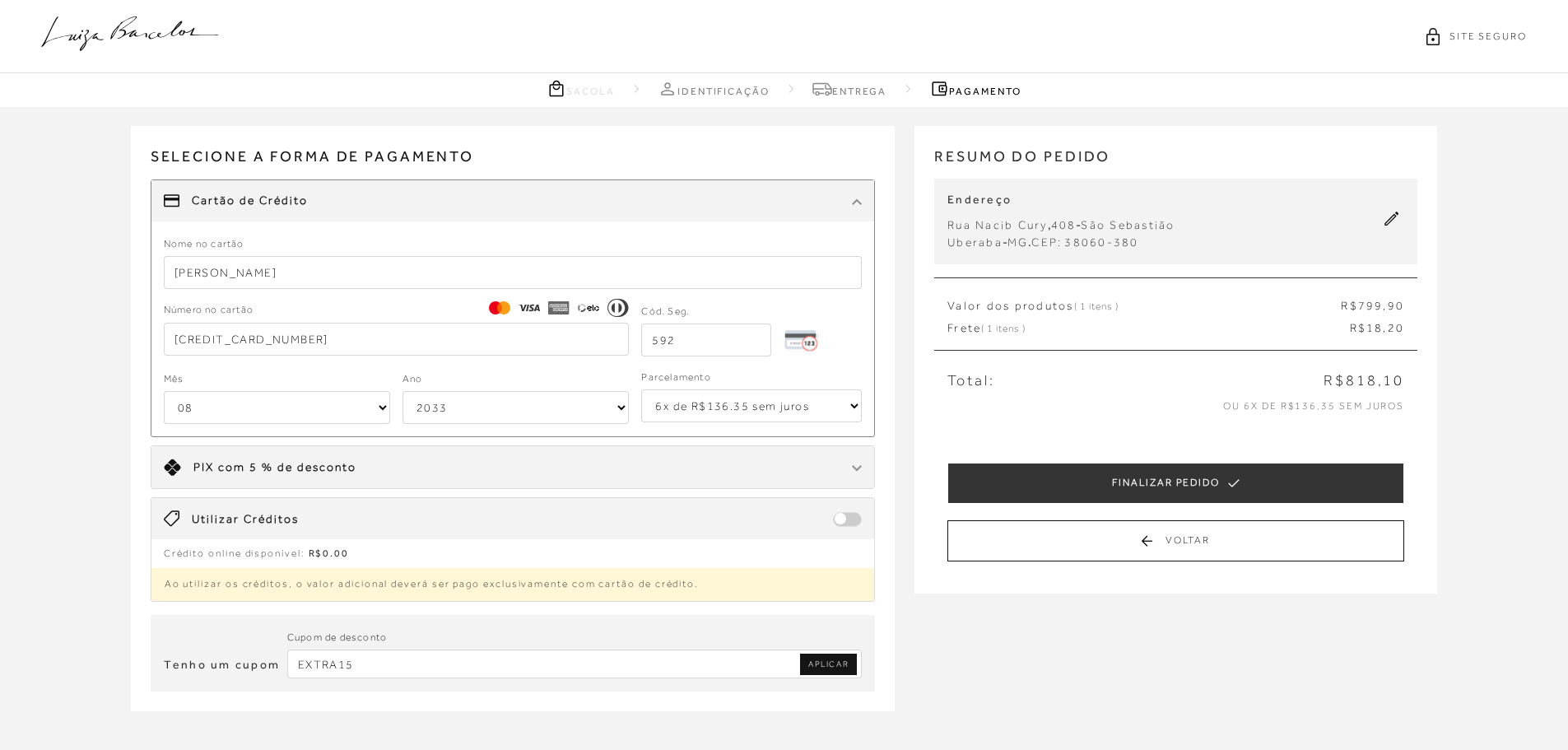
click at [813, 663] on span "APLICAR" at bounding box center [829, 665] width 40 height 12
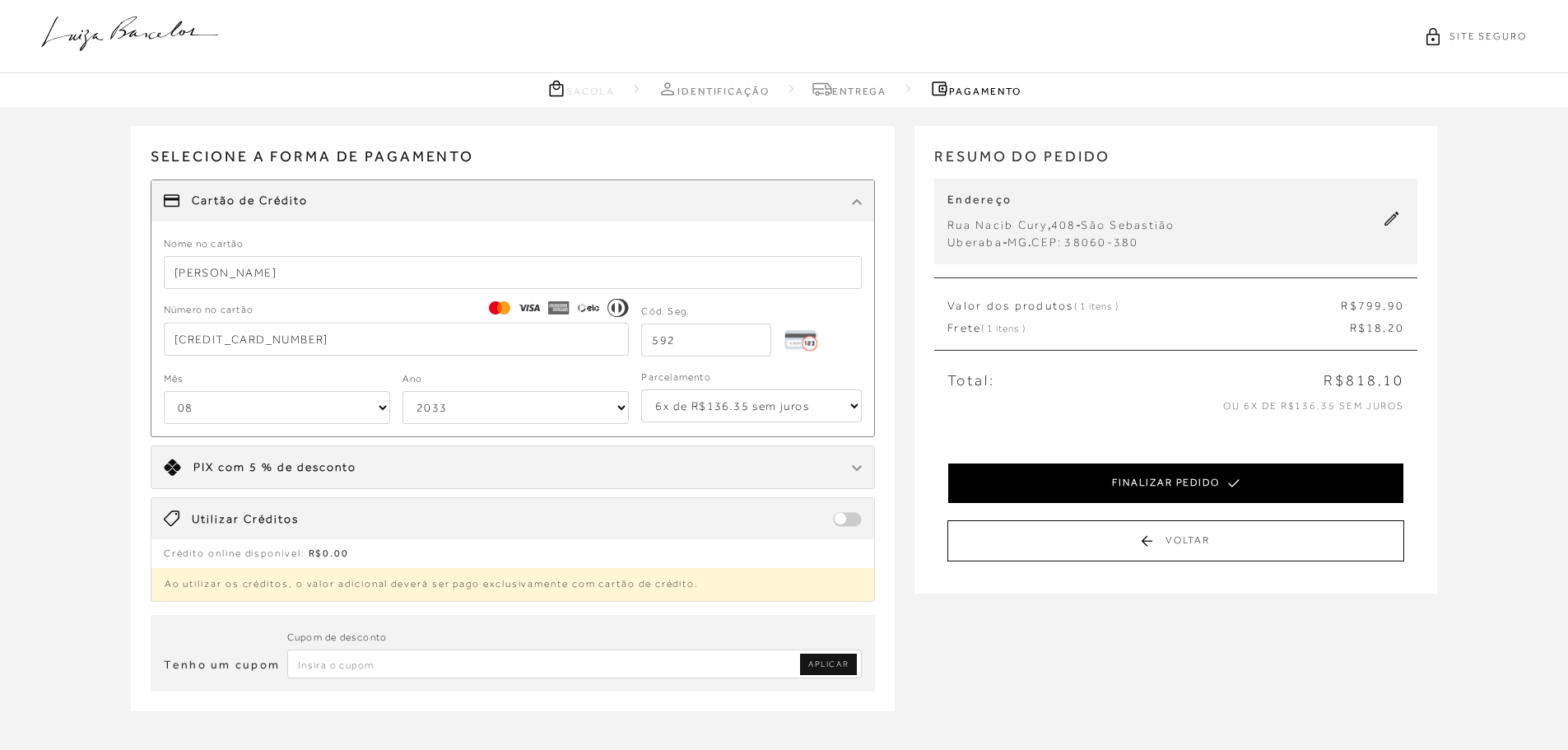
click at [1184, 477] on button "FINALIZAR PEDIDO" at bounding box center [1175, 483] width 457 height 41
select select "08"
select select "2033"
select select "6"
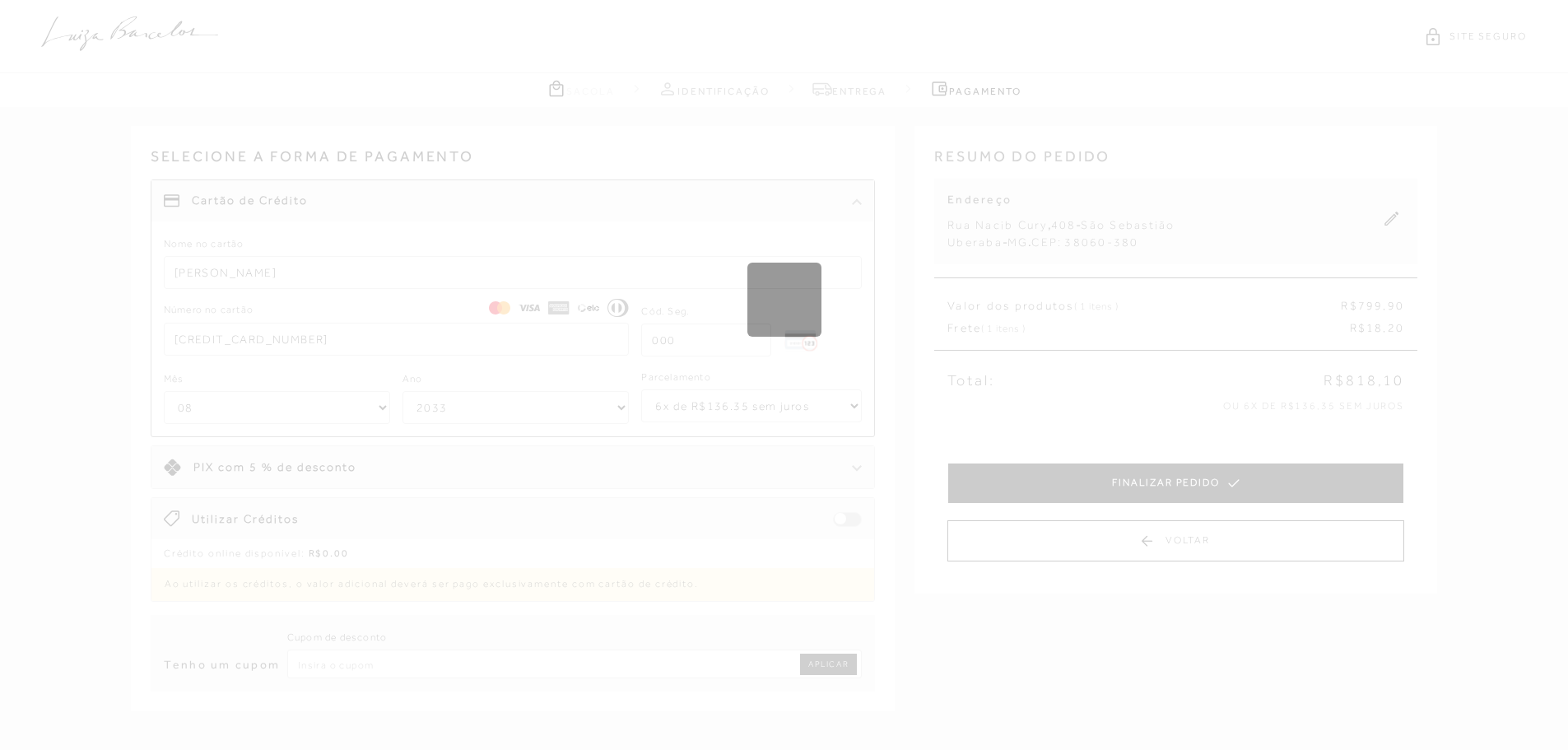
select select "1"
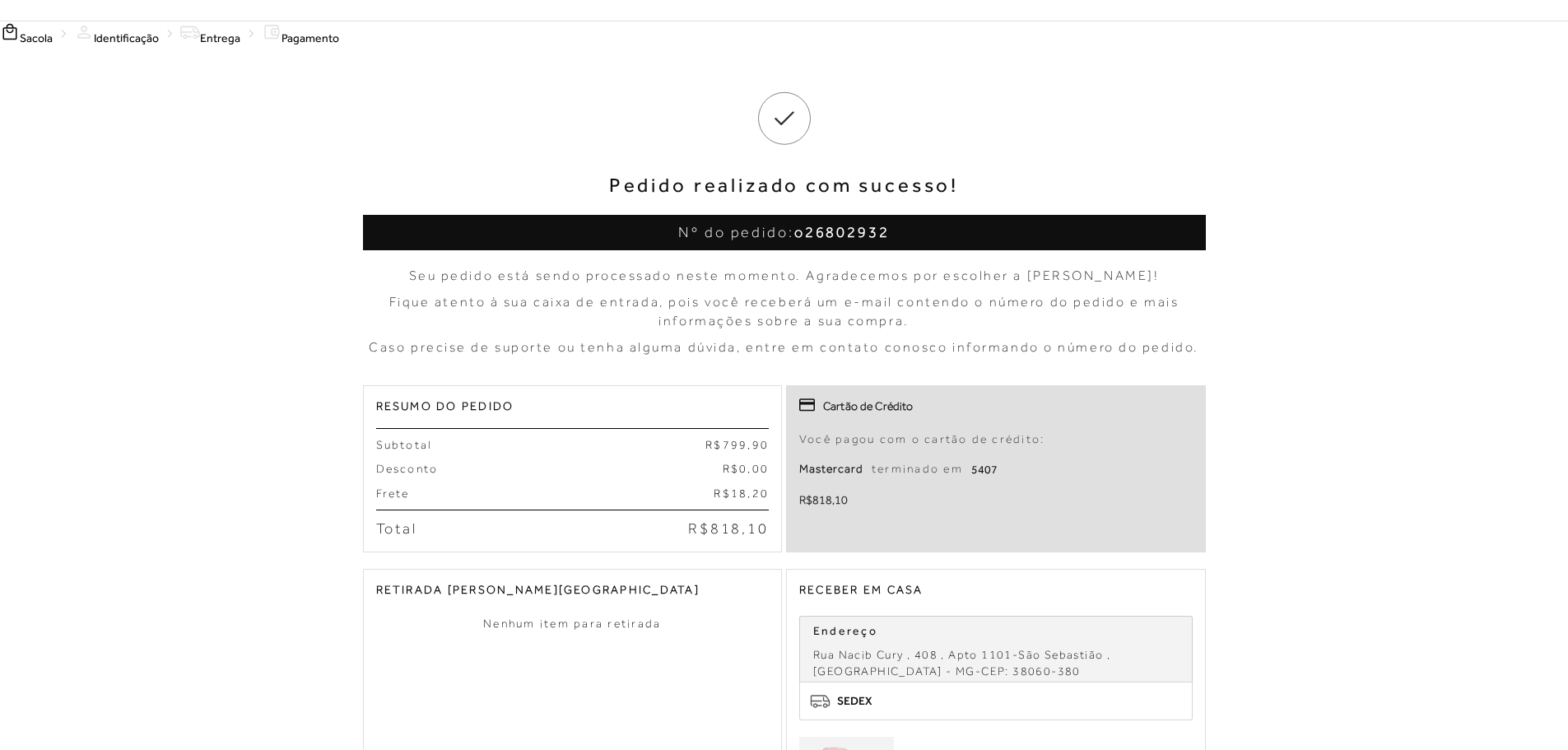
scroll to position [329, 0]
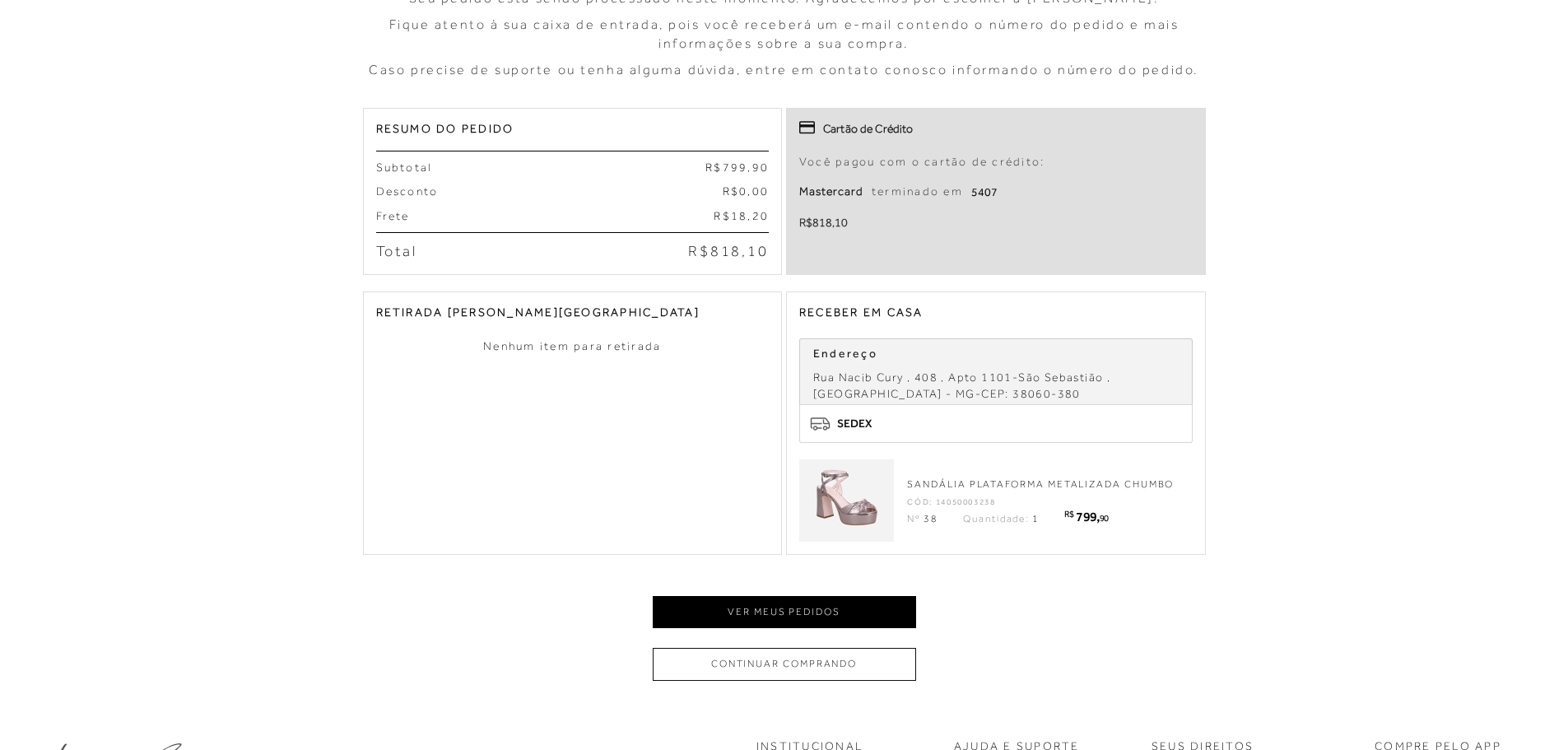
click at [779, 609] on button "Ver meus pedidos" at bounding box center [784, 612] width 263 height 32
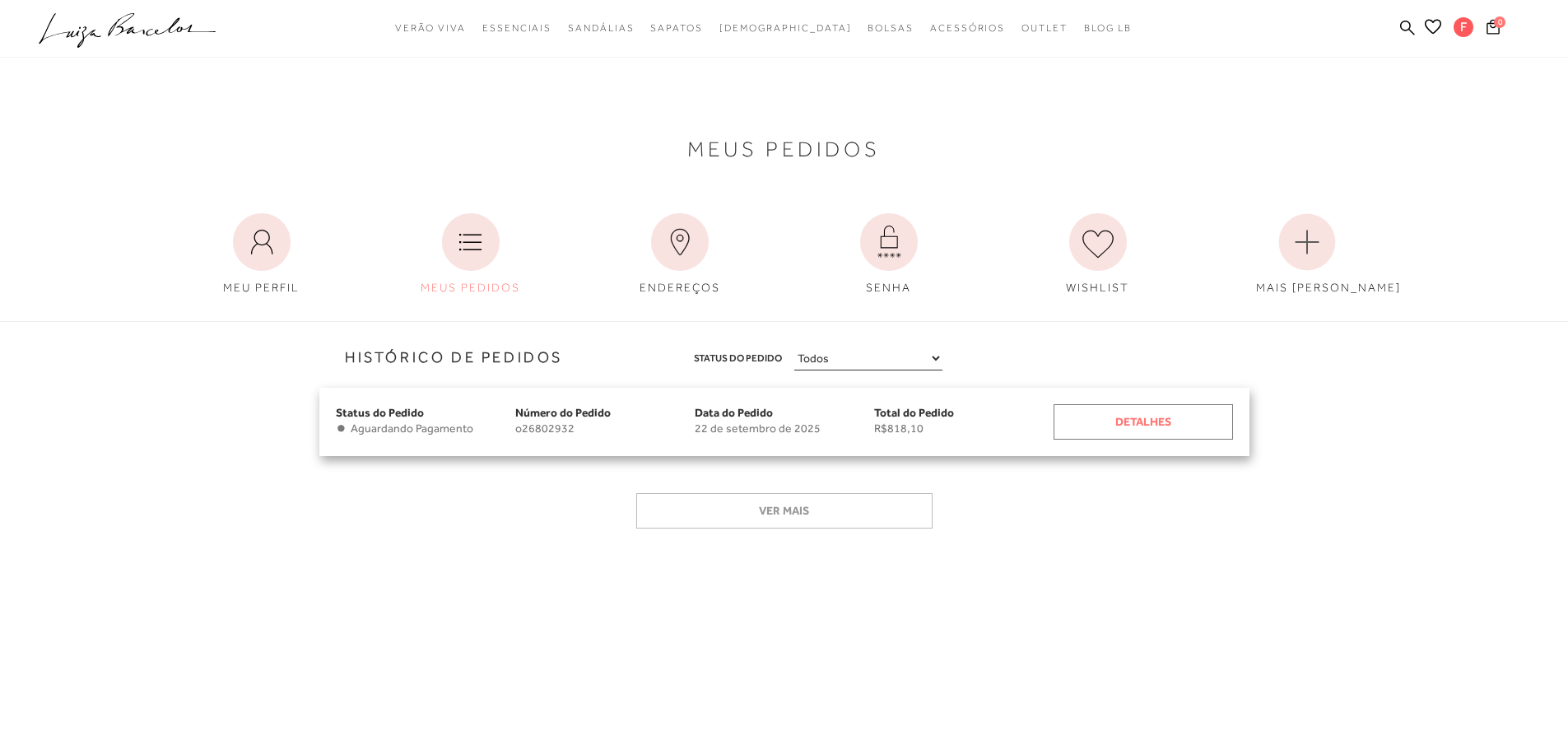
click at [1145, 429] on div "Detalhes" at bounding box center [1142, 422] width 179 height 35
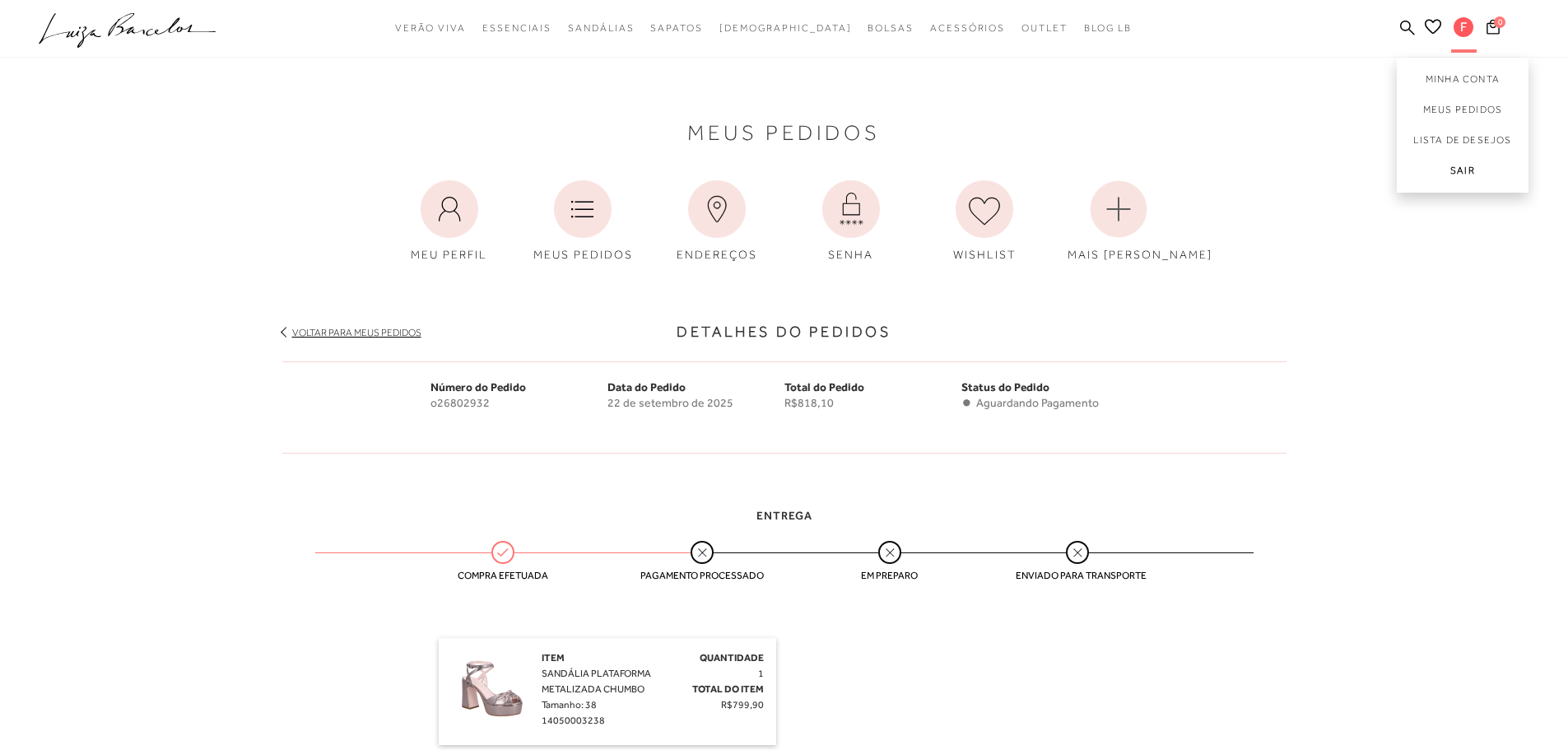
click at [1470, 168] on link "Sair" at bounding box center [1462, 174] width 132 height 37
click at [1458, 169] on link "Sair" at bounding box center [1462, 174] width 132 height 37
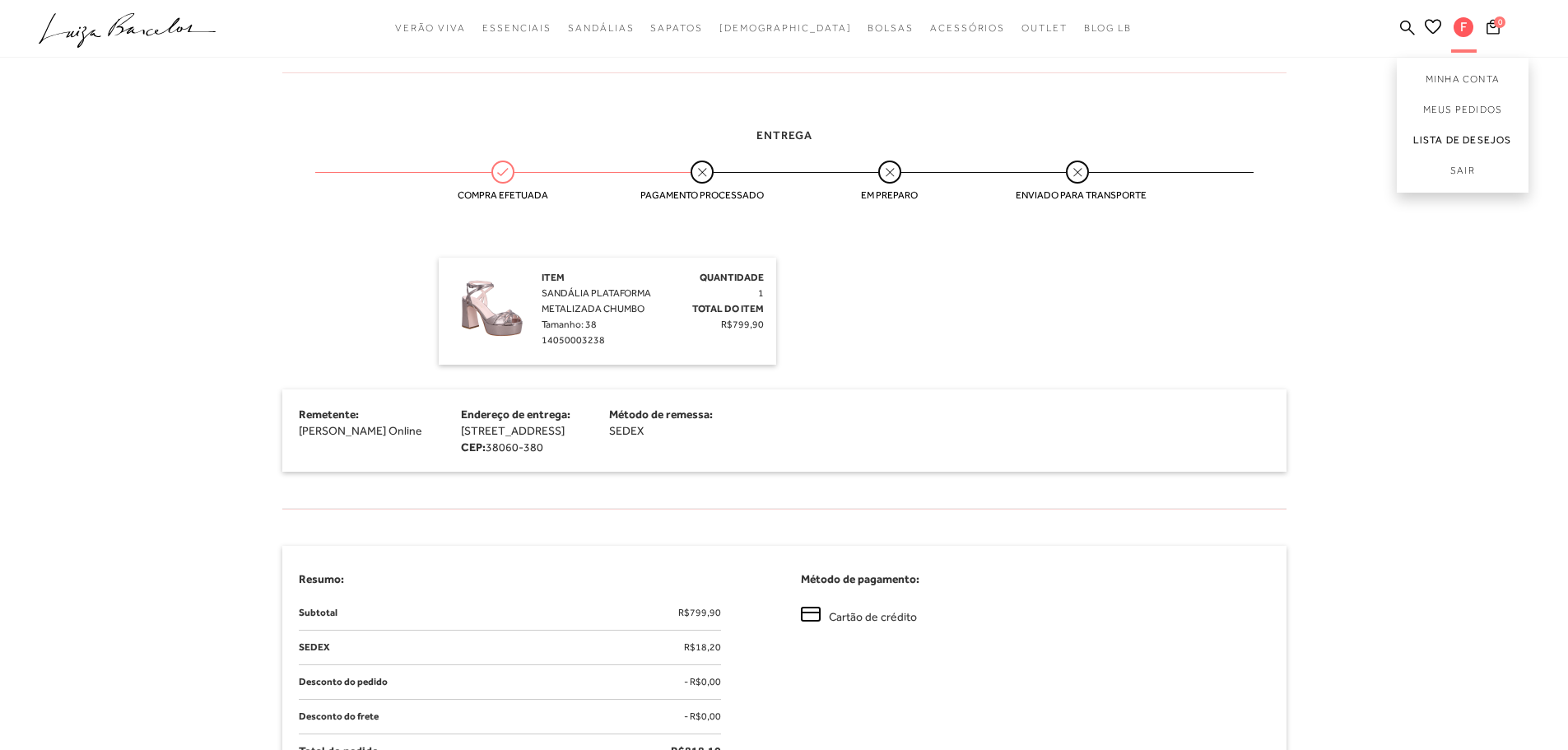
scroll to position [577, 0]
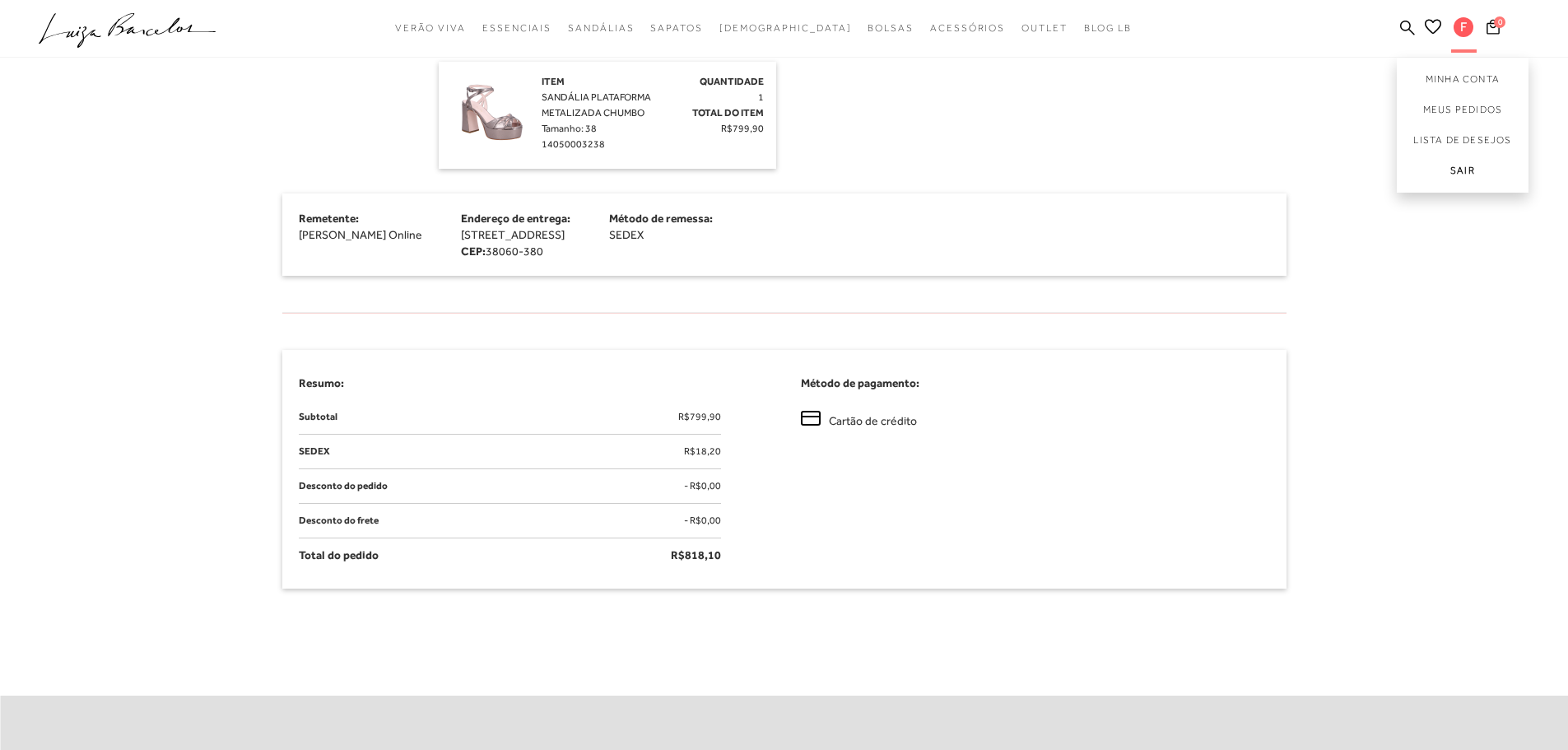
click at [1462, 165] on link "Sair" at bounding box center [1462, 174] width 132 height 37
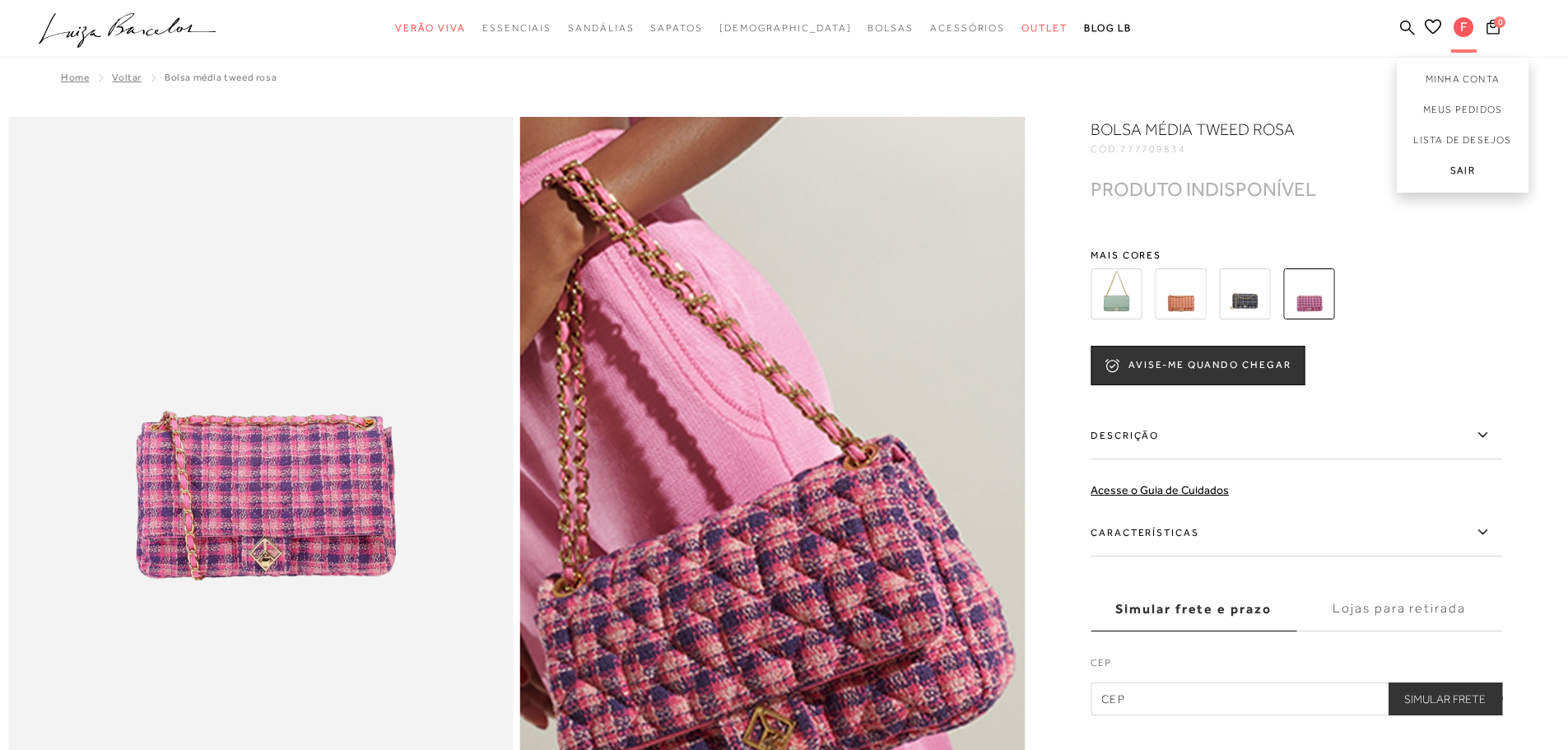
click at [1464, 172] on link "Sair" at bounding box center [1462, 174] width 132 height 37
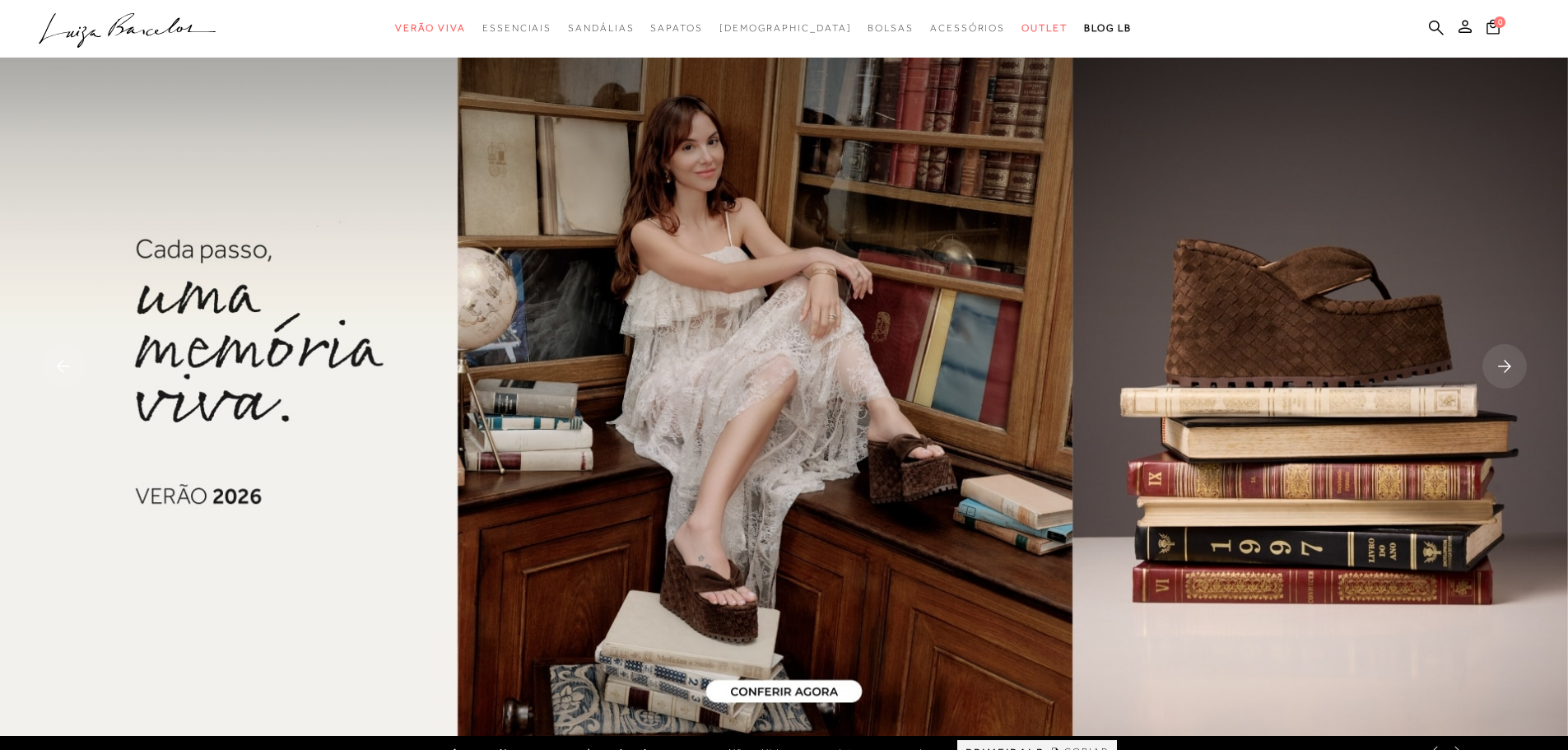
click at [1464, 23] on icon at bounding box center [1465, 26] width 13 height 13
